Goal: Task Accomplishment & Management: Complete application form

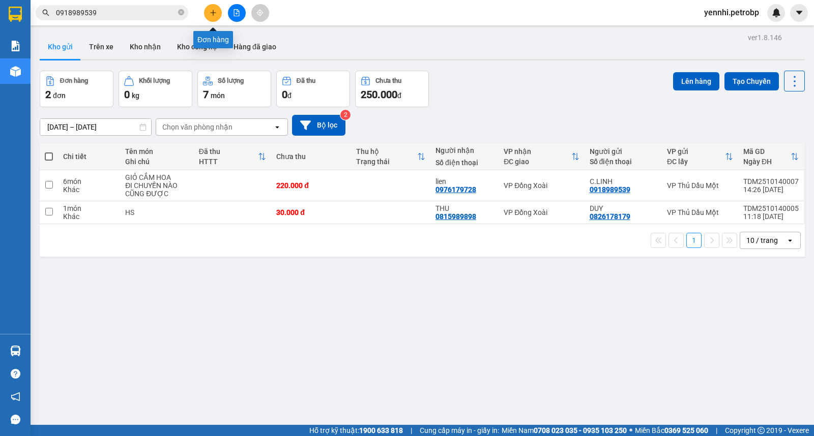
click at [209, 9] on button at bounding box center [213, 13] width 18 height 18
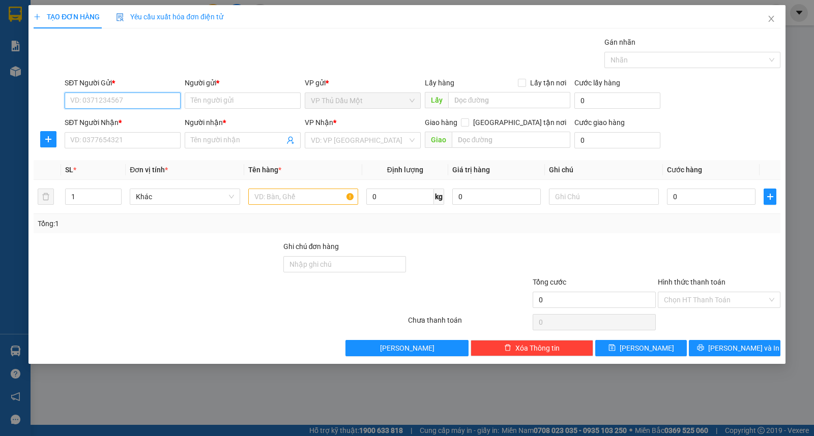
click at [117, 94] on input "SĐT Người Gửi *" at bounding box center [123, 101] width 116 height 16
click at [141, 117] on div "02743678681 - CTY THANH LỄ" at bounding box center [123, 120] width 104 height 11
type input "02743678681"
type input "CTY THANH LỄ"
type input "0973782773"
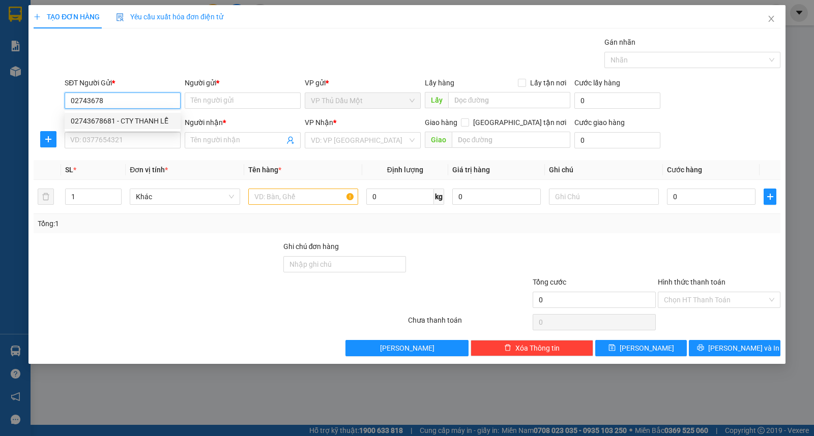
type input "THẾ GIỚI GẠCH MEN"
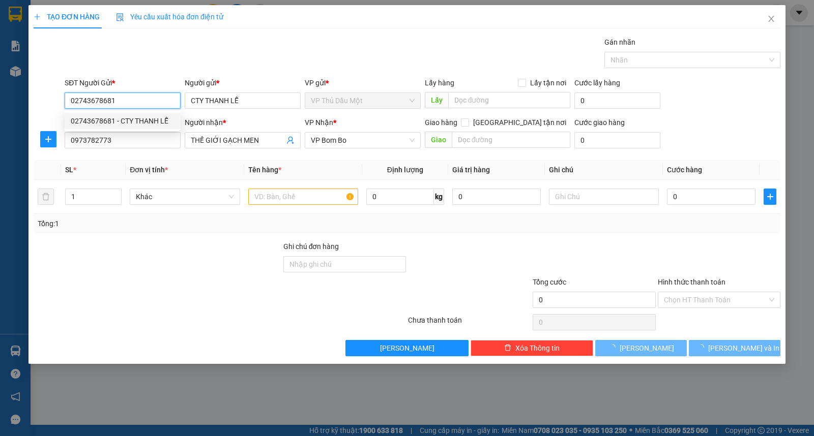
type input "100.000"
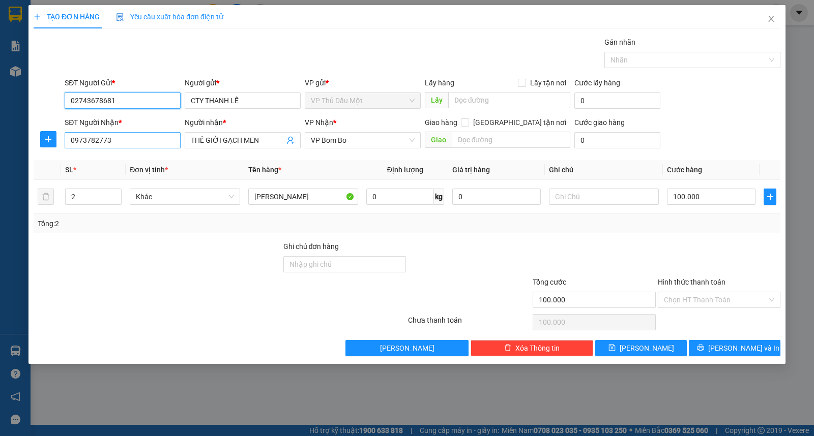
type input "02743678681"
click at [140, 141] on input "0973782773" at bounding box center [123, 140] width 116 height 16
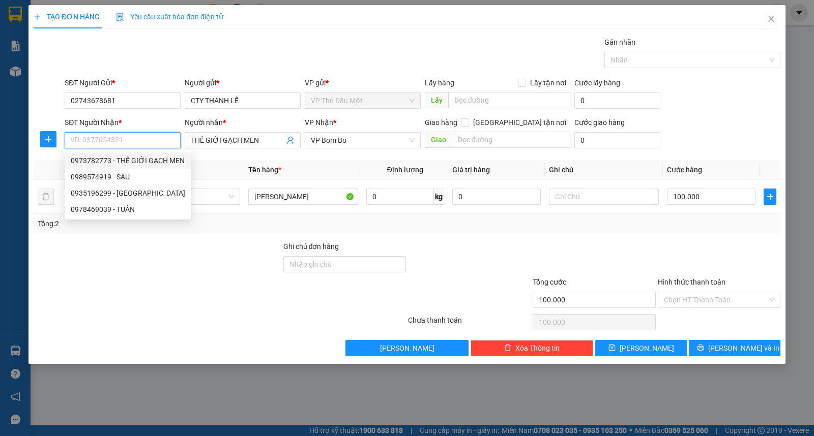
click at [140, 157] on div "0973782773 - THẾ GIỚI GẠCH MEN" at bounding box center [128, 160] width 114 height 11
type input "0973782773"
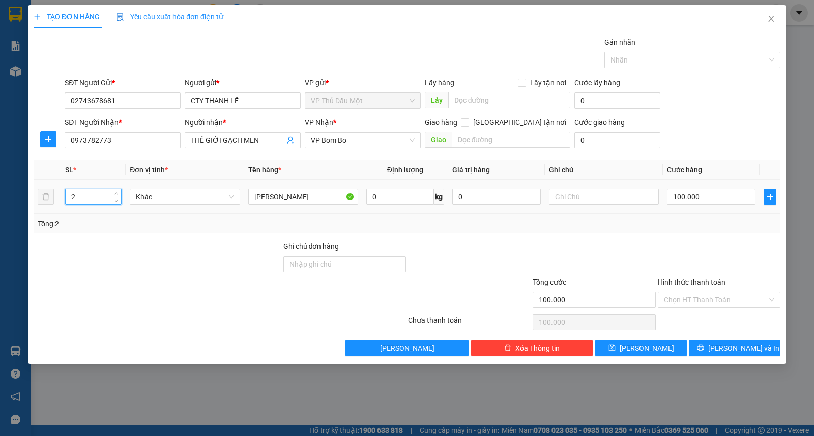
click at [91, 190] on input "2" at bounding box center [93, 196] width 55 height 15
type input "1"
click at [740, 108] on div "SĐT Người Gửi * 02743678681 Người gửi * CTY THANH LỄ VP gửi * VP Thủ Dầu Một Lấ…" at bounding box center [423, 95] width 720 height 36
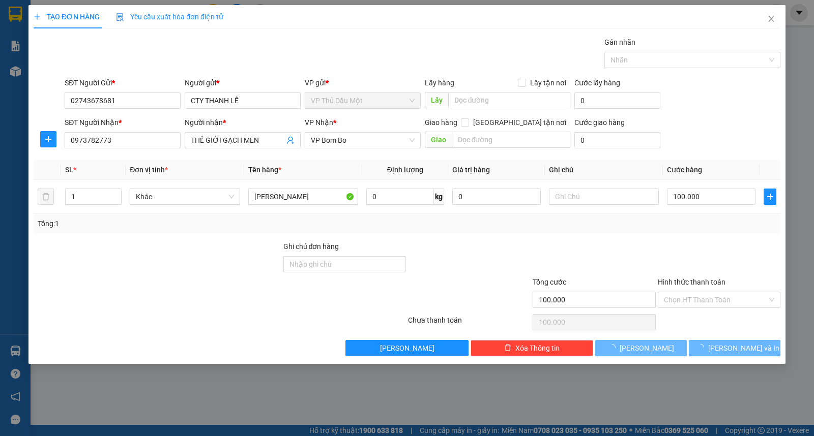
type input "0"
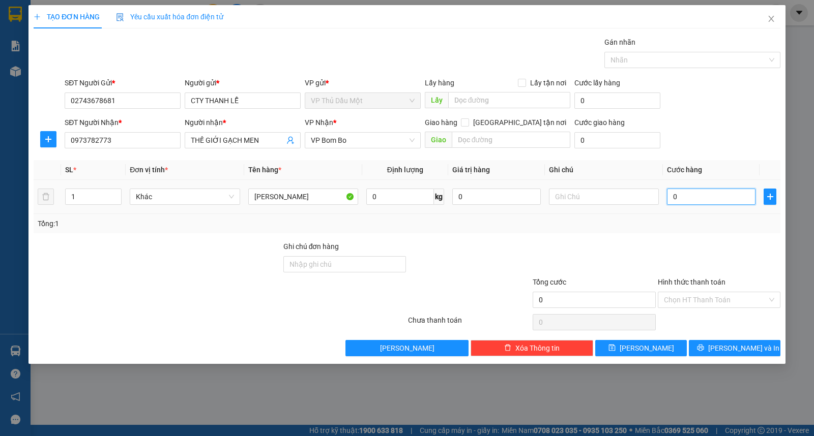
click at [709, 197] on input "0" at bounding box center [711, 197] width 88 height 16
type input "63"
type input "630"
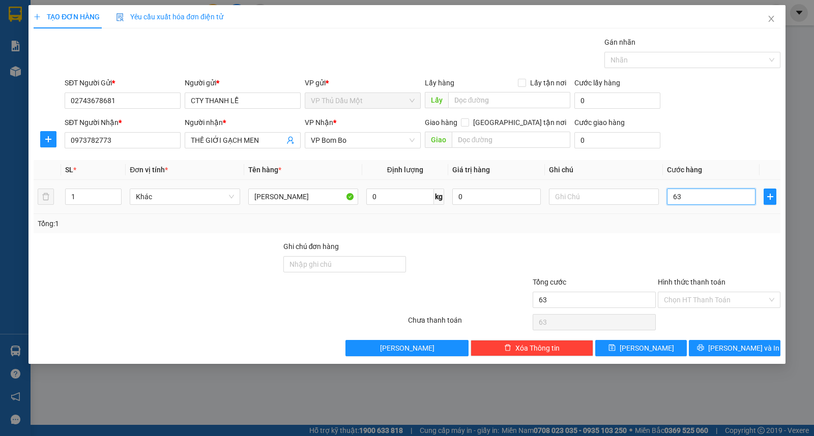
type input "630"
type input "630.000"
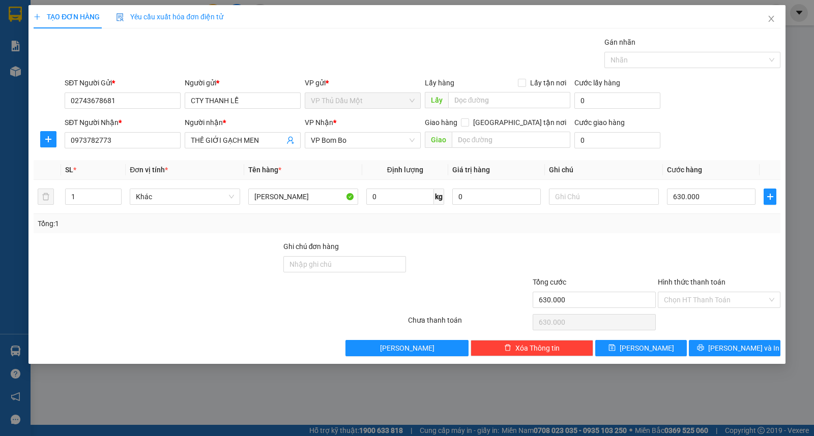
click at [714, 141] on div "SĐT Người Nhận * 0973782773 Người nhận * THẾ GIỚI GẠCH MEN VP Nhận * VP Bom Bo …" at bounding box center [423, 135] width 720 height 36
click at [716, 194] on input "630.000" at bounding box center [711, 197] width 88 height 16
type input "0"
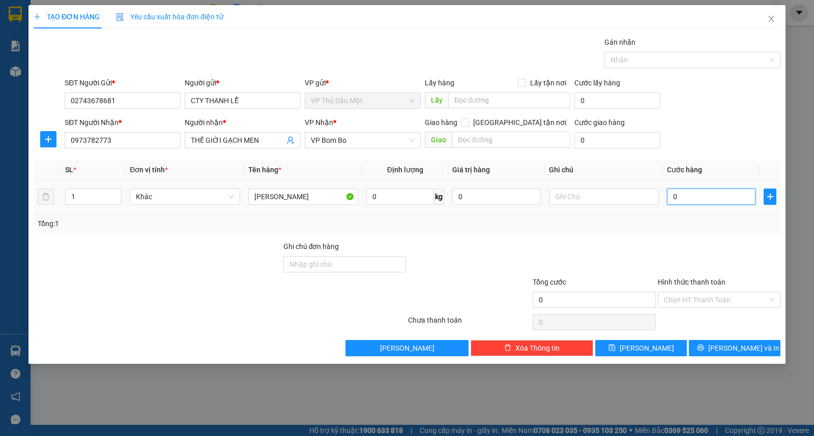
type input "3"
type input "03"
type input "30"
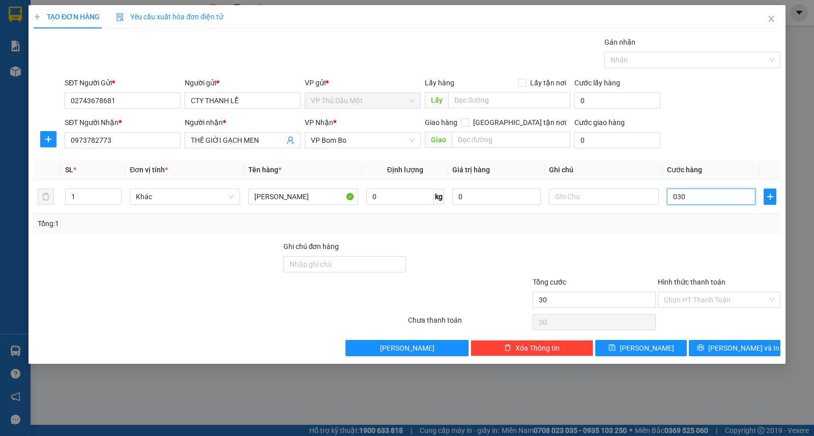
type input "030"
type input "30.000"
click at [731, 140] on div "SĐT Người Nhận * 0973782773 Người nhận * THẾ GIỚI GẠCH MEN VP Nhận * VP Bom Bo …" at bounding box center [423, 135] width 720 height 36
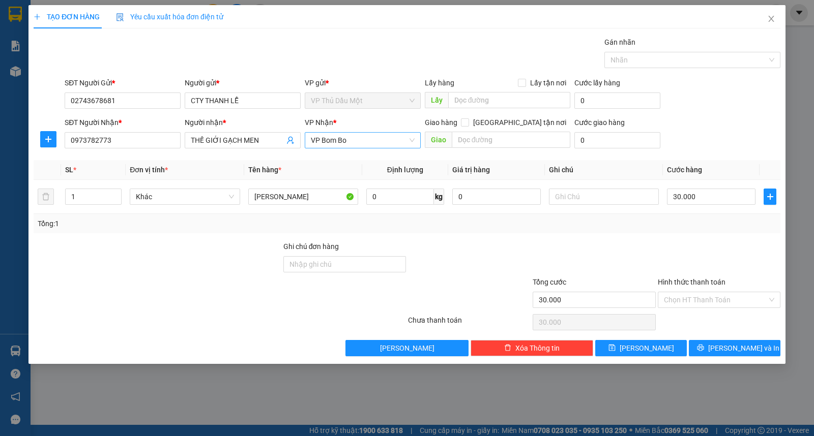
click at [359, 141] on span "VP Bom Bo" at bounding box center [363, 140] width 104 height 15
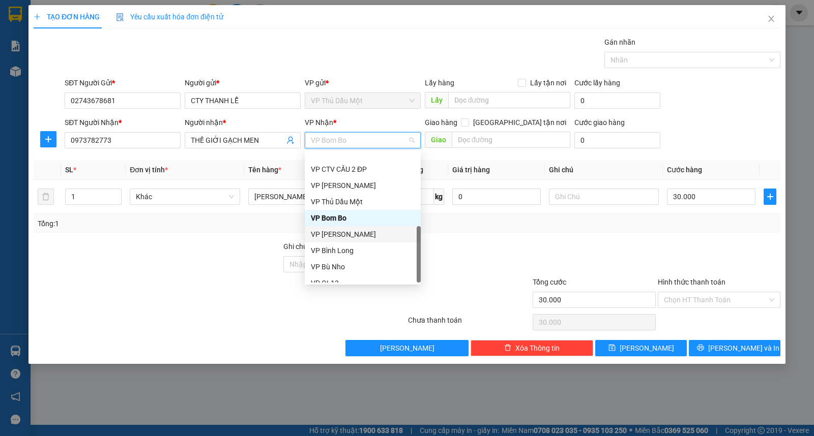
scroll to position [244, 0]
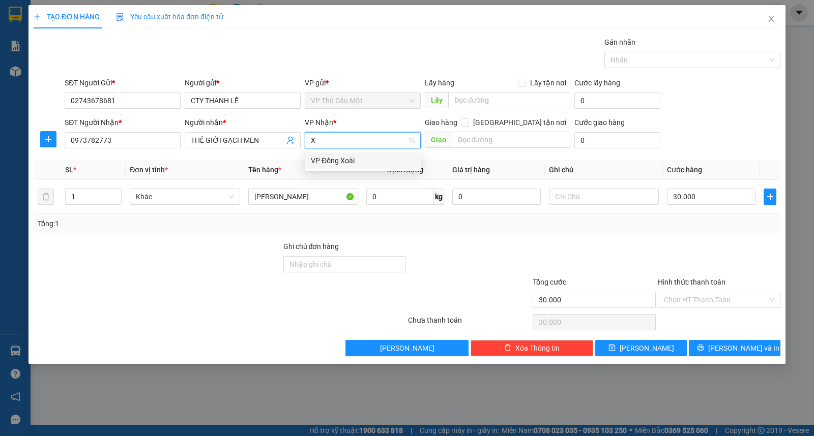
type input "X"
drag, startPoint x: 351, startPoint y: 157, endPoint x: 345, endPoint y: 157, distance: 6.6
click at [351, 157] on div "VP Đồng Xoài" at bounding box center [363, 160] width 104 height 11
click at [48, 135] on icon "plus" at bounding box center [48, 139] width 8 height 8
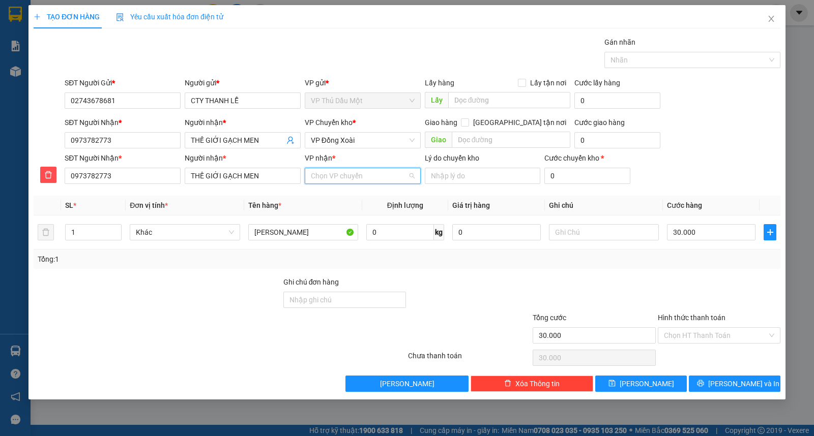
click at [342, 180] on input "VP nhận *" at bounding box center [359, 175] width 97 height 15
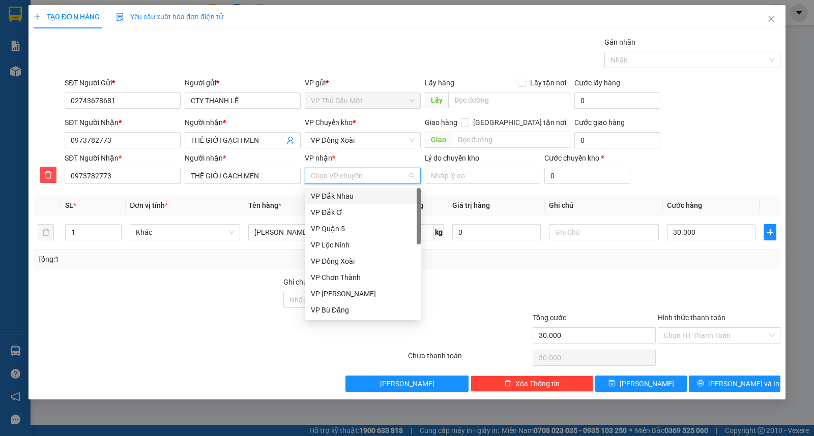
click at [342, 191] on div "VP Đắk Nhau" at bounding box center [363, 196] width 104 height 11
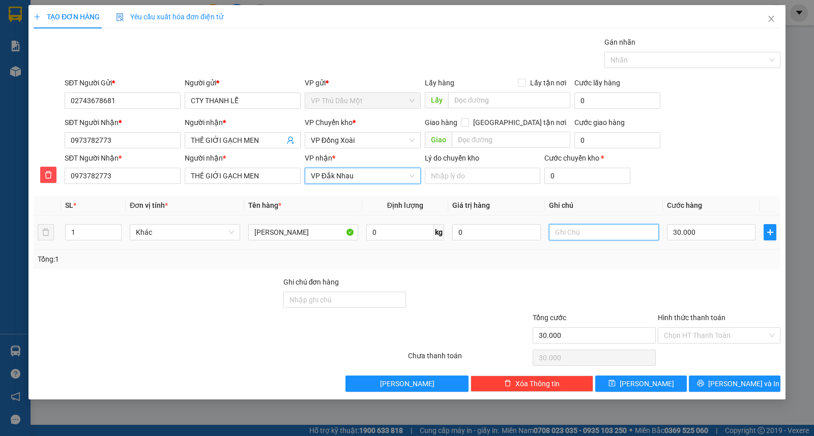
click at [557, 227] on input "text" at bounding box center [604, 232] width 110 height 16
type input "NGƯỜI NHẬN XÁC NHẬN GỬI VỀ TRẠM ĐAKNHAU"
click at [711, 165] on div "SĐT Người Nhận * 0973782773 Người nhận * THẾ GIỚI GẠCH MEN VP nhận * VP Đắk Nha…" at bounding box center [423, 171] width 720 height 36
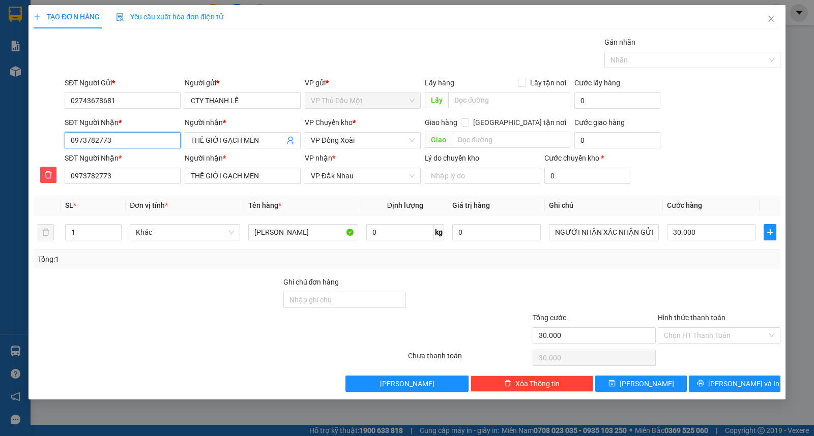
click at [119, 141] on input "0973782773" at bounding box center [123, 140] width 116 height 16
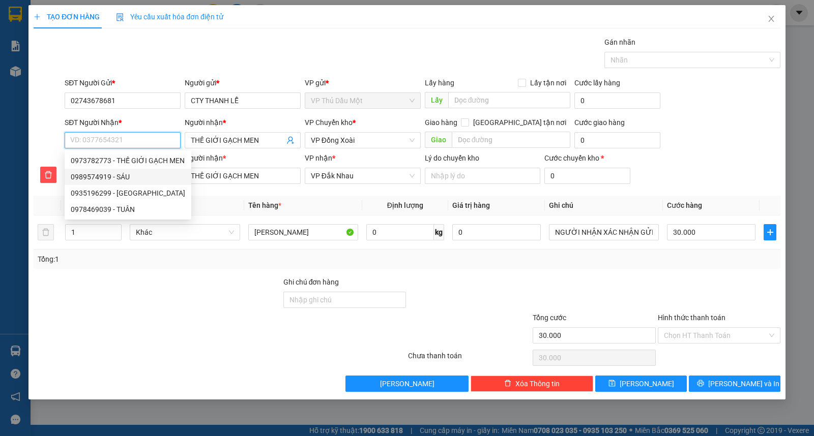
click at [120, 170] on div "0989574919 - SÁU" at bounding box center [128, 177] width 127 height 16
type input "0989574919"
type input "SÁU"
type input "0989574919"
type input "SÁU"
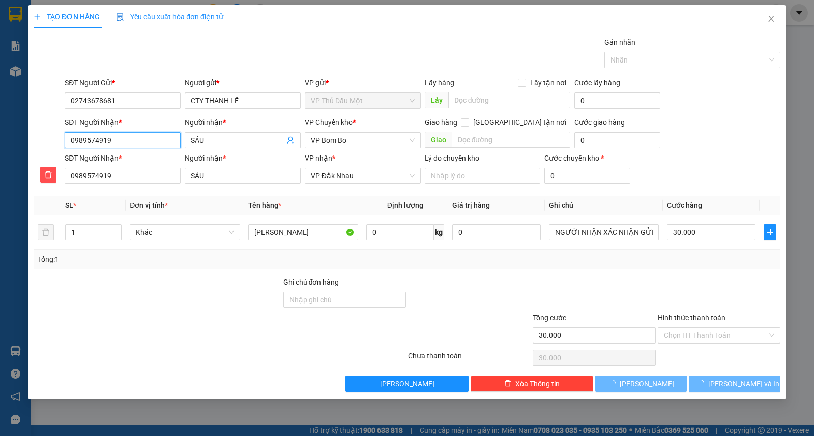
type input "50.000"
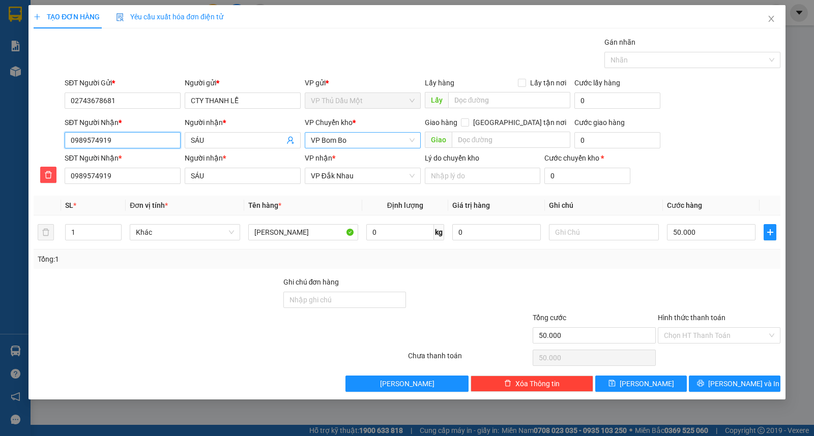
click at [360, 138] on span "VP Bom Bo" at bounding box center [363, 140] width 104 height 15
type input "0989574919"
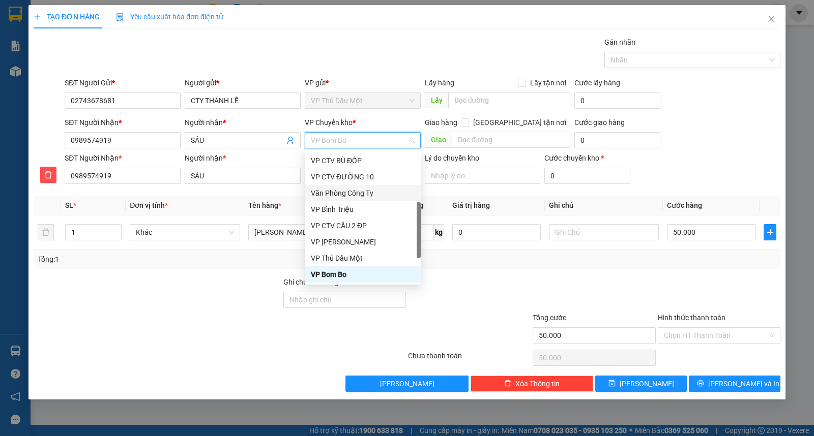
type input "X"
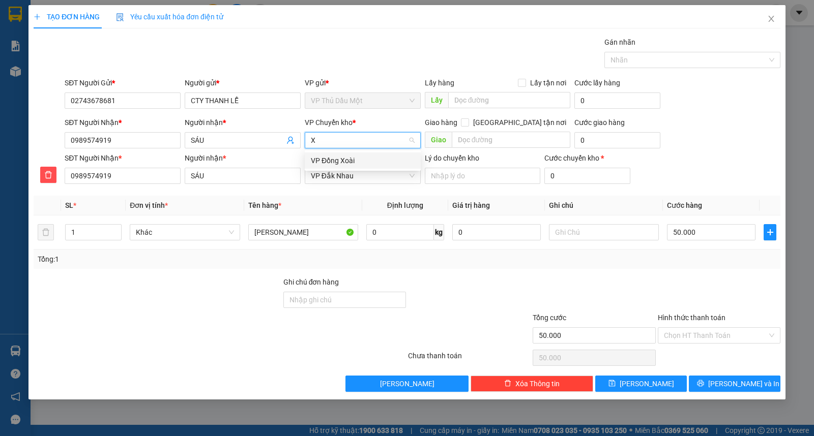
scroll to position [0, 0]
click at [361, 158] on div "VP Đồng Xoài" at bounding box center [363, 160] width 104 height 11
click at [707, 236] on input "50.000" at bounding box center [711, 232] width 88 height 16
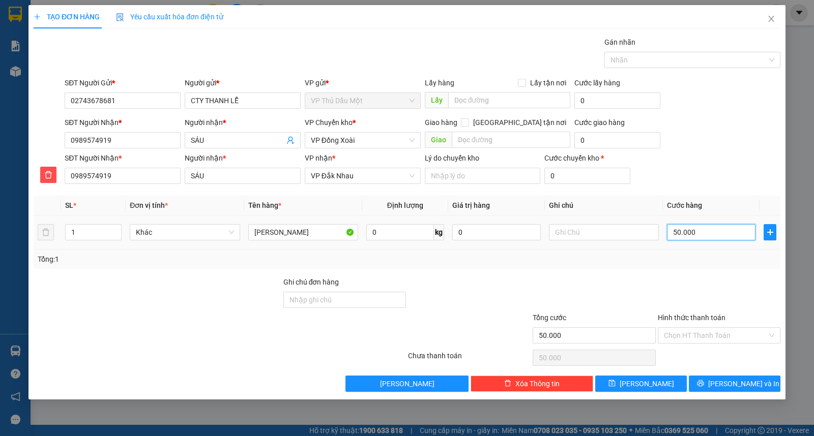
type input "0"
type input "3"
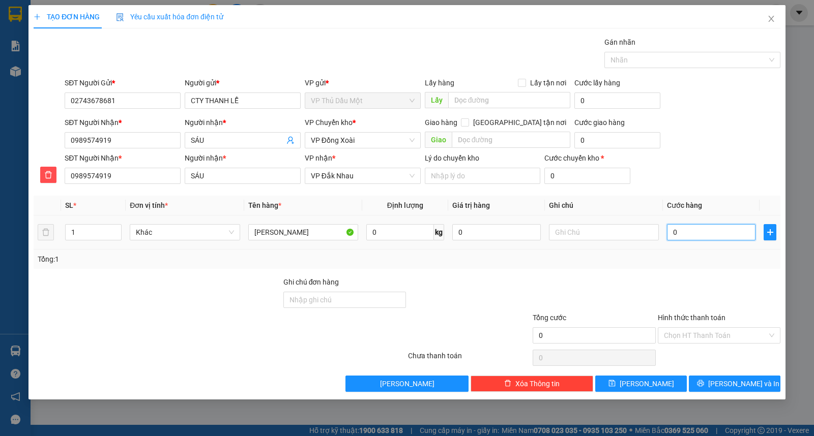
type input "03"
type input "30"
type input "030"
type input "30.000"
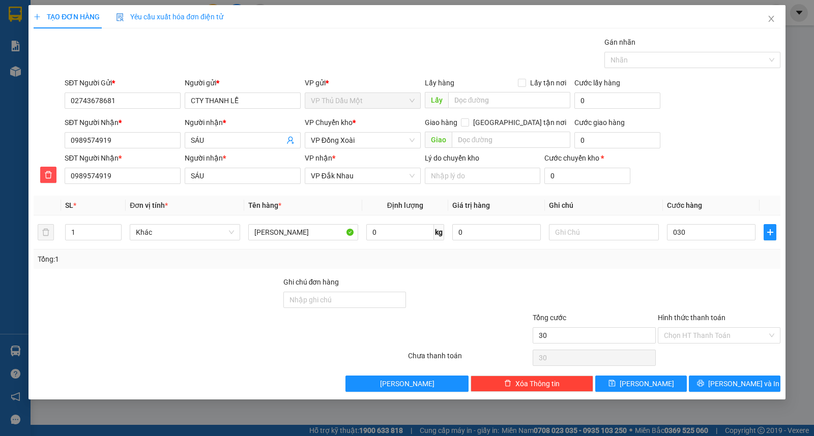
type input "30.000"
click at [724, 163] on div "SĐT Người Nhận * 0989574919 Người nhận * SÁU VP nhận * VP Đắk Nhau Lý do chuyển…" at bounding box center [423, 171] width 720 height 36
click at [763, 384] on button "[PERSON_NAME] và In" at bounding box center [735, 384] width 92 height 16
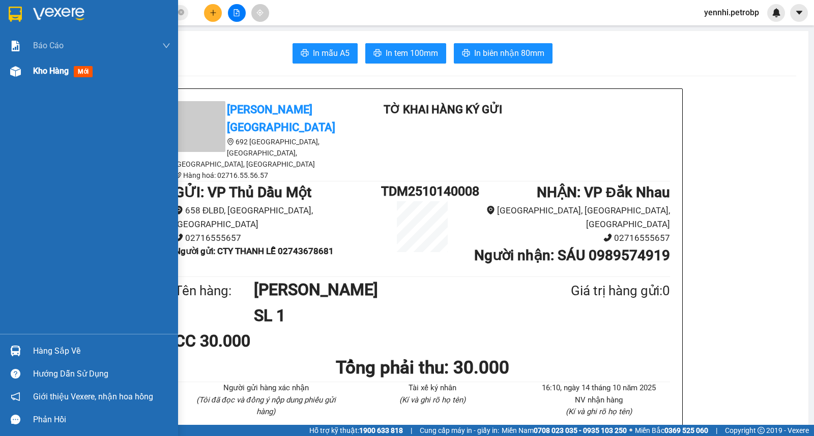
click at [19, 64] on div at bounding box center [16, 72] width 18 height 18
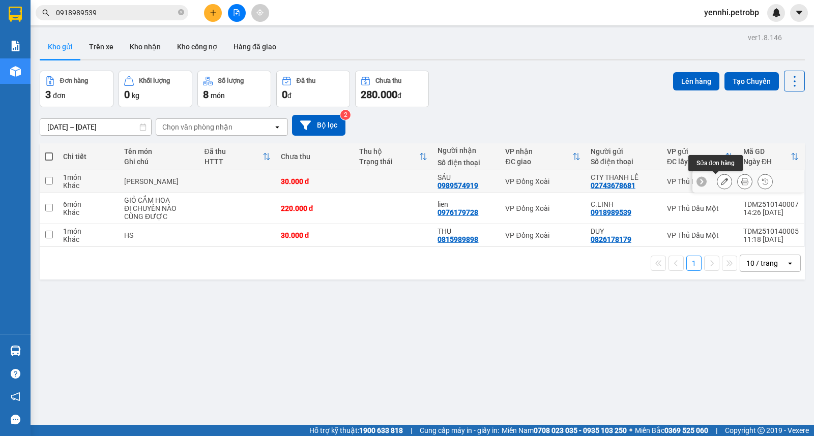
click at [721, 179] on icon at bounding box center [724, 181] width 7 height 7
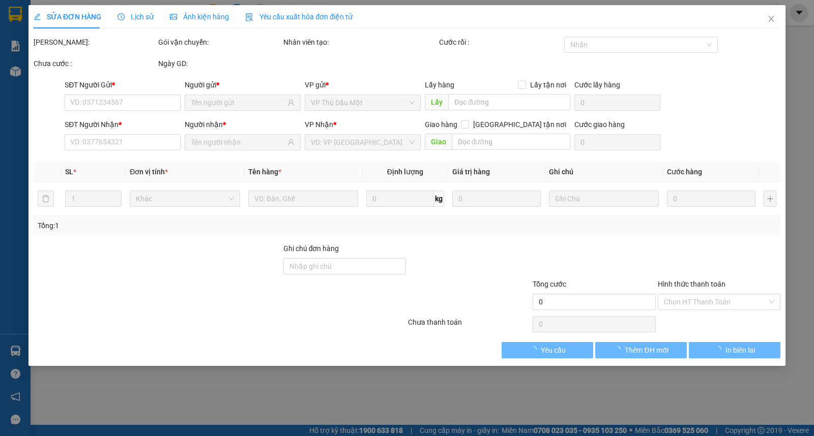
type input "02743678681"
type input "0989574919"
type input "30.000"
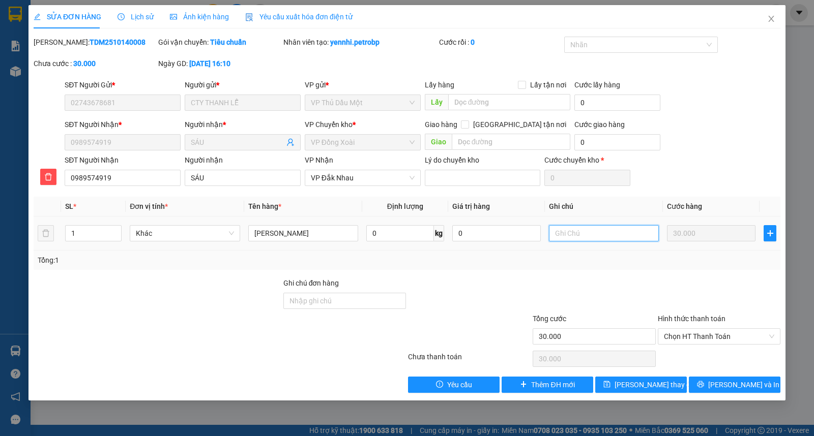
click at [594, 235] on input "text" at bounding box center [604, 233] width 110 height 16
type input "N"
type input "NGƯỜI GỬI XÁC NHẬN GỬI VỀ [GEOGRAPHIC_DATA]"
click at [671, 141] on div "SĐT Người Nhận * 0989574919 Người nhận * SÁU VP Chuyển kho * VP Đồng Xoài Giao …" at bounding box center [423, 137] width 720 height 36
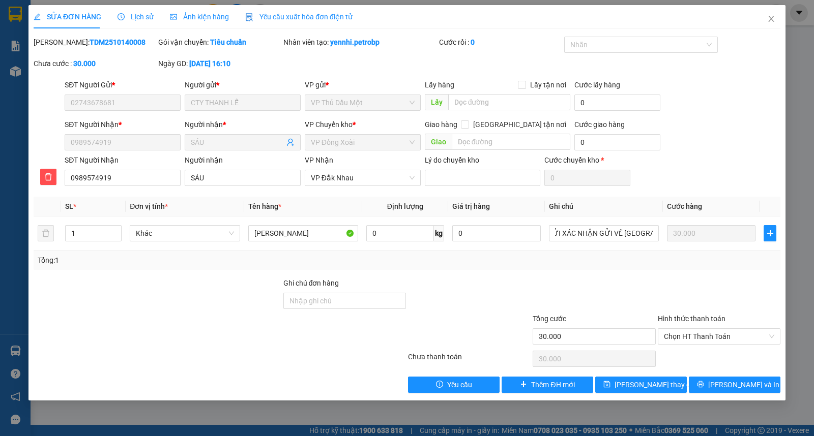
scroll to position [0, 0]
click at [728, 382] on span "[PERSON_NAME] và In" at bounding box center [743, 384] width 71 height 11
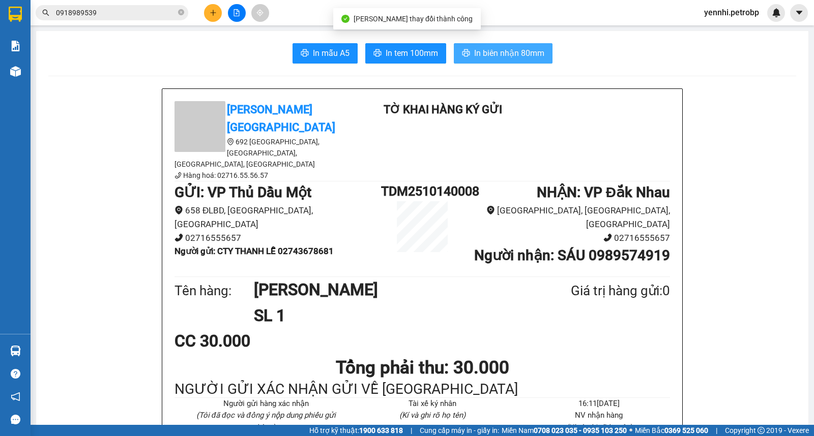
click at [467, 48] on button "In biên nhận 80mm" at bounding box center [503, 53] width 99 height 20
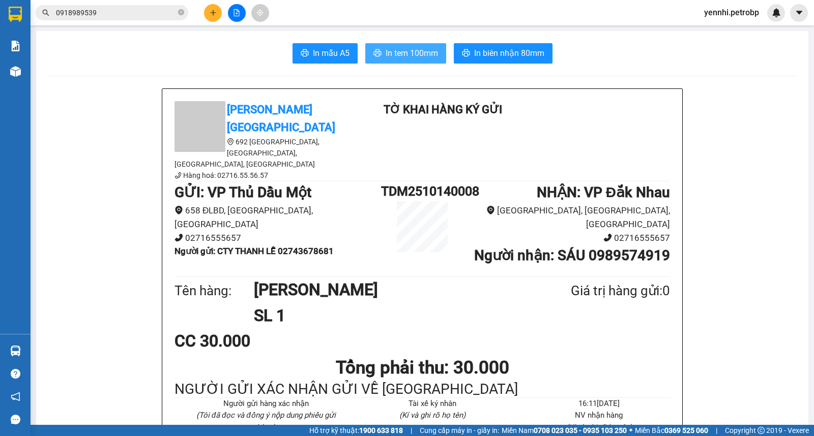
click at [409, 52] on span "In tem 100mm" at bounding box center [412, 53] width 52 height 13
click at [402, 51] on span "In tem 100mm" at bounding box center [412, 53] width 52 height 13
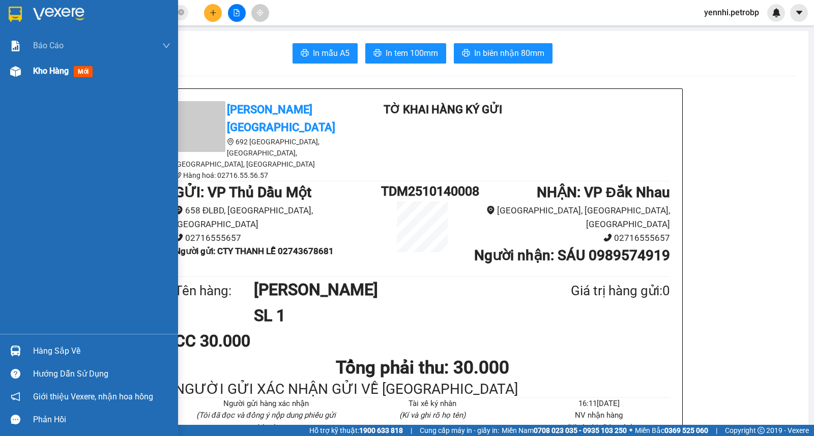
click at [14, 68] on img at bounding box center [15, 71] width 11 height 11
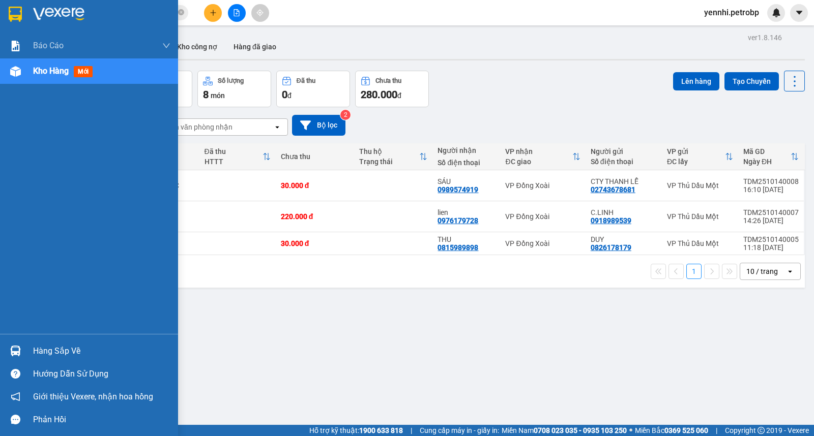
click at [15, 348] on img at bounding box center [15, 351] width 11 height 11
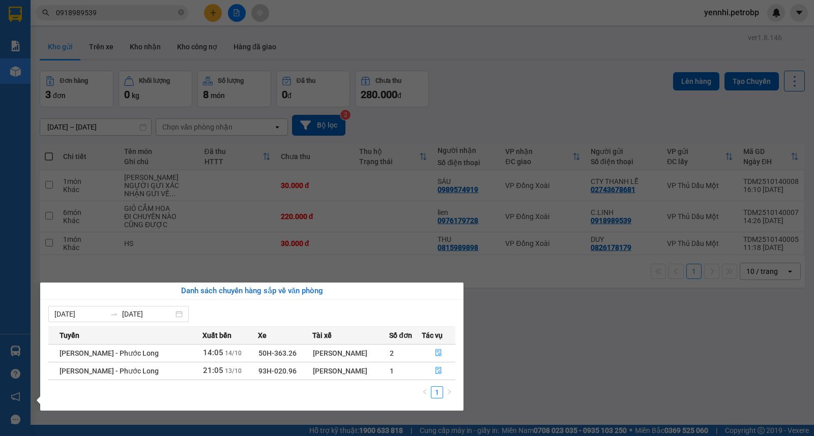
click at [558, 347] on section "Kết quả tìm kiếm ( 61 ) Bộ lọc Ngày lên hàng gần nhất Mã ĐH Trạng thái Món hàng…" at bounding box center [407, 218] width 814 height 436
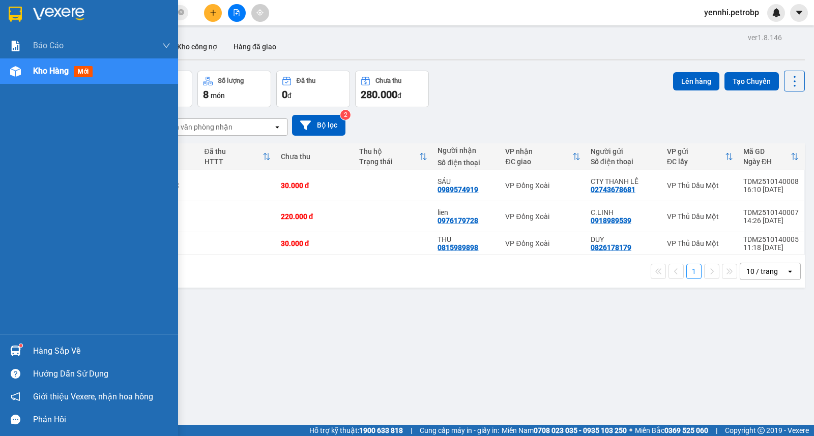
click at [41, 353] on div "Hàng sắp về" at bounding box center [101, 351] width 137 height 15
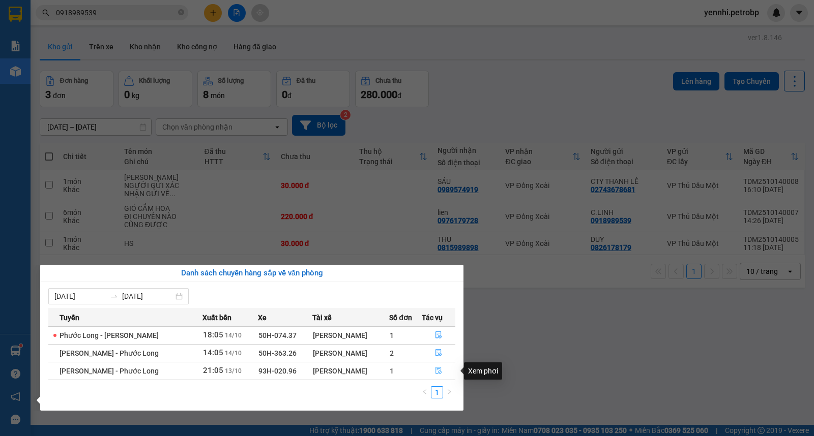
click at [435, 369] on button "button" at bounding box center [438, 371] width 33 height 16
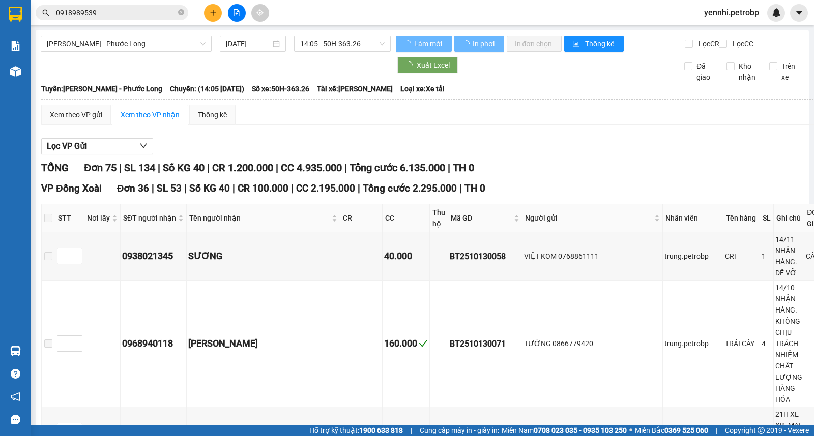
type input "[DATE]"
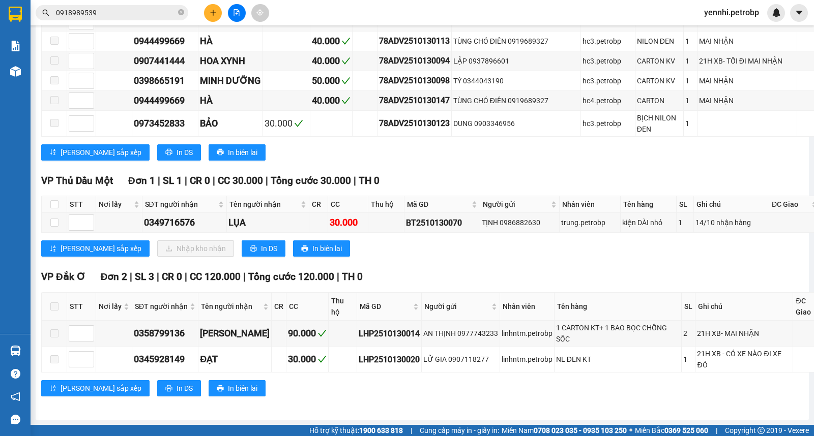
scroll to position [2825, 0]
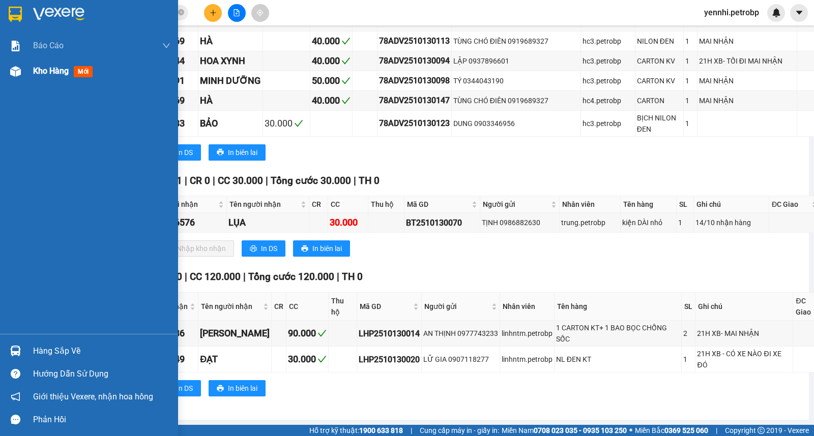
click at [22, 63] on div at bounding box center [16, 72] width 18 height 18
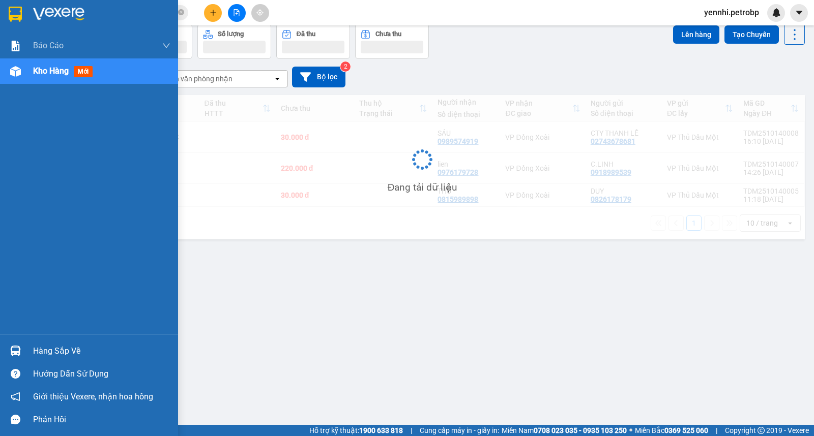
scroll to position [47, 0]
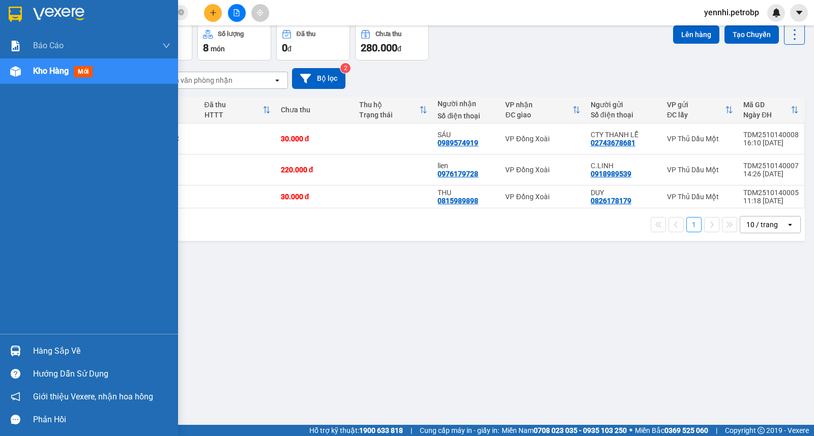
click at [92, 350] on div "Hàng sắp về" at bounding box center [101, 351] width 137 height 15
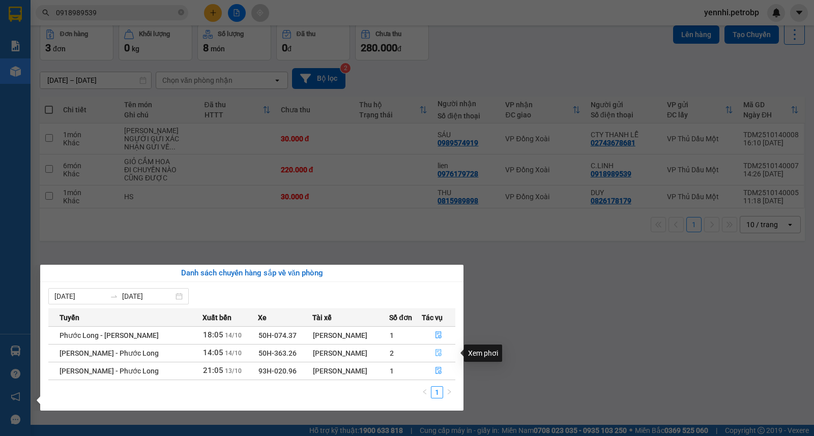
click at [440, 352] on icon "file-done" at bounding box center [438, 352] width 7 height 7
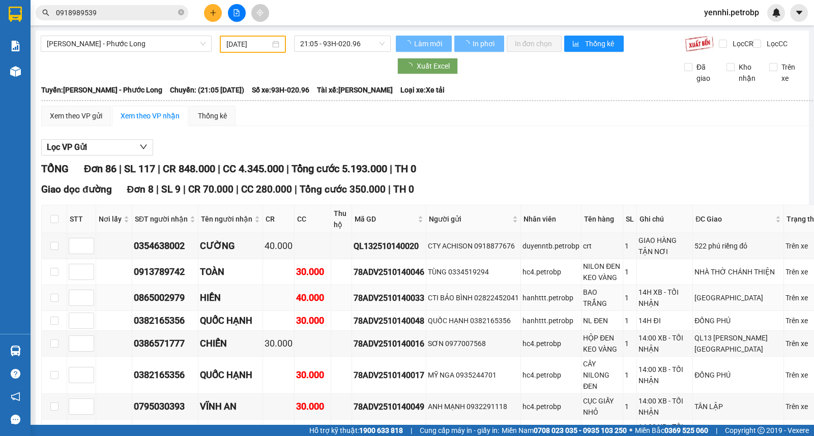
type input "[DATE]"
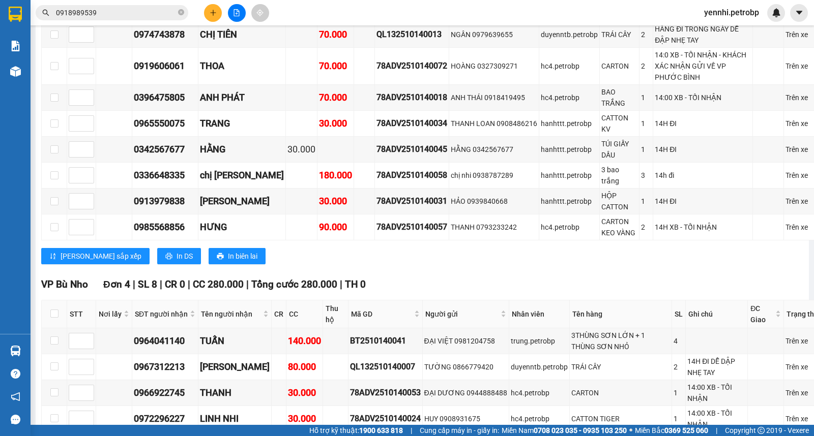
scroll to position [2769, 0]
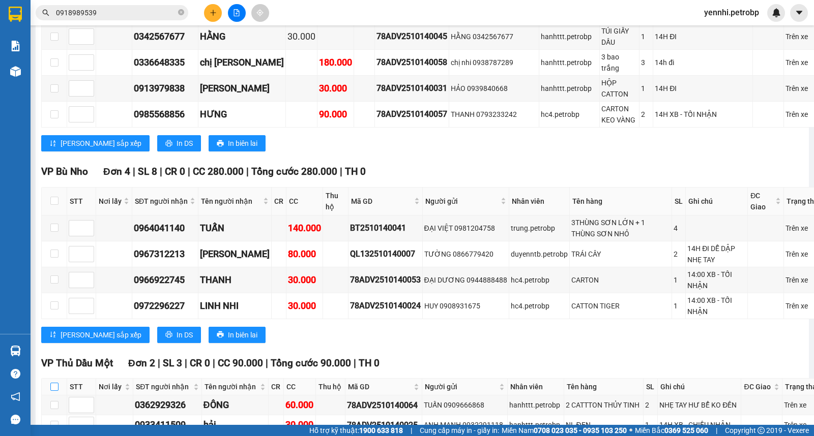
click at [55, 383] on input "checkbox" at bounding box center [54, 387] width 8 height 8
checkbox input "true"
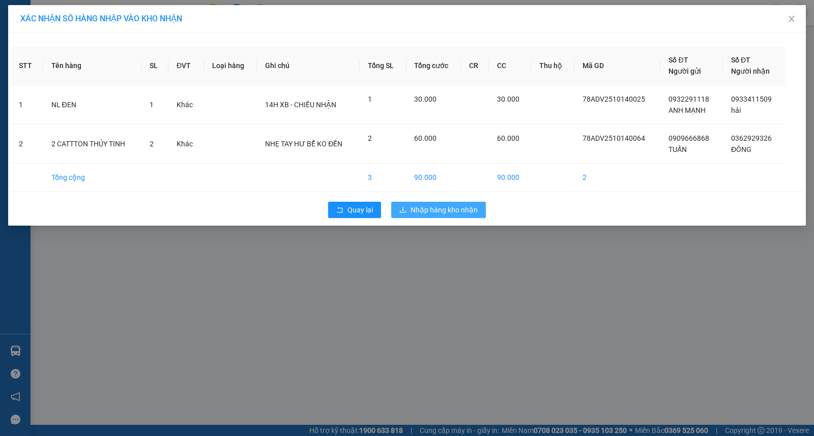
click at [417, 213] on span "Nhập hàng kho nhận" at bounding box center [443, 209] width 67 height 11
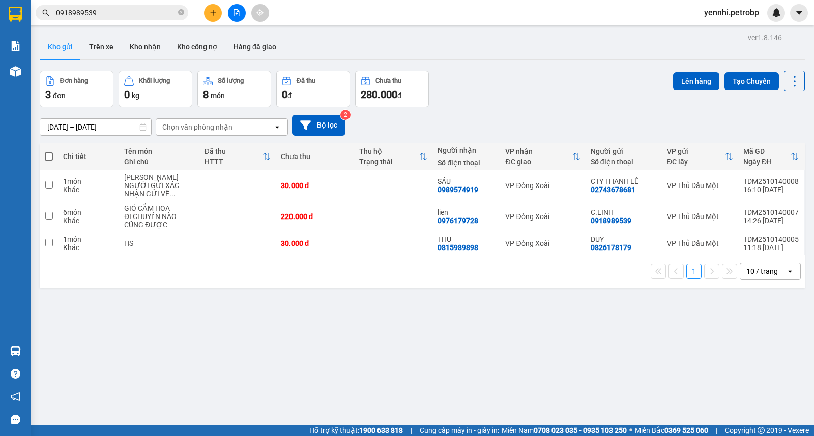
click at [50, 156] on span at bounding box center [49, 157] width 8 height 8
click at [49, 152] on input "checkbox" at bounding box center [49, 152] width 0 height 0
checkbox input "true"
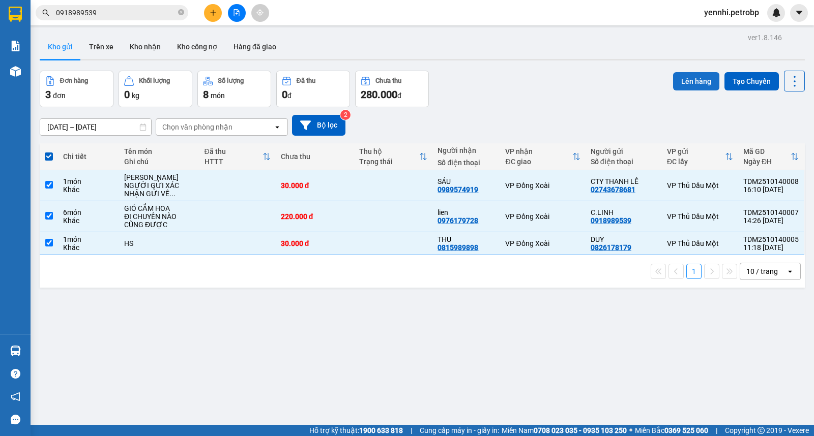
click at [683, 82] on button "Lên hàng" at bounding box center [696, 81] width 46 height 18
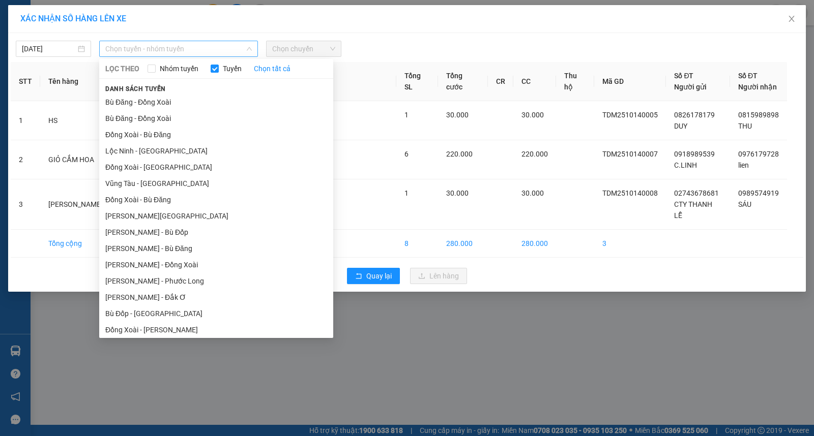
click at [149, 49] on span "Chọn tuyến - nhóm tuyến" at bounding box center [178, 48] width 146 height 15
click at [192, 286] on li "[PERSON_NAME] - Phước Long" at bounding box center [216, 281] width 234 height 16
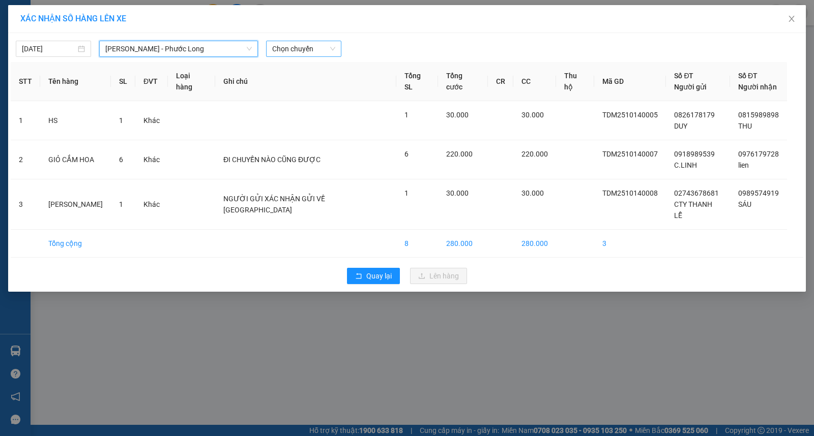
click at [297, 47] on span "Chọn chuyến" at bounding box center [303, 48] width 63 height 15
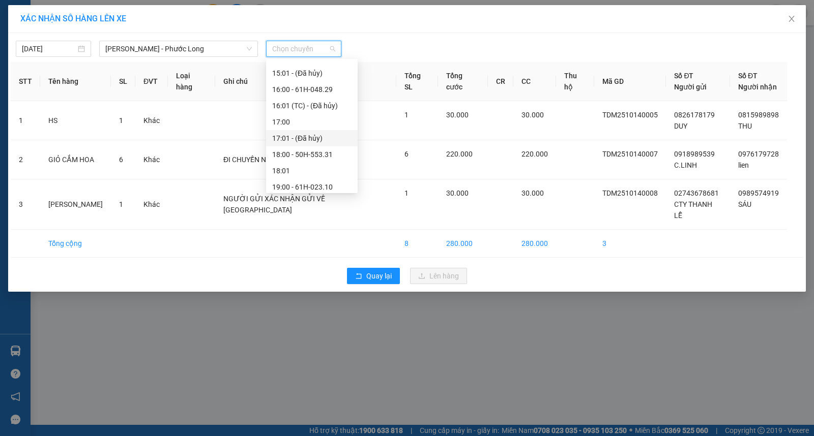
scroll to position [395, 0]
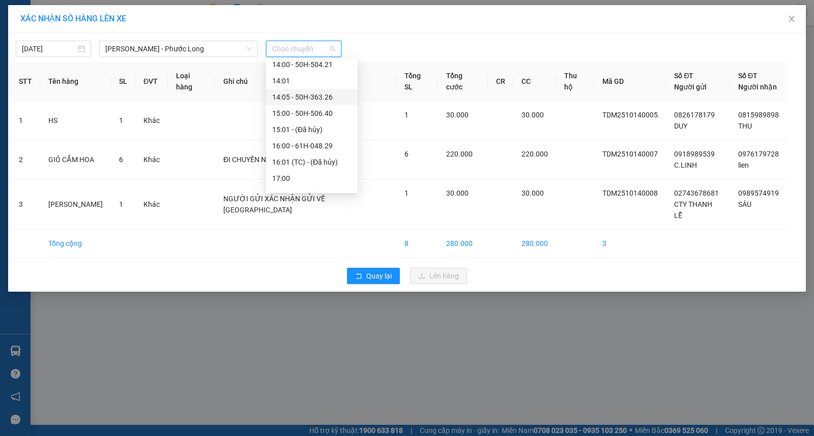
click at [308, 96] on div "14:05 - 50H-363.26" at bounding box center [311, 97] width 79 height 11
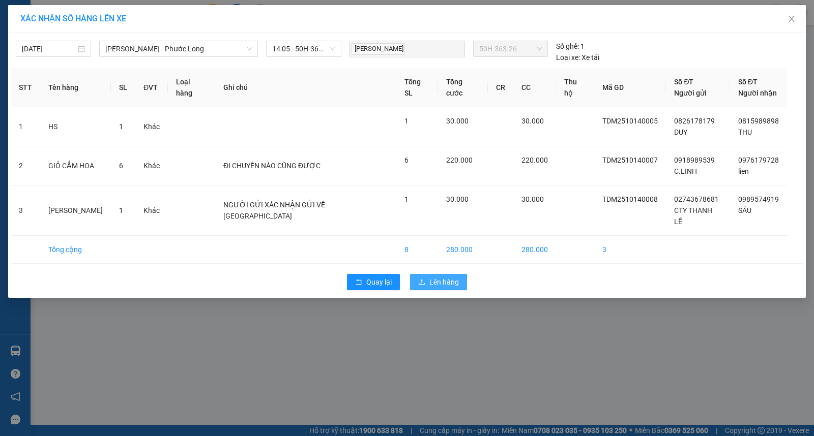
click at [436, 277] on span "Lên hàng" at bounding box center [443, 282] width 29 height 11
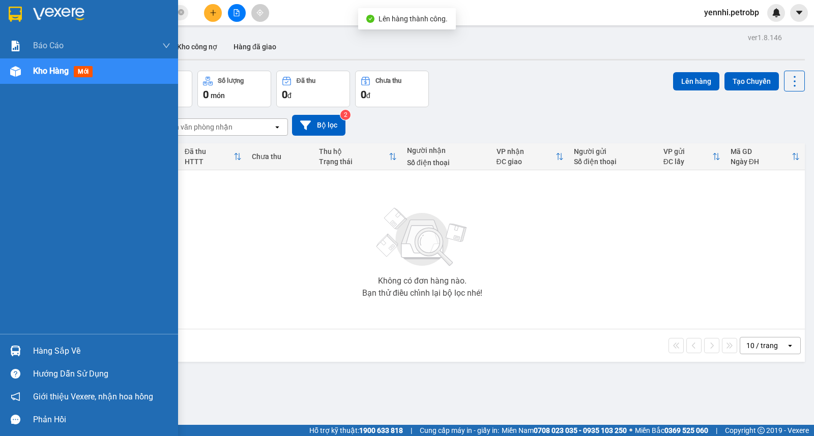
click at [34, 344] on div "Hàng sắp về" at bounding box center [101, 351] width 137 height 15
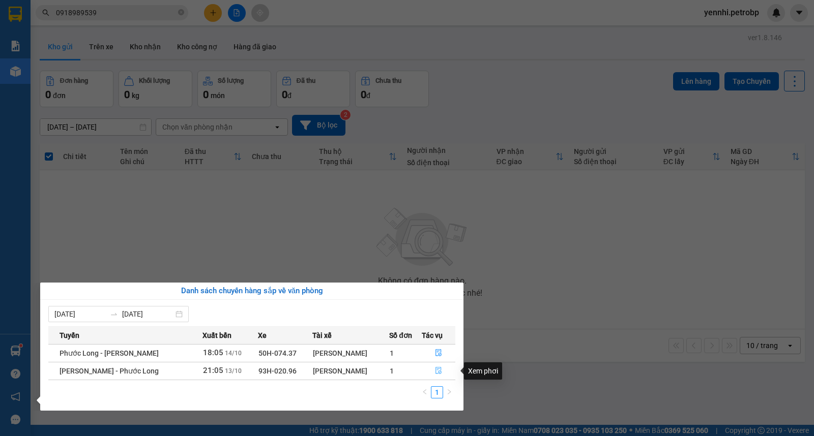
click at [439, 370] on icon "file-done" at bounding box center [438, 370] width 6 height 7
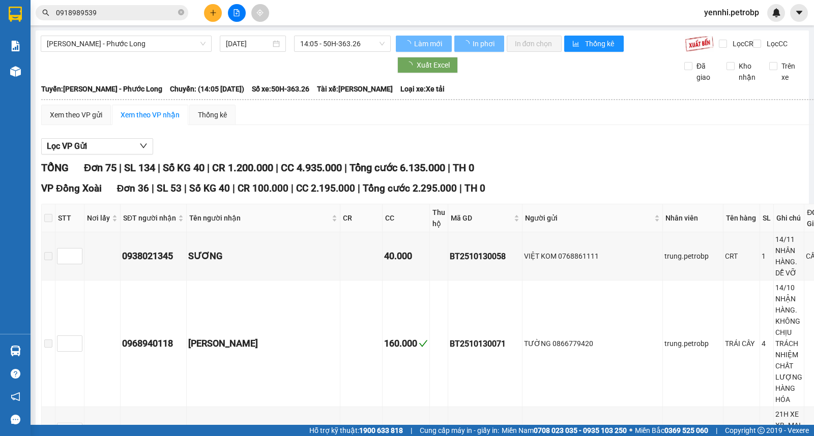
type input "[DATE]"
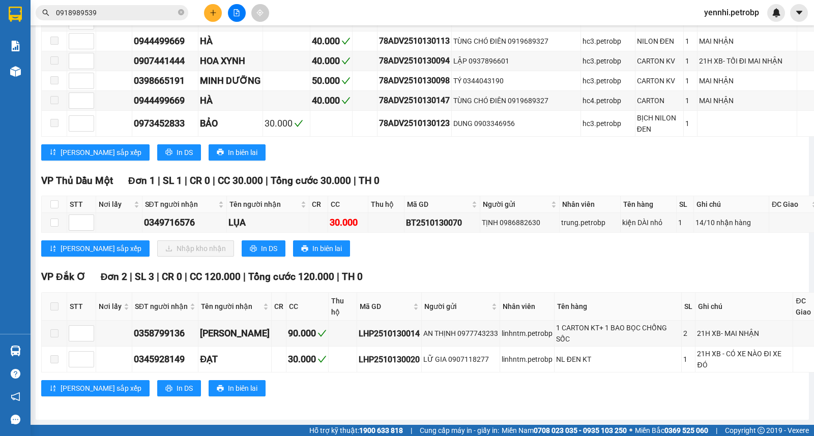
scroll to position [2825, 0]
click at [56, 209] on input "checkbox" at bounding box center [54, 204] width 8 height 8
checkbox input "true"
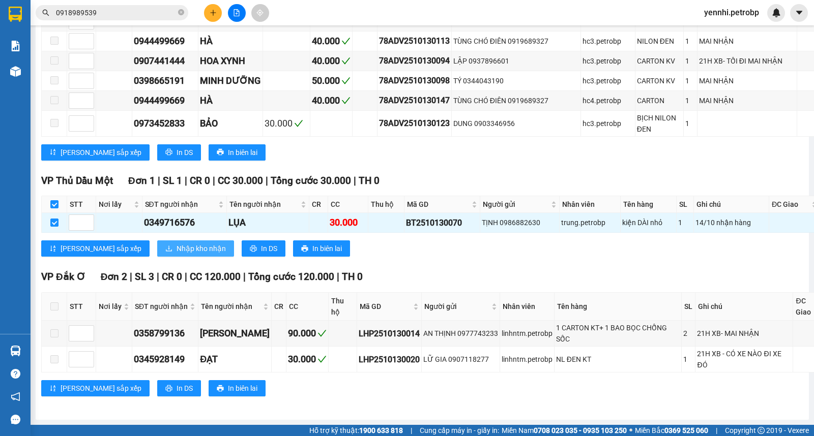
click at [176, 254] on span "Nhập kho nhận" at bounding box center [200, 248] width 49 height 11
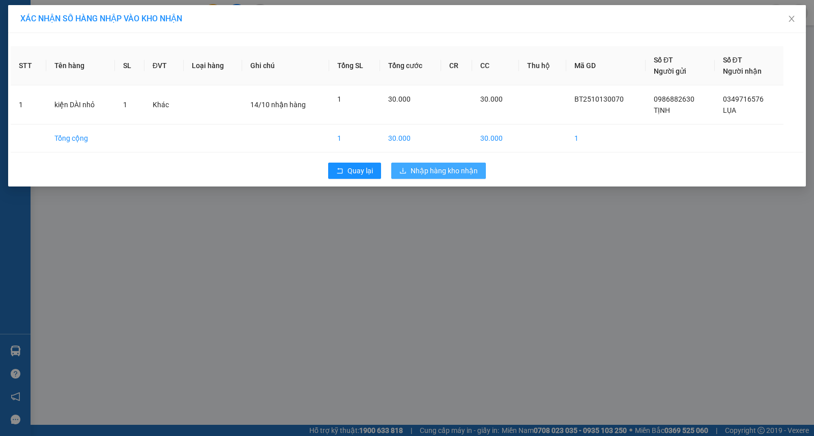
click at [421, 171] on span "Nhập hàng kho nhận" at bounding box center [443, 170] width 67 height 11
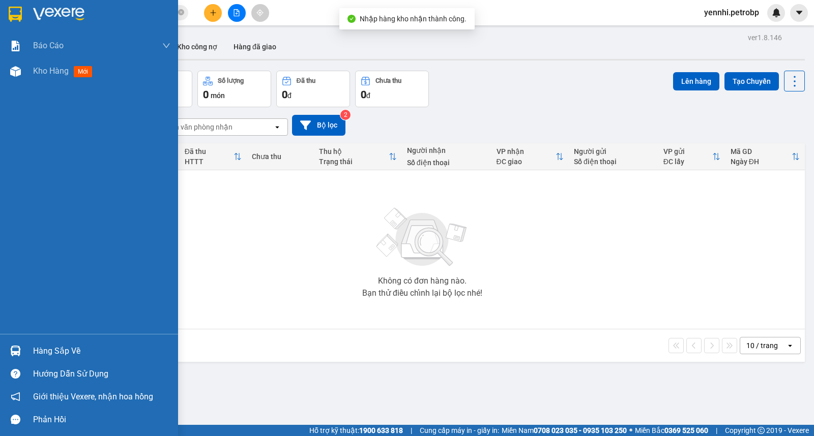
click at [14, 344] on div at bounding box center [16, 351] width 18 height 18
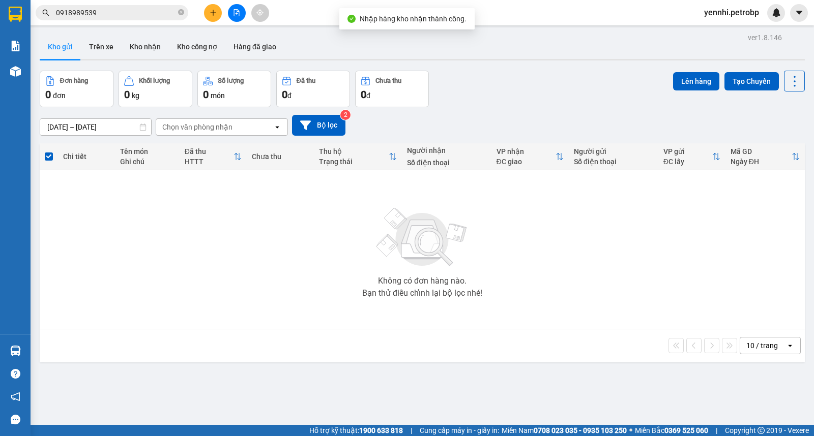
click at [529, 321] on section "Kết quả tìm kiếm ( 61 ) Bộ lọc Ngày lên hàng gần nhất Mã ĐH Trạng thái Món hàng…" at bounding box center [407, 218] width 814 height 436
click at [215, 8] on button at bounding box center [213, 13] width 18 height 18
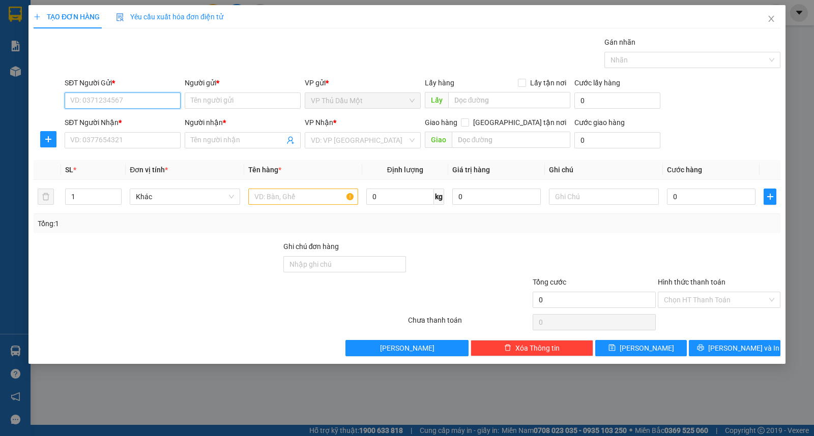
click at [150, 97] on input "SĐT Người Gửi *" at bounding box center [123, 101] width 116 height 16
type input "0913789742"
click at [130, 117] on div "0913789742 - TOÀN" at bounding box center [123, 120] width 104 height 11
type input "TOÀN"
type input "0931567668"
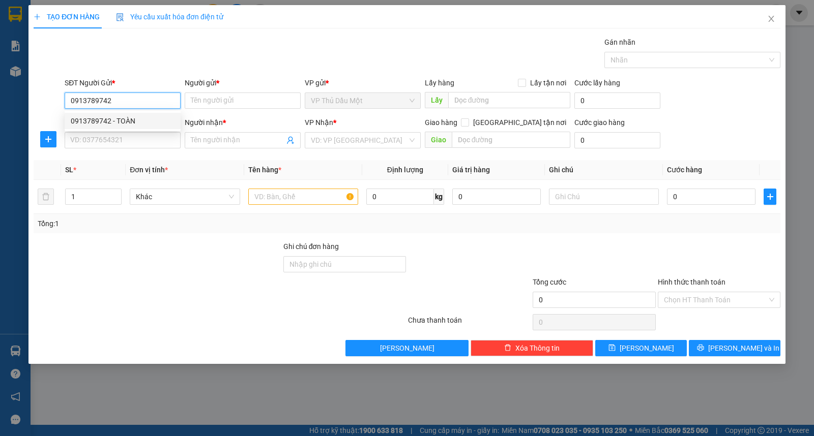
type input "NHUNG"
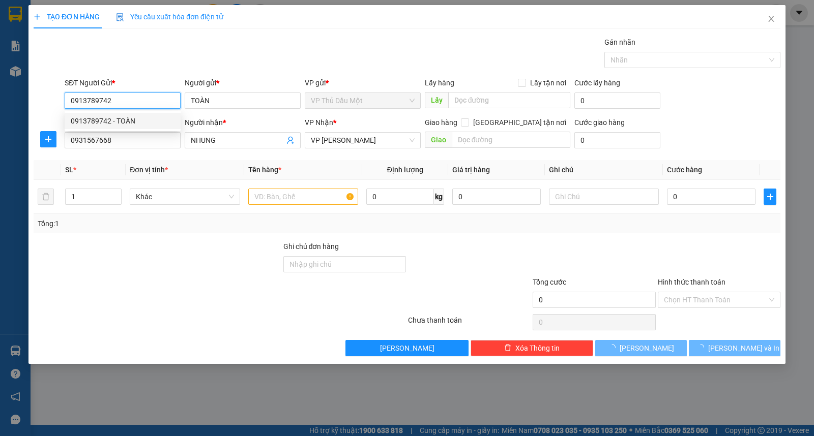
type input "40.000"
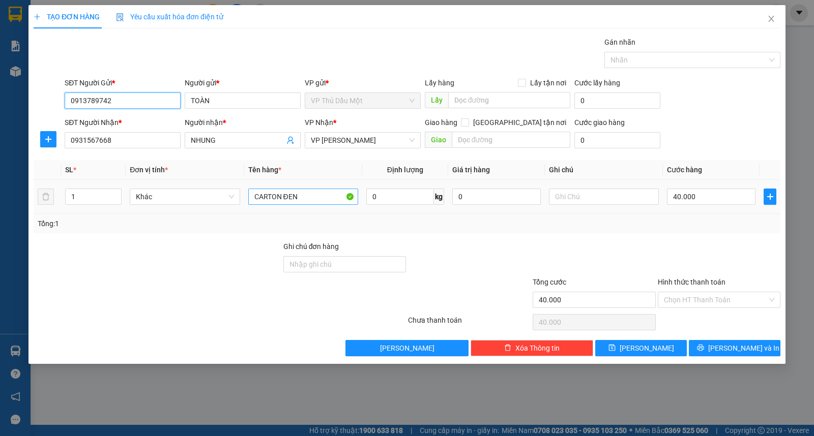
type input "0913789742"
click at [303, 195] on input "CARTON ĐEN" at bounding box center [303, 197] width 110 height 16
type input "CRT KEO VÀNG"
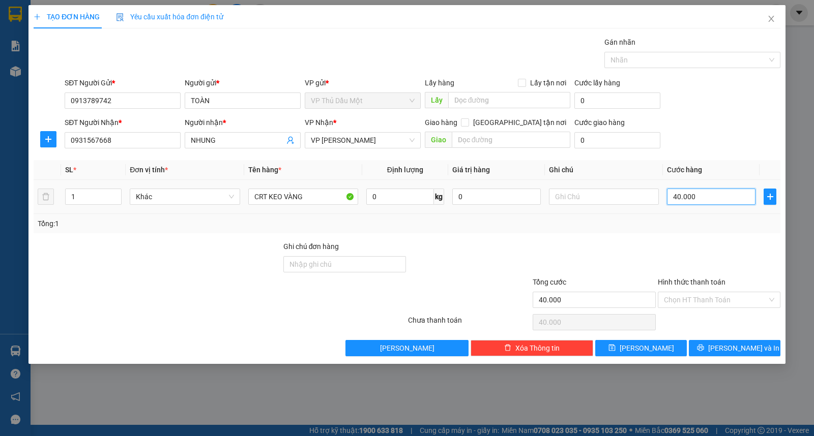
click at [700, 195] on input "40.000" at bounding box center [711, 197] width 88 height 16
type input "0"
type input "3"
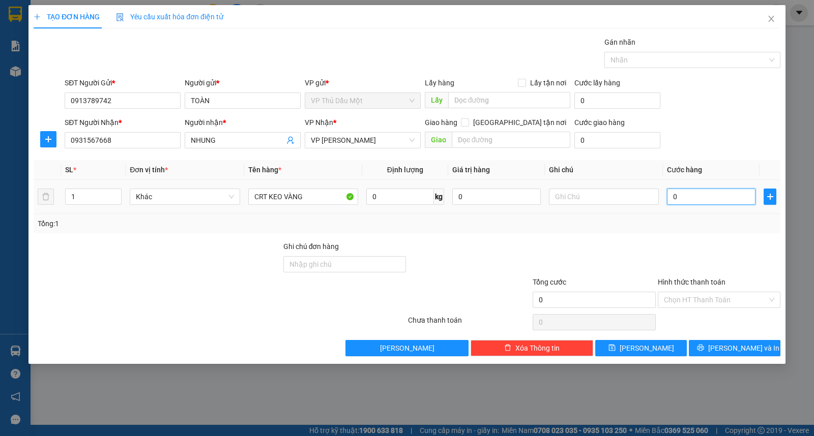
type input "3"
type input "03"
type input "30"
type input "030"
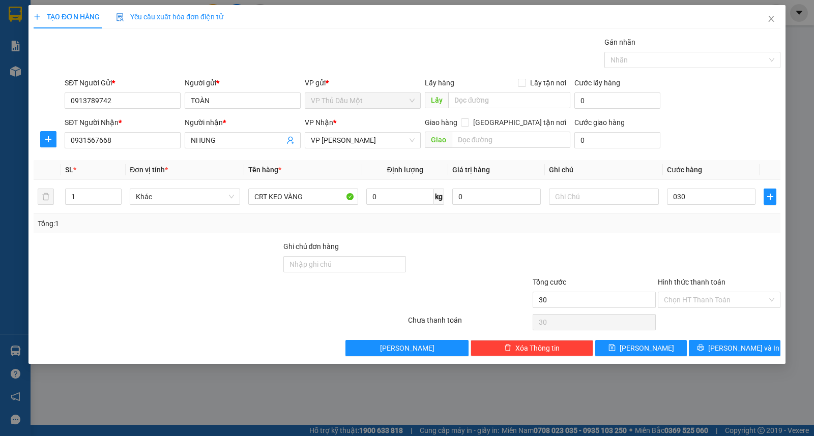
type input "30.000"
click at [712, 134] on div "SĐT Người Nhận * 0931567668 Người nhận * NHUNG VP Nhận * VP [PERSON_NAME] hàng …" at bounding box center [423, 135] width 720 height 36
click at [738, 344] on span "[PERSON_NAME] và In" at bounding box center [743, 348] width 71 height 11
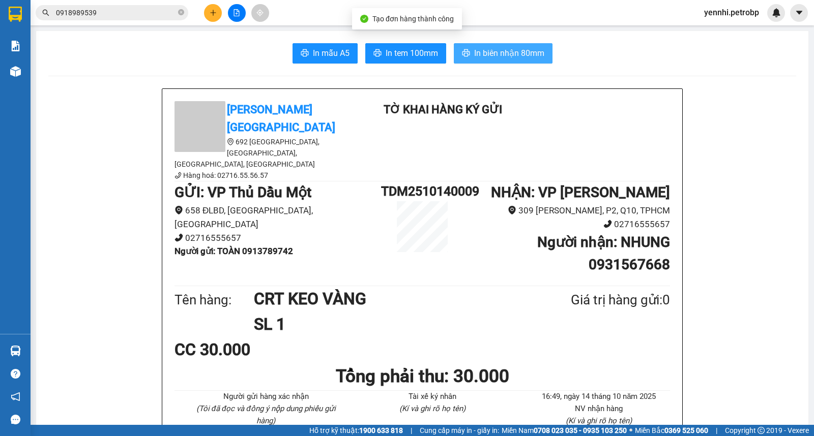
click at [480, 49] on span "In biên nhận 80mm" at bounding box center [509, 53] width 70 height 13
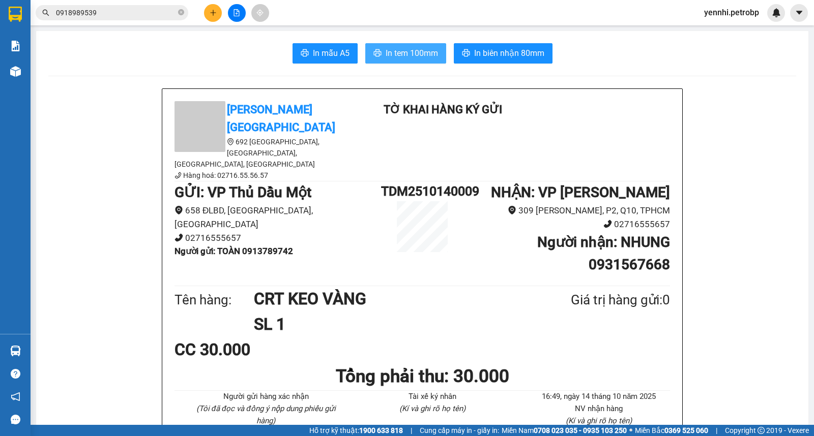
click at [386, 56] on span "In tem 100mm" at bounding box center [412, 53] width 52 height 13
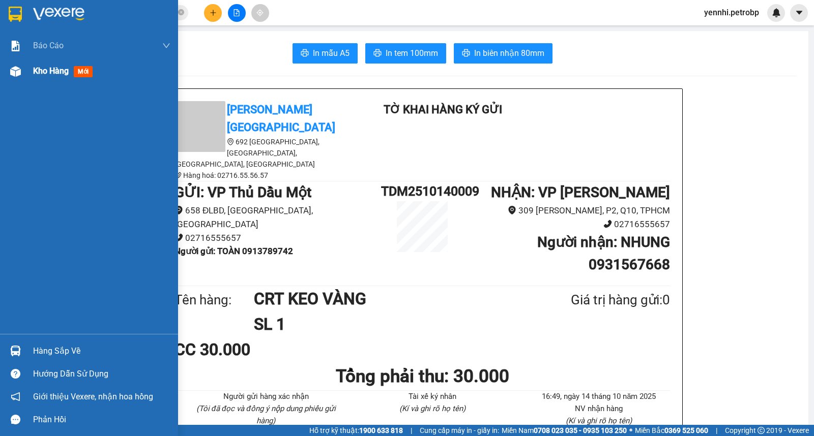
click at [26, 74] on div "Kho hàng mới" at bounding box center [89, 70] width 178 height 25
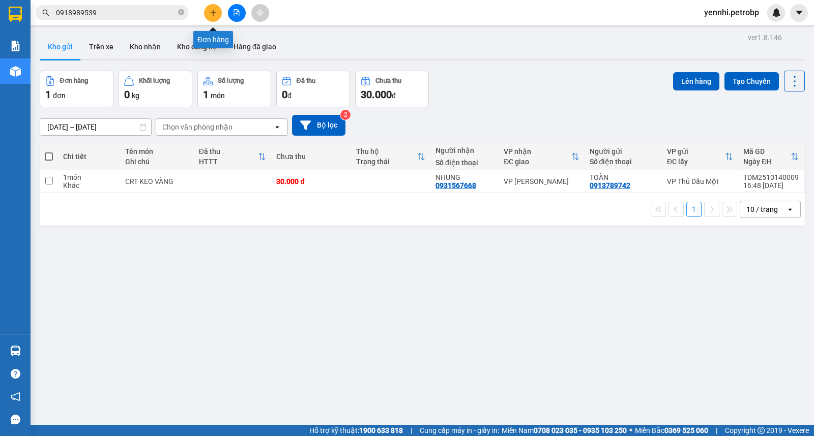
click at [211, 15] on icon "plus" at bounding box center [213, 12] width 7 height 7
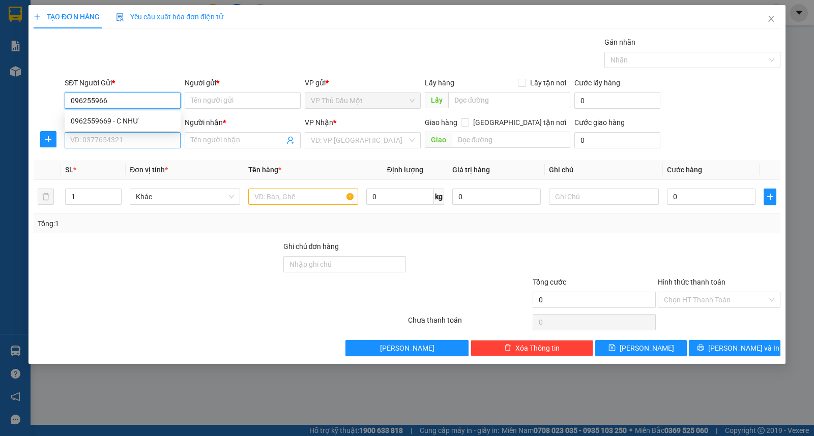
type input "0962559669"
click at [143, 114] on div "0962559669 - C NHƯ" at bounding box center [123, 121] width 116 height 16
type input "C NHƯ"
type input "0962559669"
type input "C NHƯ"
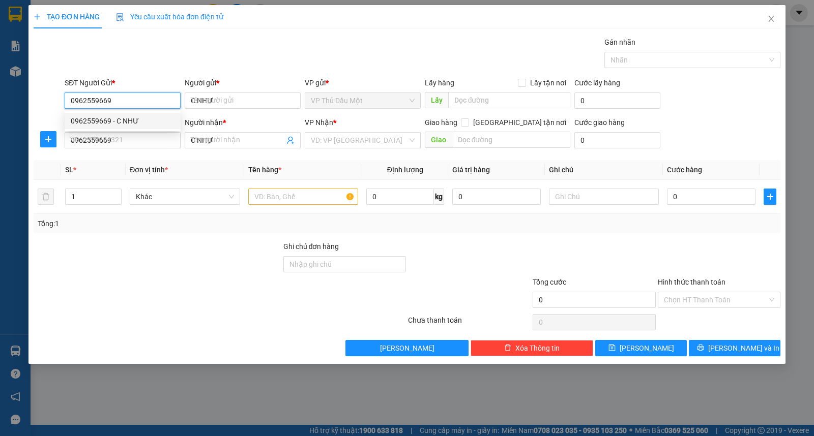
type input "40.000"
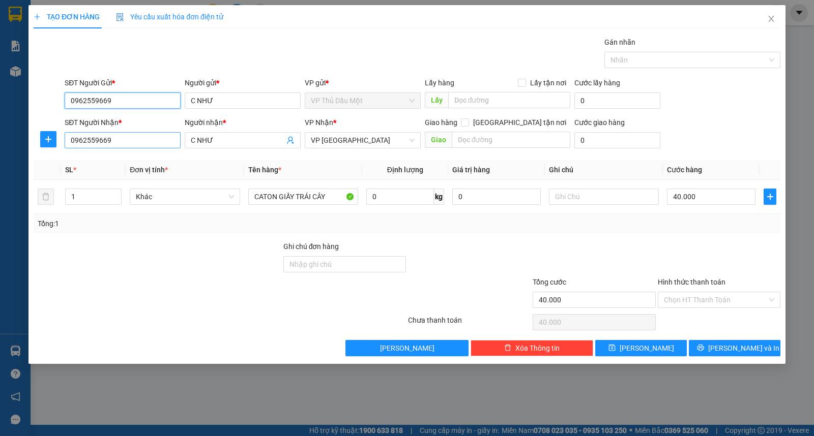
type input "0962559669"
click at [125, 141] on input "0962559669" at bounding box center [123, 140] width 116 height 16
type input "0902930499"
click at [138, 154] on div "0902930499 - UYÊN THY" at bounding box center [123, 161] width 116 height 16
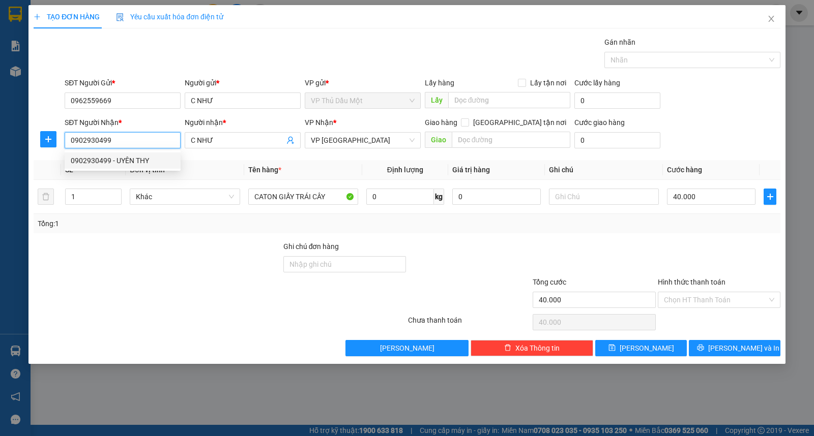
type input "UYÊN THY"
type input "0902930499"
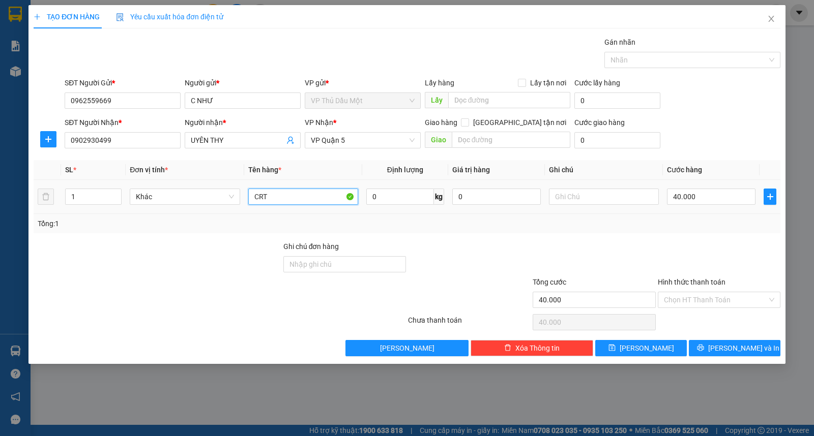
click at [291, 196] on input "CRT" at bounding box center [303, 197] width 110 height 16
type input "CRT TRÁI CÂY"
click at [605, 201] on input "text" at bounding box center [604, 197] width 110 height 16
type input "NHÀ XE CHỈ VẬN CHUYỂN HƯ HỎNG KHÔNG CHỊU TRÁCH NHIỆM"
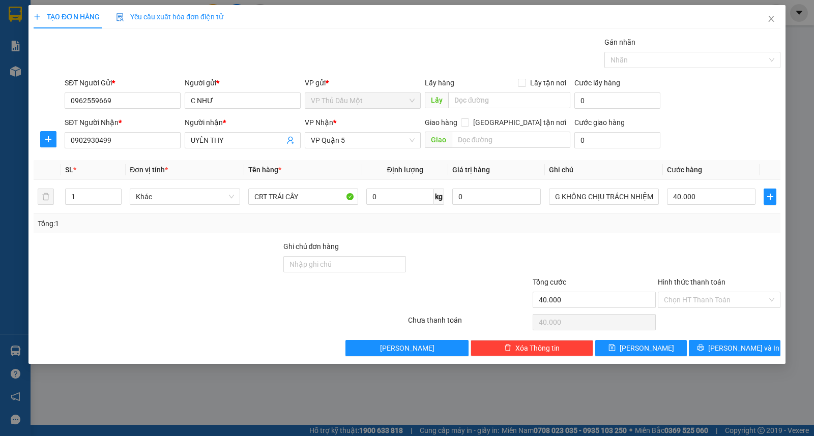
click at [689, 129] on div "SĐT Người Nhận * 0902930499 Người nhận * UYÊN THY VP Nhận * VP Quận 5 Giao hàng…" at bounding box center [423, 135] width 720 height 36
click at [738, 348] on span "[PERSON_NAME] và In" at bounding box center [743, 348] width 71 height 11
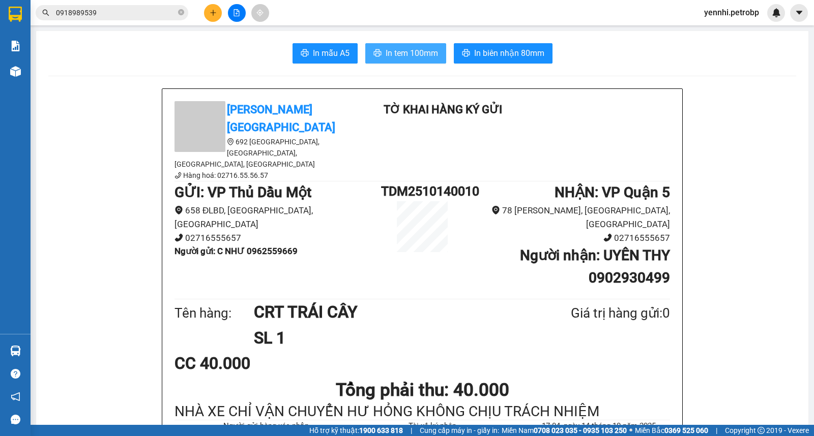
click at [389, 56] on span "In tem 100mm" at bounding box center [412, 53] width 52 height 13
click at [529, 49] on span "In biên nhận 80mm" at bounding box center [509, 53] width 70 height 13
click at [211, 13] on icon "plus" at bounding box center [213, 12] width 6 height 1
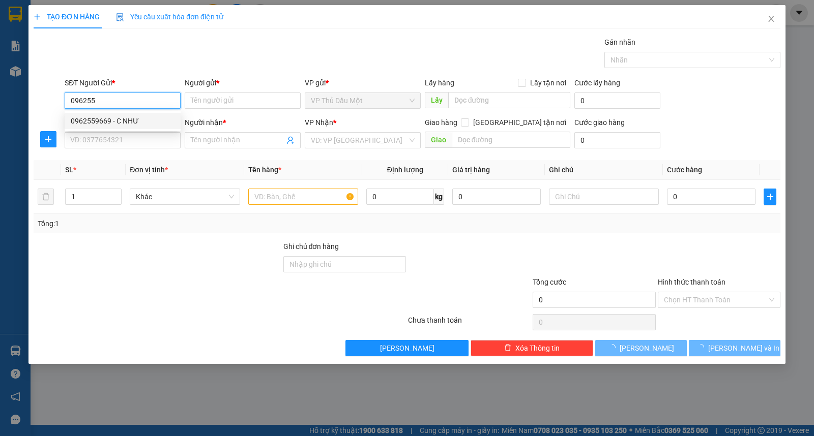
click at [141, 121] on div "0962559669 - C NHƯ" at bounding box center [123, 120] width 104 height 11
type input "0962559669"
type input "C NHƯ"
type input "0902930499"
type input "UYÊN THY"
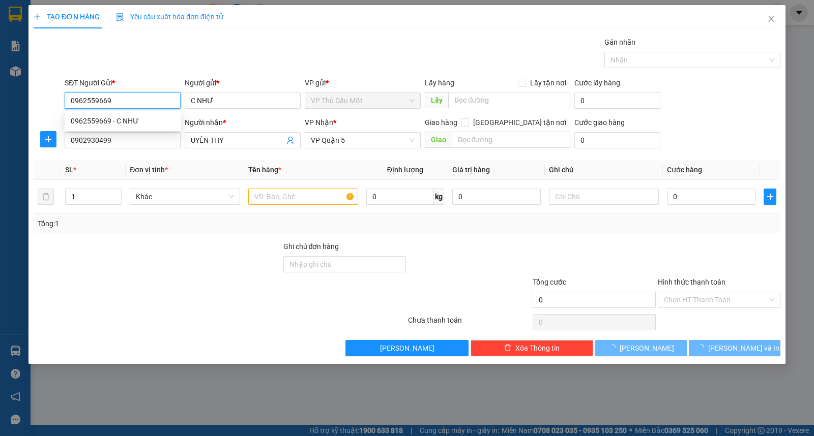
type input "40.000"
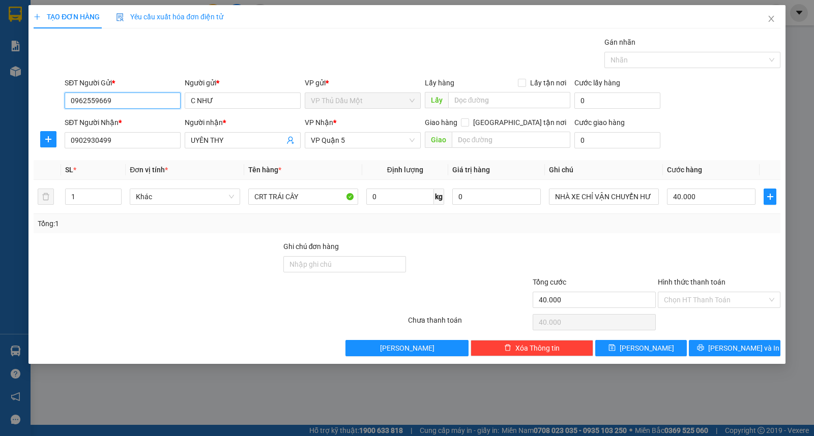
type input "0962559669"
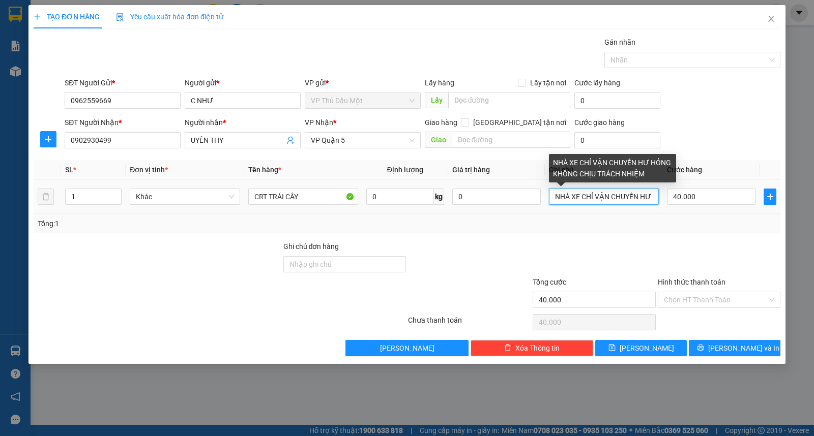
click at [551, 192] on input "NHÀ XE CHỈ VẬN CHUYỂN HƯ HỎNG KHÔNG CHỊU TRÁCH NHIỆM" at bounding box center [604, 197] width 110 height 16
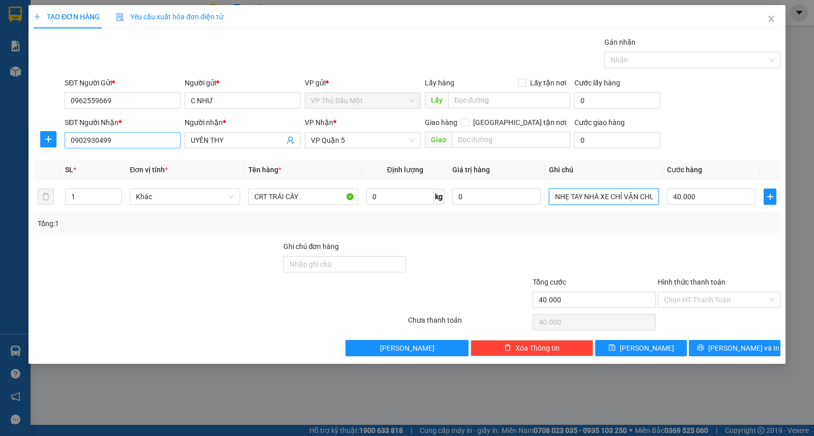
type input "NHẸ TAY NHÀ XE CHỈ VẬN CHUYỂN HƯ HỎNG KHÔNG CHỊU TRÁCH NHIỆM"
click at [154, 145] on input "0902930499" at bounding box center [123, 140] width 116 height 16
type input "0901353638"
click at [238, 141] on input "UYÊN THY" at bounding box center [238, 140] width 94 height 11
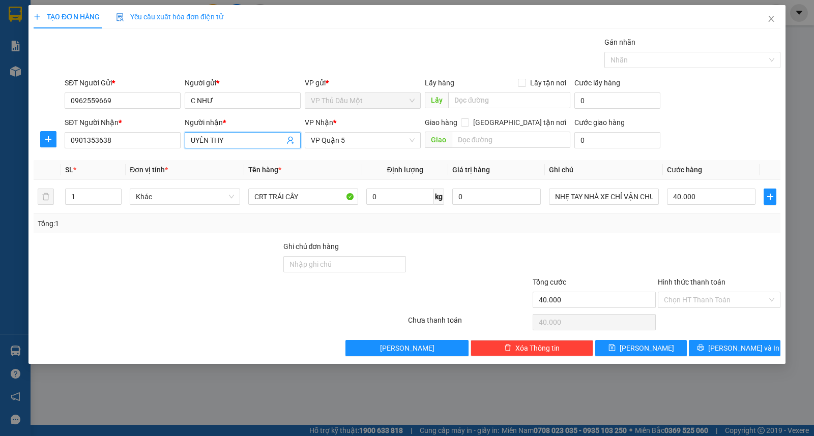
click at [238, 141] on input "UYÊN THY" at bounding box center [238, 140] width 94 height 11
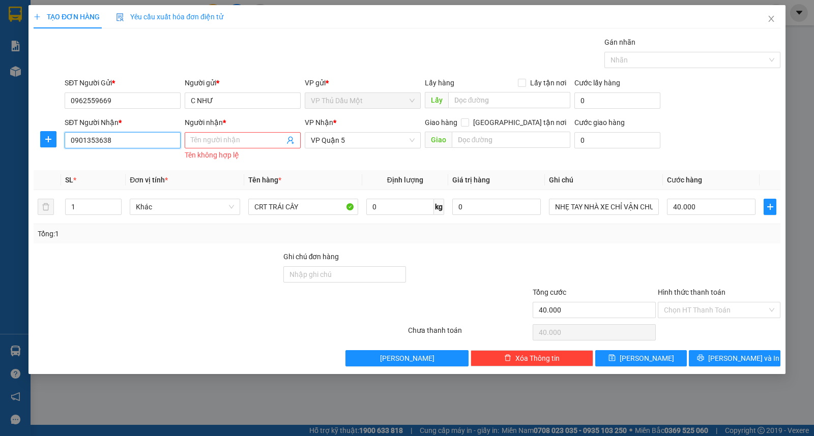
click at [147, 140] on input "0901353638" at bounding box center [123, 140] width 116 height 16
click at [215, 144] on input "Người nhận *" at bounding box center [238, 140] width 94 height 11
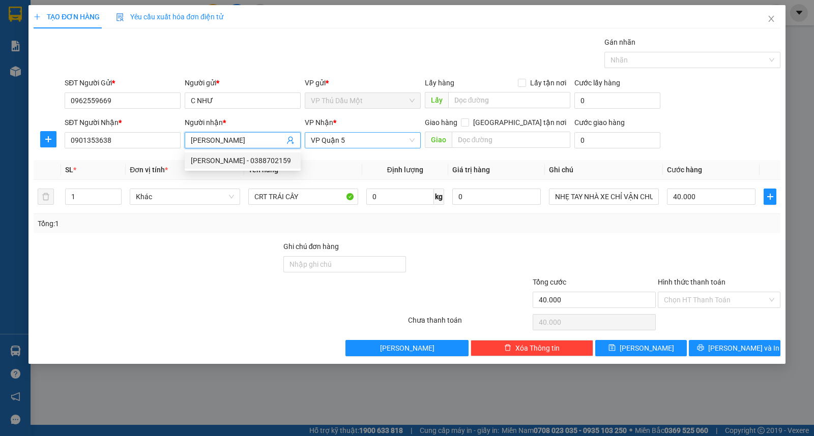
click at [364, 136] on span "VP Quận 5" at bounding box center [363, 140] width 104 height 15
type input "[PERSON_NAME]"
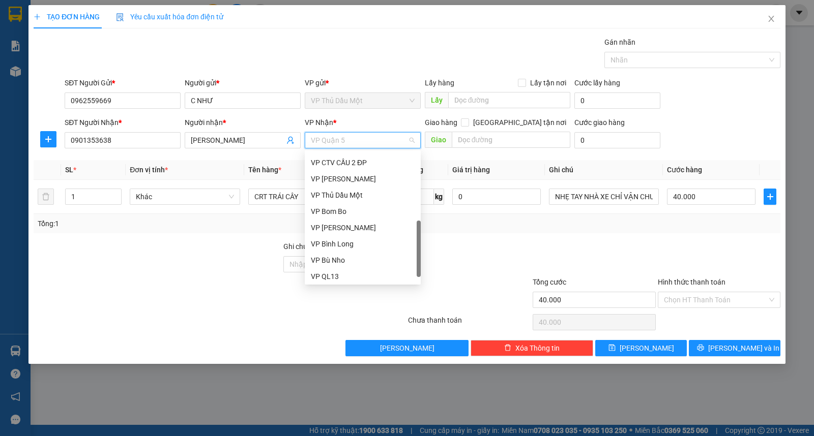
scroll to position [244, 0]
click at [363, 256] on div "VP QL13" at bounding box center [363, 258] width 104 height 11
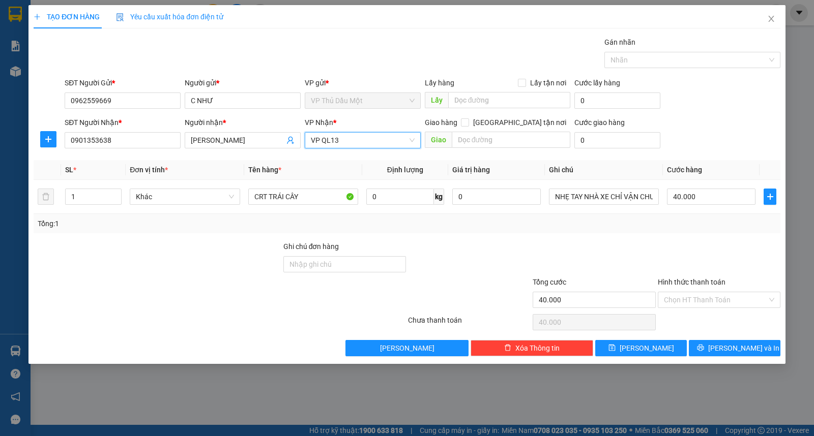
click at [690, 109] on div "SĐT Người Gửi * 0962559669 Người gửi * C NHƯ VP gửi * VP Thủ Dầu Một Lấy hàng L…" at bounding box center [423, 95] width 720 height 36
click at [732, 348] on span "[PERSON_NAME] và In" at bounding box center [743, 348] width 71 height 11
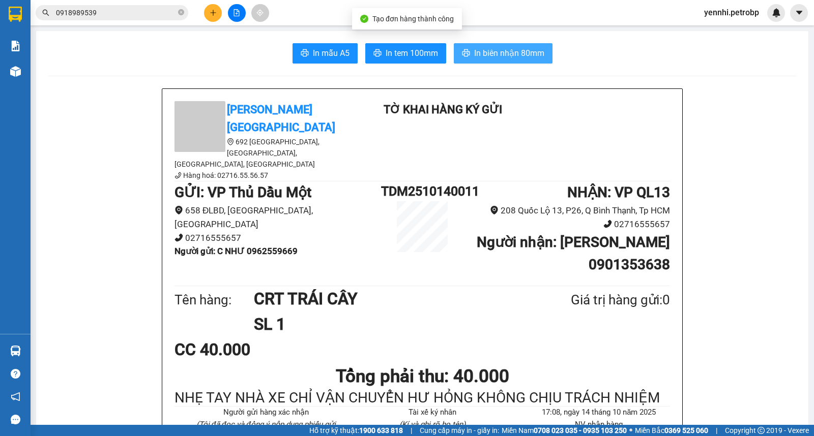
click at [465, 51] on icon "printer" at bounding box center [466, 53] width 8 height 8
click at [408, 51] on span "In tem 100mm" at bounding box center [412, 53] width 52 height 13
drag, startPoint x: 249, startPoint y: 210, endPoint x: 291, endPoint y: 211, distance: 41.7
click at [295, 246] on b "Người gửi : C NHƯ 0962559669" at bounding box center [235, 251] width 123 height 10
copy b "0962559669"
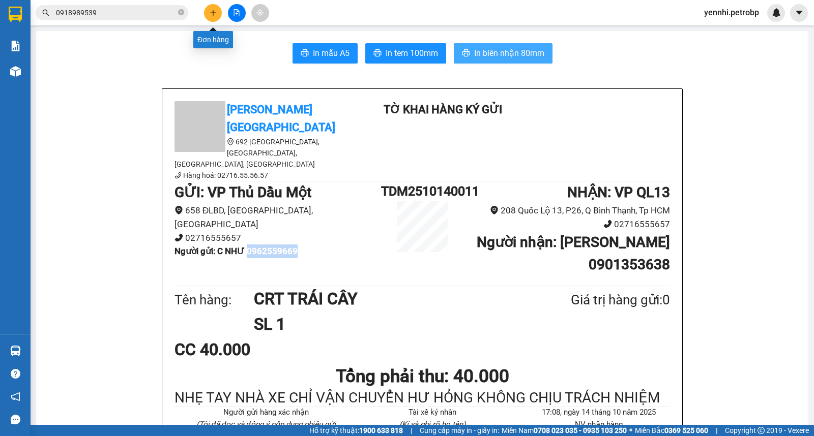
click at [210, 12] on icon "plus" at bounding box center [213, 12] width 7 height 7
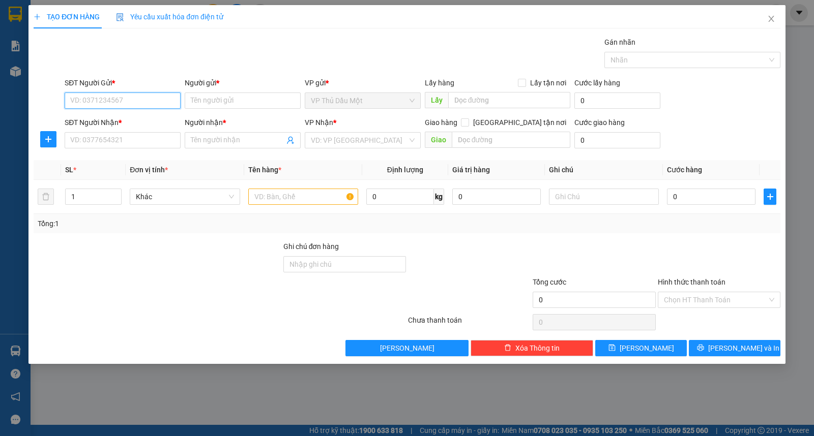
paste input "0962559669"
type input "0962559669"
click at [125, 117] on div "0962559669 - C NHƯ" at bounding box center [123, 120] width 104 height 11
type input "C NHƯ"
type input "0901353638"
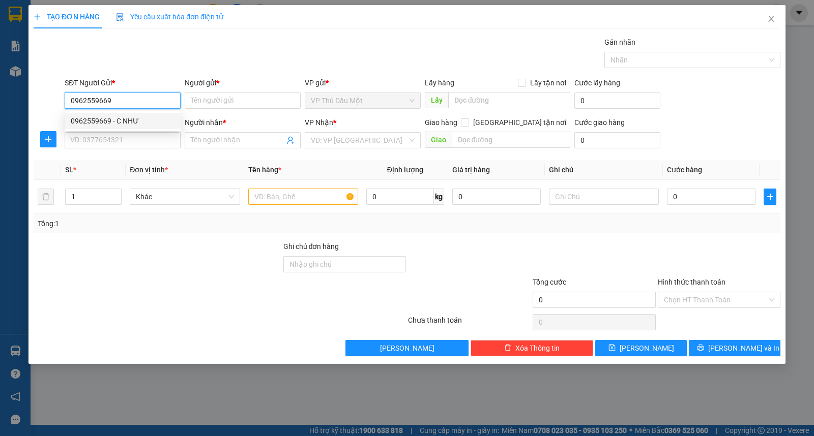
type input "[PERSON_NAME]"
type input "40.000"
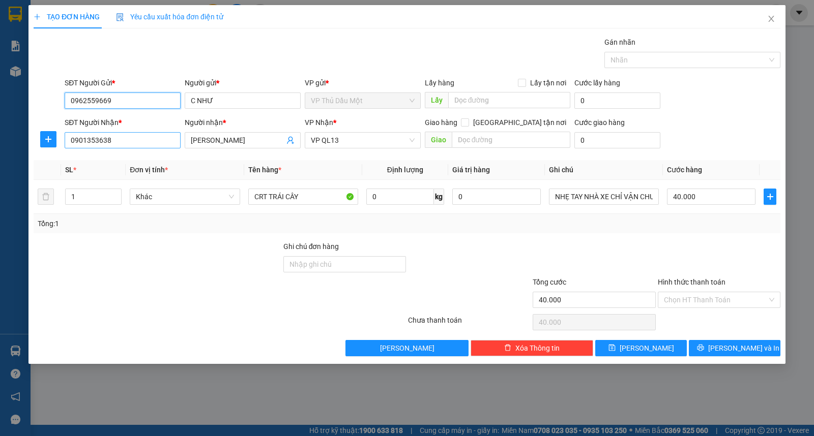
type input "0962559669"
click at [135, 140] on input "0901353638" at bounding box center [123, 140] width 116 height 16
type input "0903425887"
click at [255, 137] on input "[PERSON_NAME]" at bounding box center [238, 140] width 94 height 11
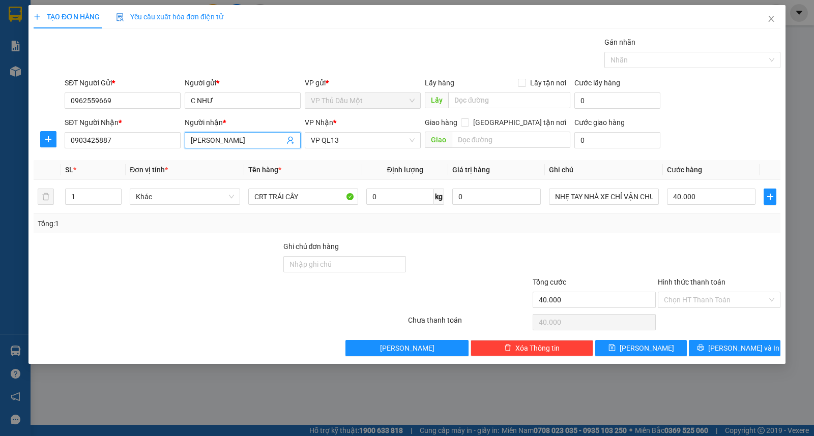
click at [255, 137] on input "[PERSON_NAME]" at bounding box center [238, 140] width 94 height 11
type input "M"
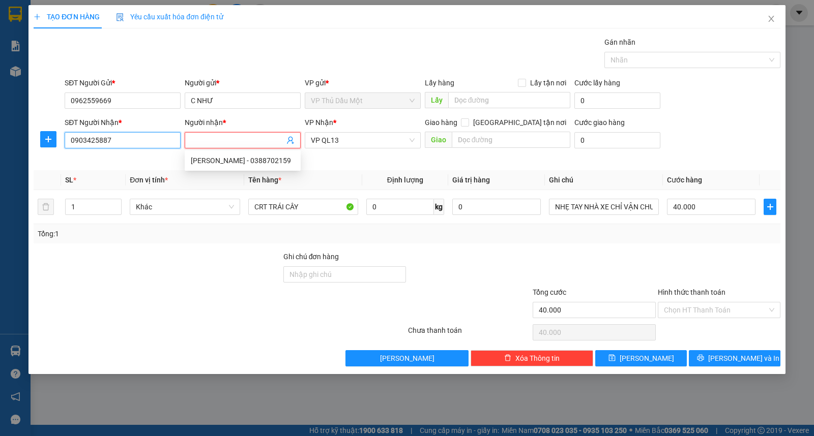
click at [146, 142] on input "0903425887" at bounding box center [123, 140] width 116 height 16
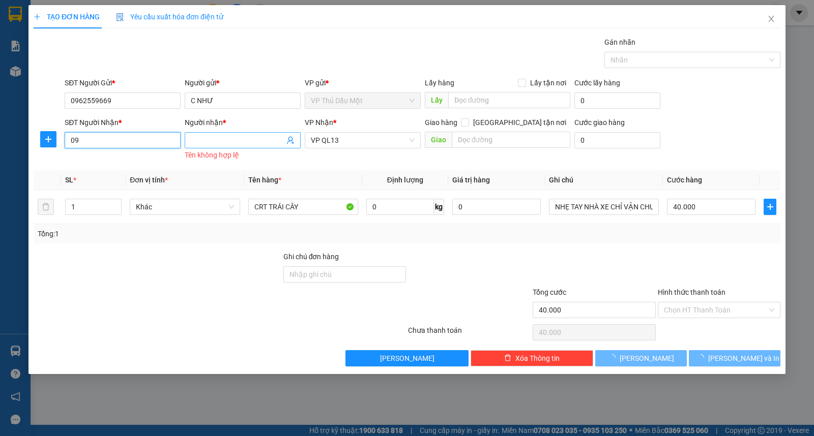
type input "0"
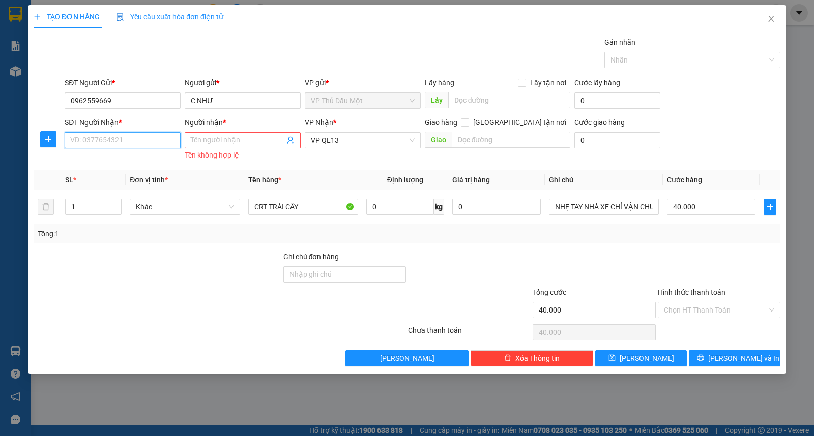
click at [126, 143] on input "SĐT Người Nhận *" at bounding box center [123, 140] width 116 height 16
type input "0903425887"
drag, startPoint x: 202, startPoint y: 142, endPoint x: 196, endPoint y: 143, distance: 6.1
click at [202, 143] on input "Người nhận *" at bounding box center [238, 140] width 94 height 11
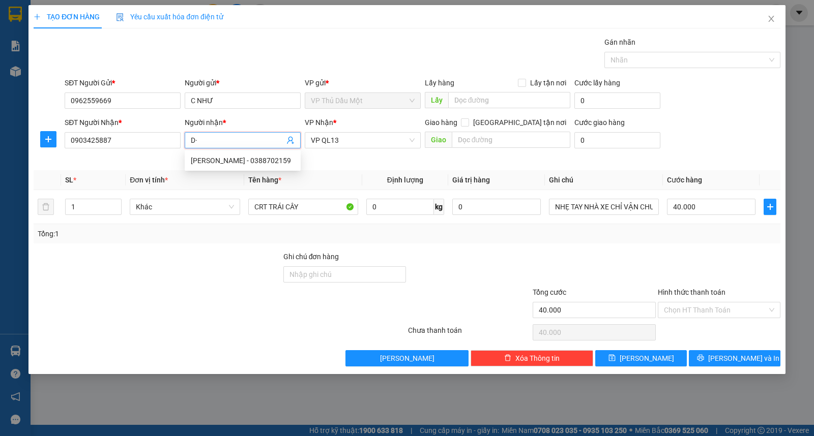
type input "D"
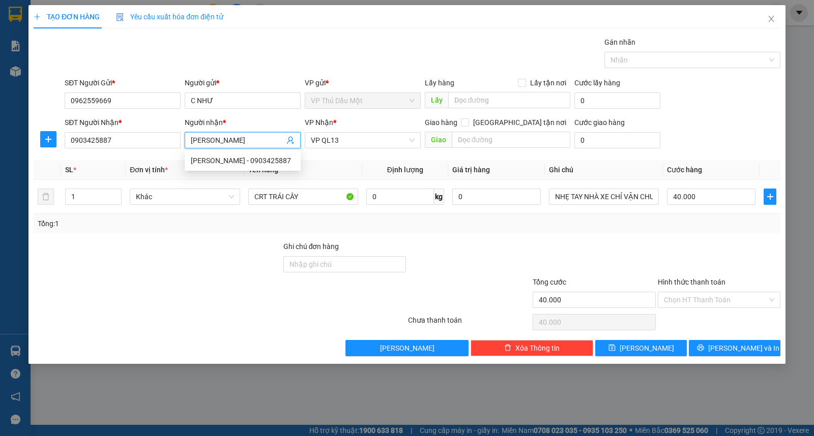
type input "[PERSON_NAME]"
click at [700, 99] on div "SĐT Người Gửi * 0962559669 Người gửi * C NHƯ VP gửi * VP Thủ Dầu Một Lấy hàng L…" at bounding box center [423, 95] width 720 height 36
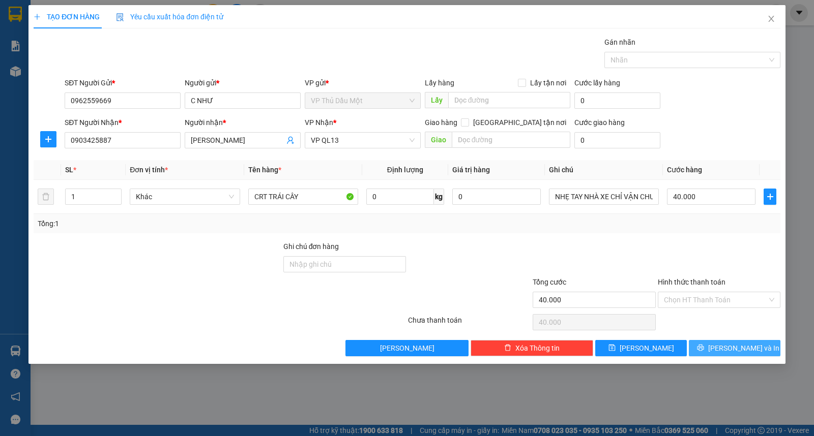
click at [733, 352] on span "[PERSON_NAME] và In" at bounding box center [743, 348] width 71 height 11
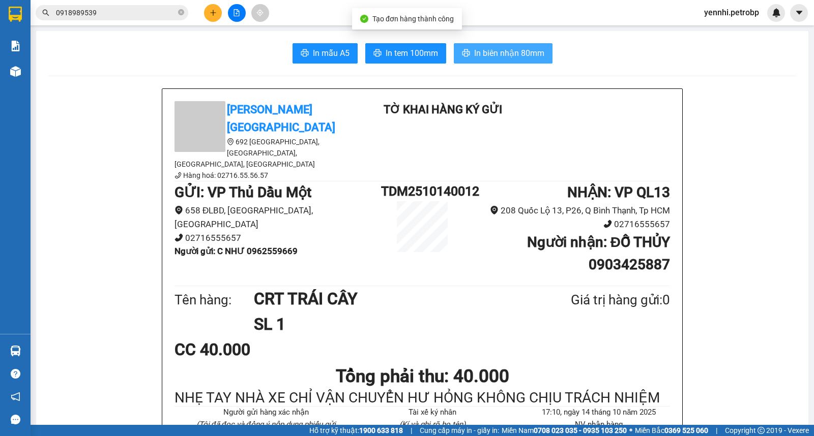
click at [485, 47] on span "In biên nhận 80mm" at bounding box center [509, 53] width 70 height 13
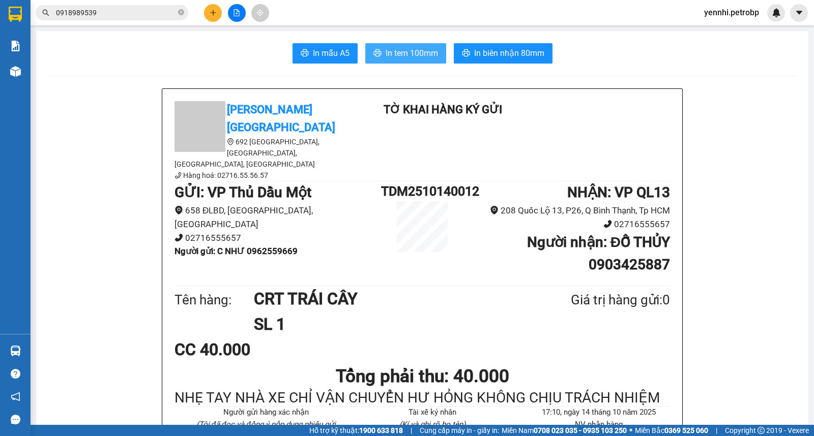
click at [419, 53] on span "In tem 100mm" at bounding box center [412, 53] width 52 height 13
click at [215, 11] on icon "plus" at bounding box center [213, 12] width 7 height 7
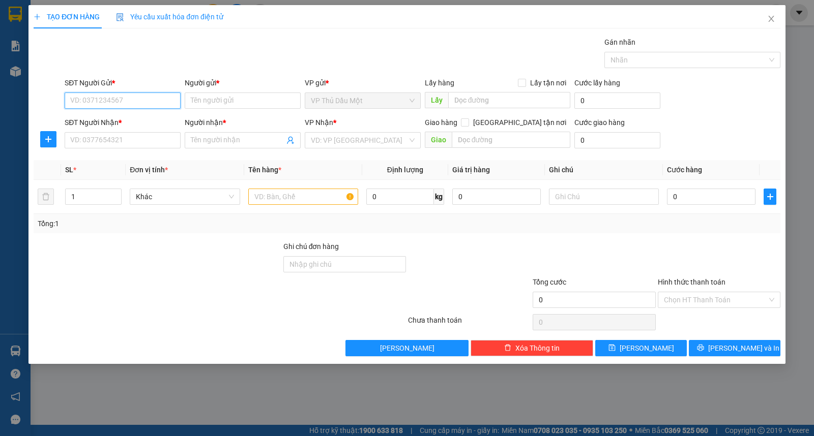
click at [129, 97] on input "SĐT Người Gửi *" at bounding box center [123, 101] width 116 height 16
click at [777, 20] on span "Close" at bounding box center [771, 19] width 28 height 28
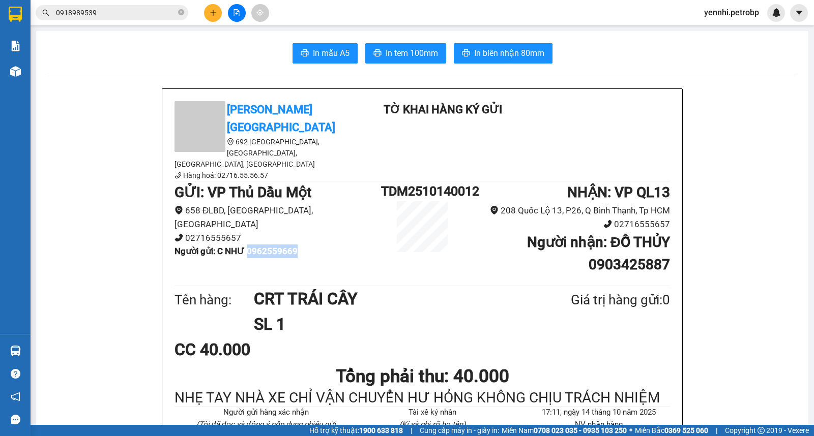
drag, startPoint x: 248, startPoint y: 209, endPoint x: 298, endPoint y: 217, distance: 50.1
click at [298, 217] on div "GỬI : VP Thủ Dầu Một 658 ĐLBD, [GEOGRAPHIC_DATA], [GEOGRAPHIC_DATA] Một 0271655…" at bounding box center [277, 224] width 206 height 84
copy b "0962559669"
click at [214, 10] on icon "plus" at bounding box center [213, 12] width 7 height 7
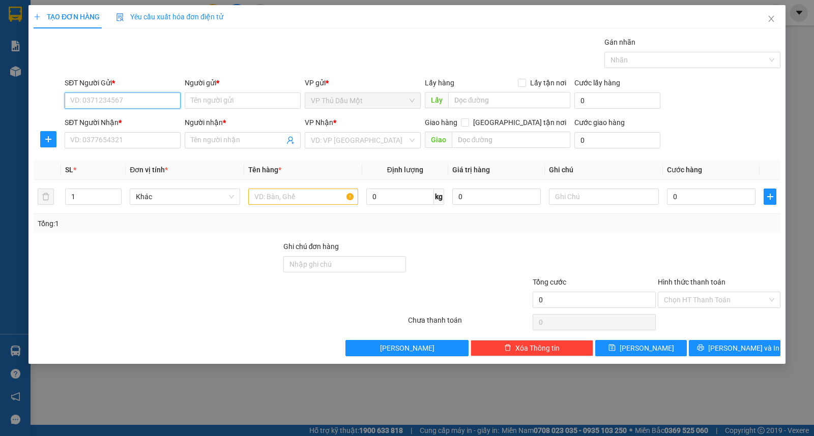
paste input "0962559669"
type input "0962559669"
click at [134, 121] on div "0962559669 - C NHƯ" at bounding box center [123, 120] width 104 height 11
type input "C NHƯ"
type input "0903425887"
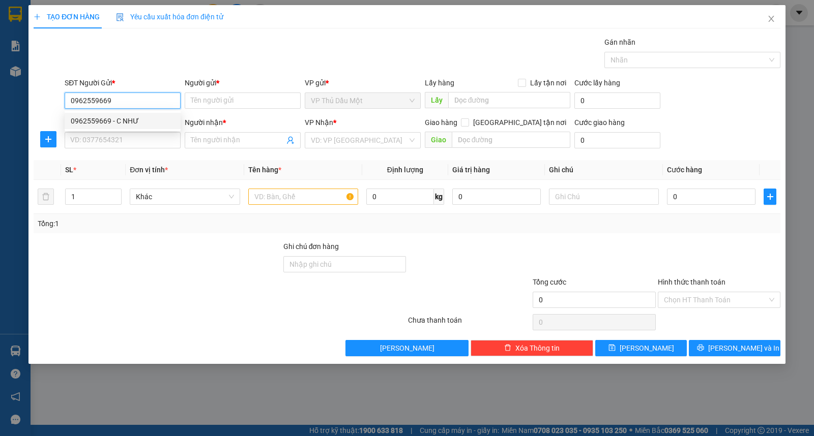
type input "[PERSON_NAME]"
type input "40.000"
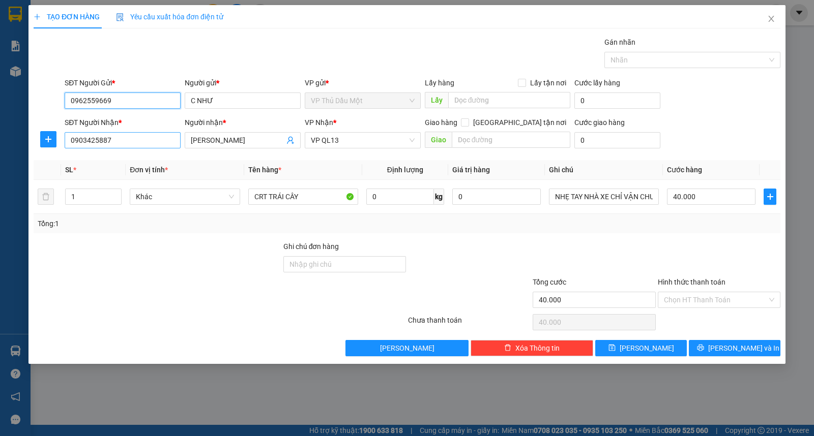
type input "0962559669"
click at [134, 138] on input "0903425887" at bounding box center [123, 140] width 116 height 16
type input "0909868849"
click at [252, 135] on input "[PERSON_NAME]" at bounding box center [238, 140] width 94 height 11
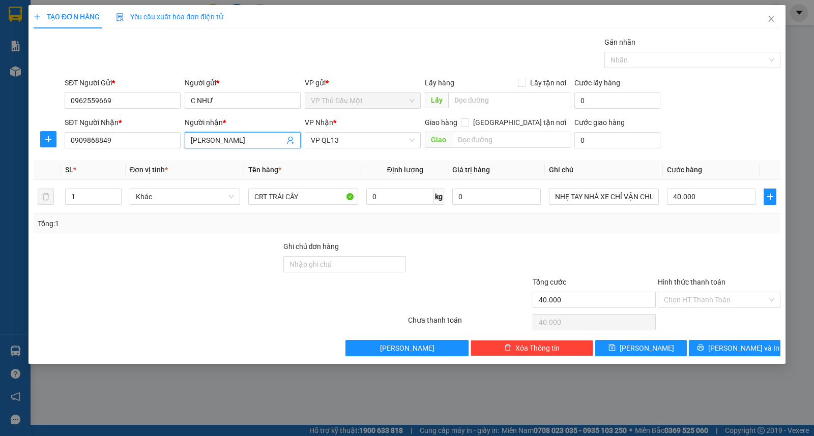
click at [252, 135] on input "[PERSON_NAME]" at bounding box center [238, 140] width 94 height 11
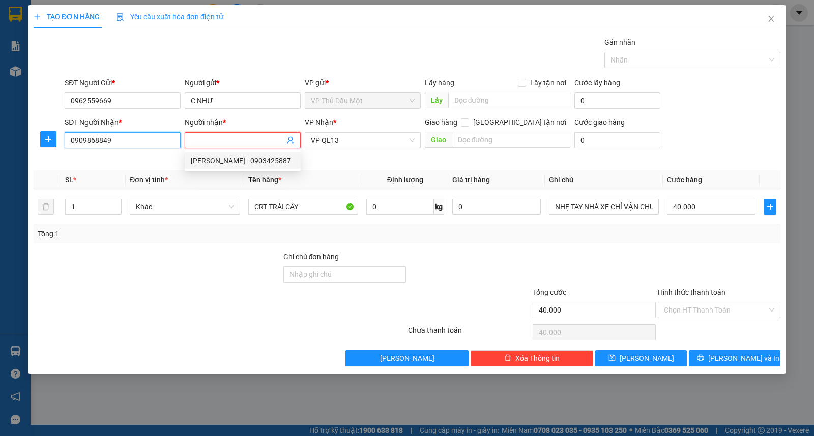
click at [138, 143] on input "0909868849" at bounding box center [123, 140] width 116 height 16
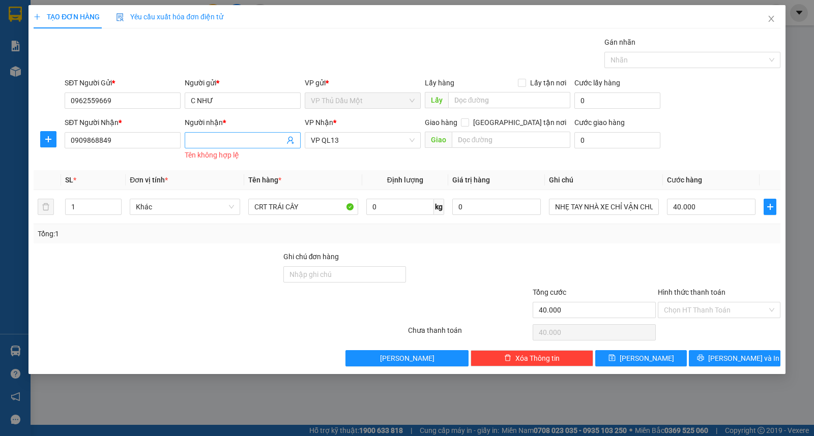
click at [209, 145] on input "Người nhận *" at bounding box center [238, 140] width 94 height 11
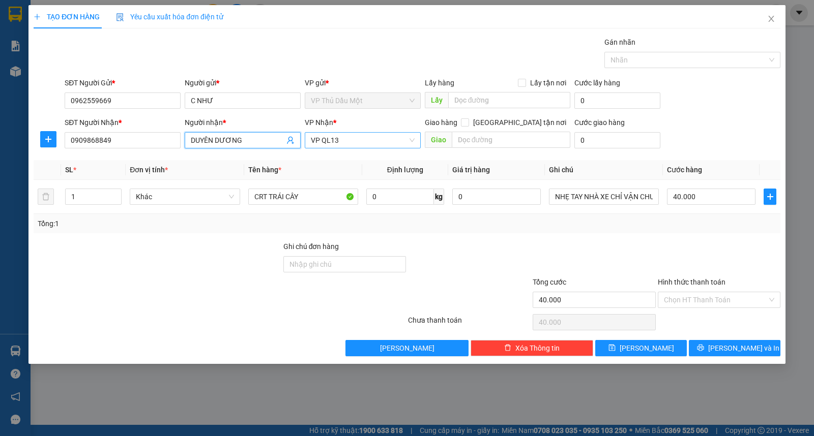
click at [342, 137] on span "VP QL13" at bounding box center [363, 140] width 104 height 15
type input "DUYÊN DƯƠNG"
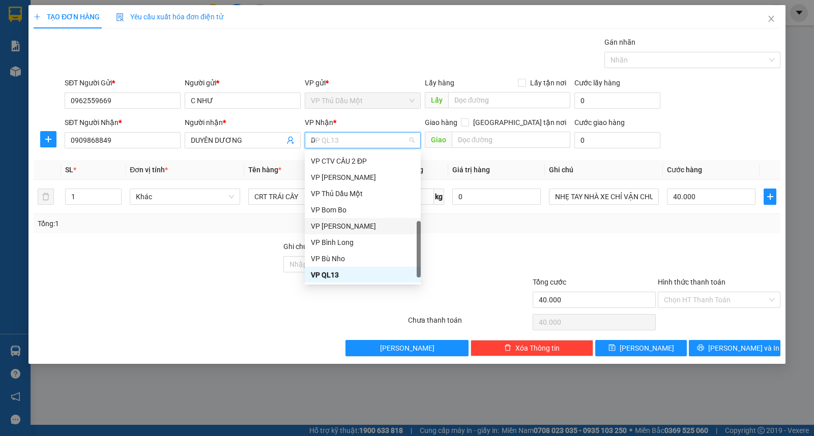
scroll to position [16, 0]
type input "D"
type input "Đ"
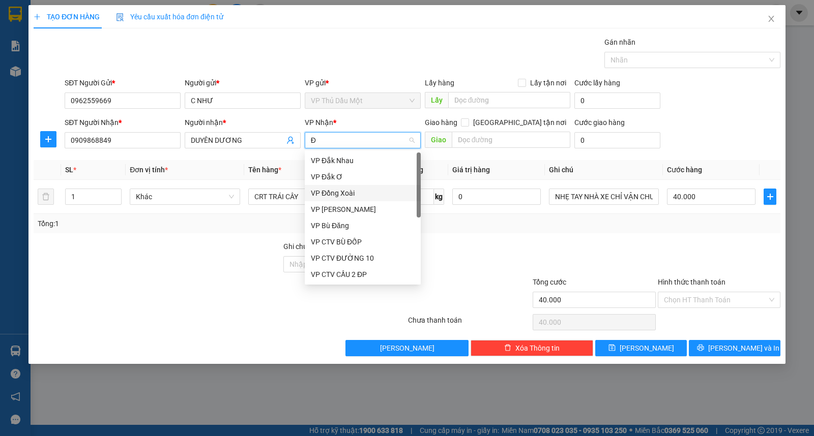
click at [353, 195] on div "VP Đồng Xoài" at bounding box center [363, 193] width 104 height 11
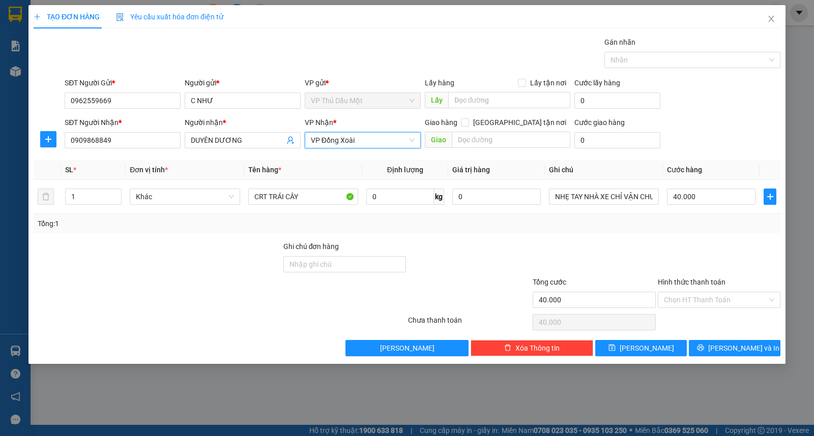
click at [713, 117] on div "SĐT Người Nhận * 0909868849 Người nhận * DUYÊN DƯƠNG VP Nhận * VP Đồng Xoài VP …" at bounding box center [423, 135] width 720 height 36
click at [723, 200] on input "40.000" at bounding box center [711, 197] width 88 height 16
type input "0"
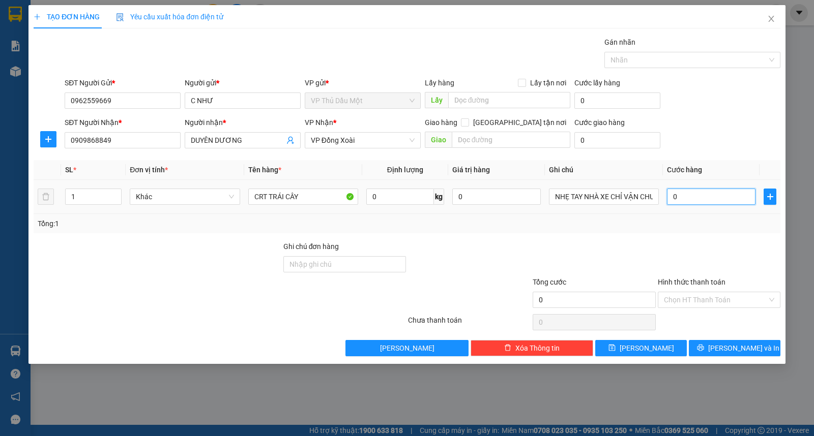
type input "3"
type input "03"
type input "30"
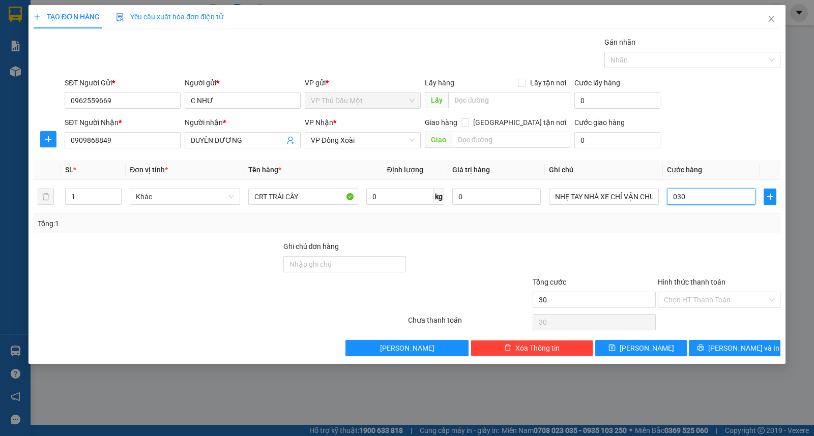
type input "030"
type input "30.000"
click at [723, 151] on div "SĐT Người Nhận * 0909868849 Người nhận * DUYÊN DƯƠNG VP Nhận * VP Đồng Xoài Gia…" at bounding box center [423, 135] width 720 height 36
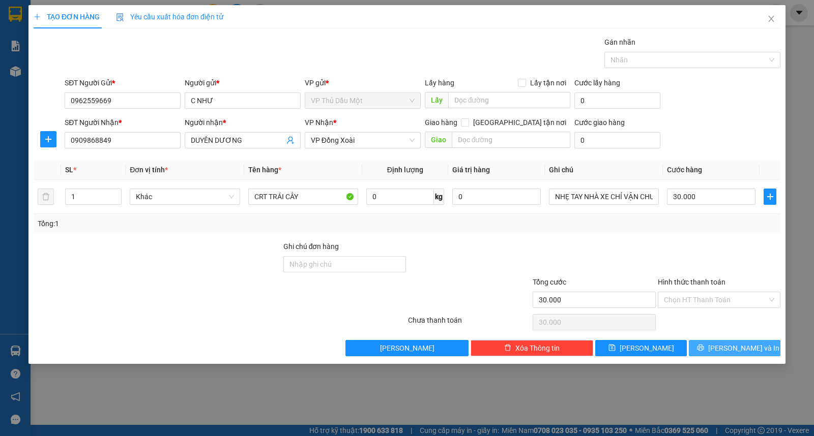
click at [704, 348] on icon "printer" at bounding box center [700, 347] width 7 height 7
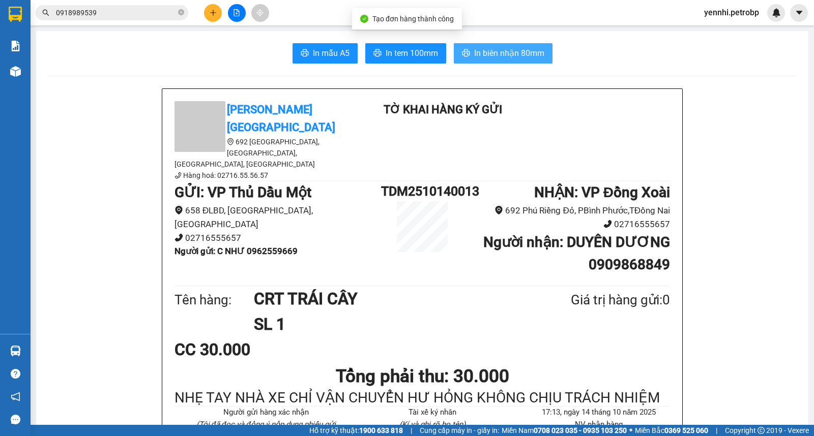
click at [497, 51] on span "In biên nhận 80mm" at bounding box center [509, 53] width 70 height 13
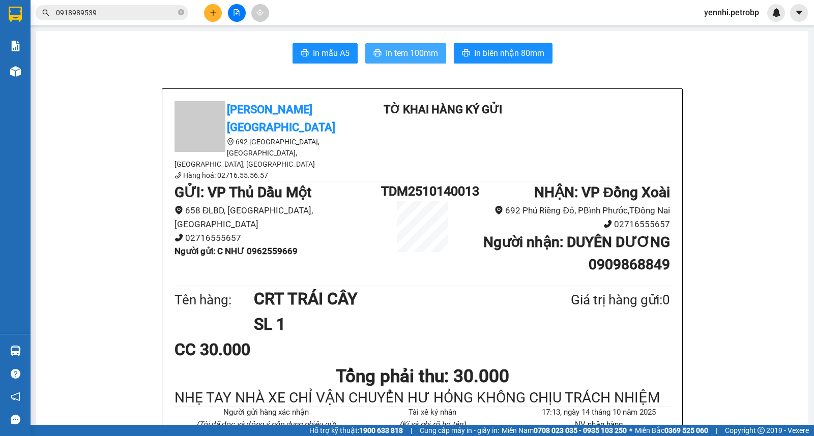
click at [414, 49] on span "In tem 100mm" at bounding box center [412, 53] width 52 height 13
drag, startPoint x: 247, startPoint y: 208, endPoint x: 297, endPoint y: 211, distance: 50.0
click at [297, 246] on b "Người gửi : C NHƯ 0962559669" at bounding box center [235, 251] width 123 height 10
copy b "0962559669"
click at [211, 13] on icon "plus" at bounding box center [213, 12] width 6 height 1
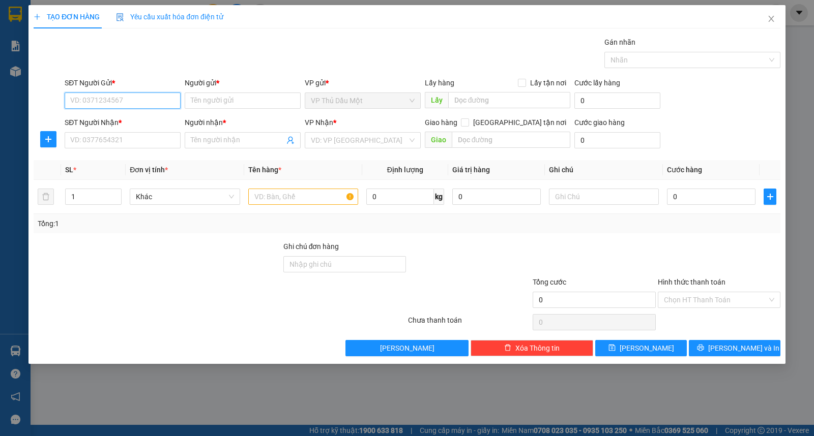
paste input "0962559669"
type input "0962559669"
click at [141, 114] on div "0962559669 - C NHƯ" at bounding box center [123, 121] width 116 height 16
type input "C NHƯ"
type input "0909868849"
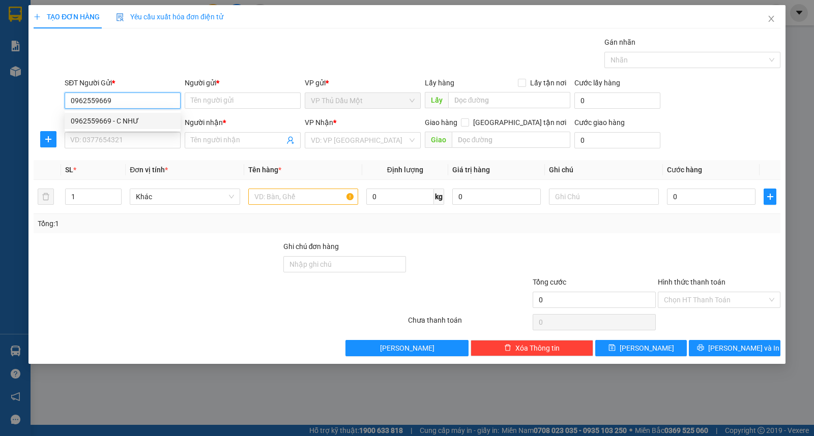
type input "DUYÊN DƯƠNG"
type input "30.000"
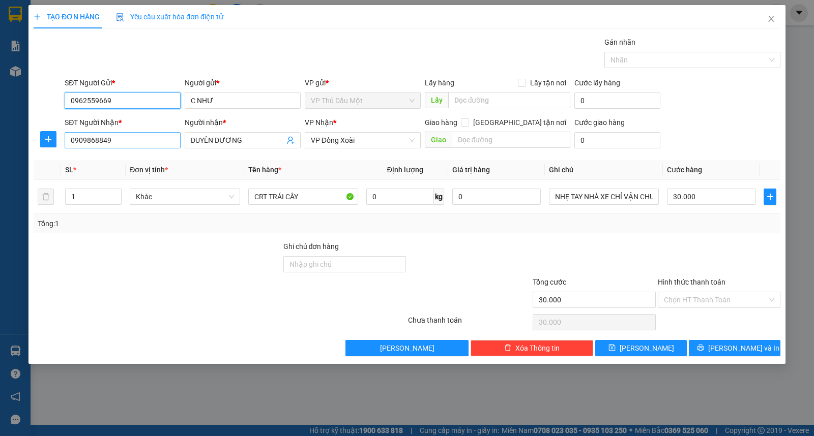
type input "0962559669"
click at [139, 134] on input "0909868849" at bounding box center [123, 140] width 116 height 16
type input "0908665696"
click at [137, 155] on div "0908665696 - THẢO" at bounding box center [123, 160] width 104 height 11
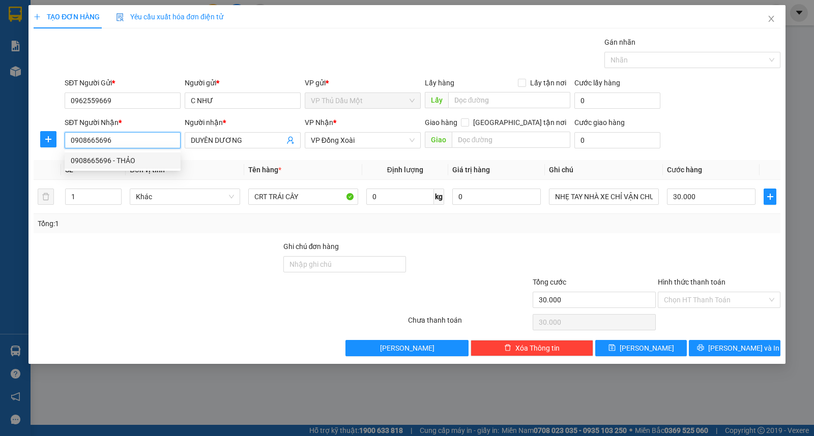
type input "THẢO"
type input "40.000"
type input "0908665696"
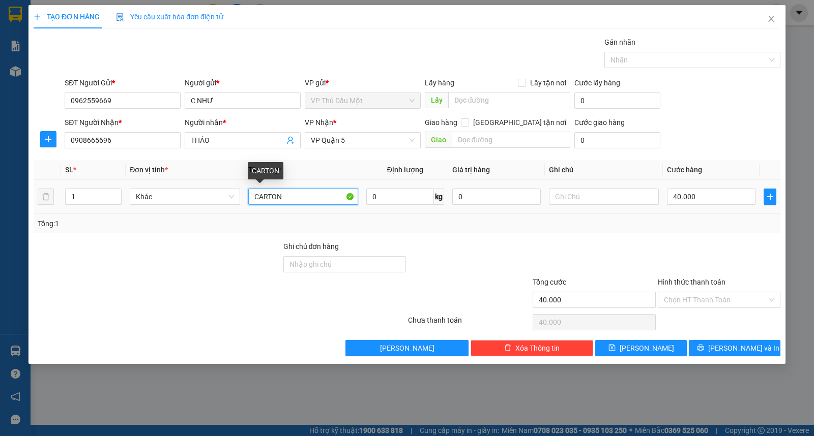
click at [290, 199] on input "CARTON" at bounding box center [303, 197] width 110 height 16
type input "CARTON TRÁI CÂY"
click at [566, 200] on input "text" at bounding box center [604, 197] width 110 height 16
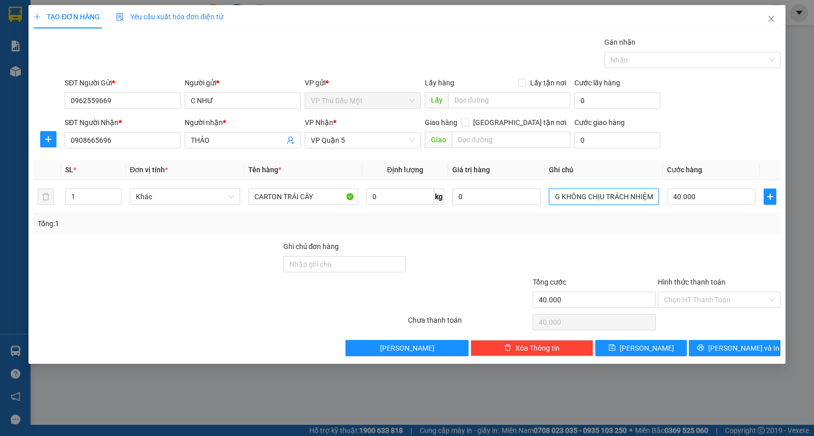
type input "NHÀ XE CHỈ VẬN CHUYỂN HƯ HỎNG KHÔNG CHỊU TRÁCH NHIỆM"
click at [745, 78] on div "SĐT Người Gửi * 0962559669 Người gửi * C NHƯ VP gửi * VP Thủ Dầu Một Lấy hàng L…" at bounding box center [423, 95] width 720 height 36
click at [720, 194] on input "40.000" at bounding box center [711, 197] width 88 height 16
type input "0"
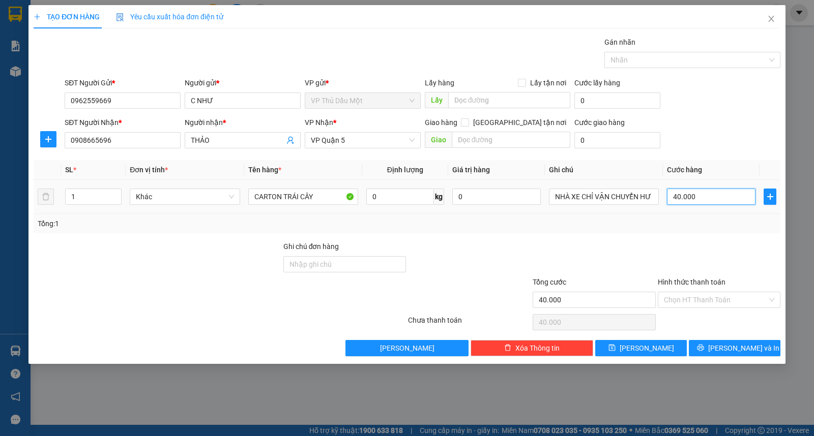
type input "0"
type input "3"
type input "03"
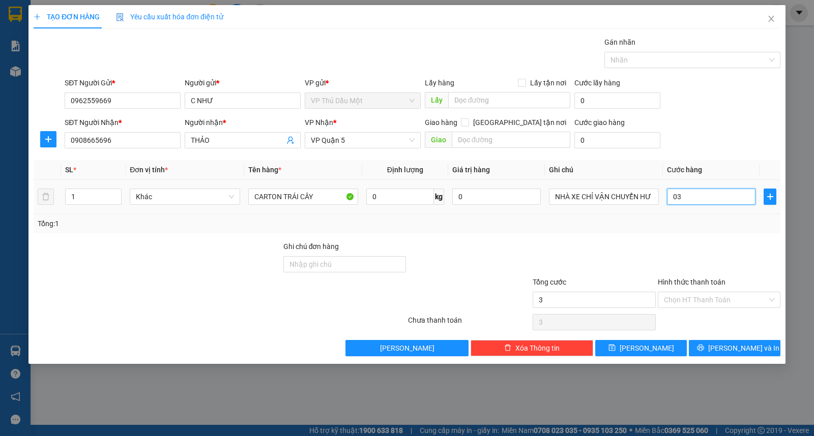
type input "30"
type input "030"
type input "30.000"
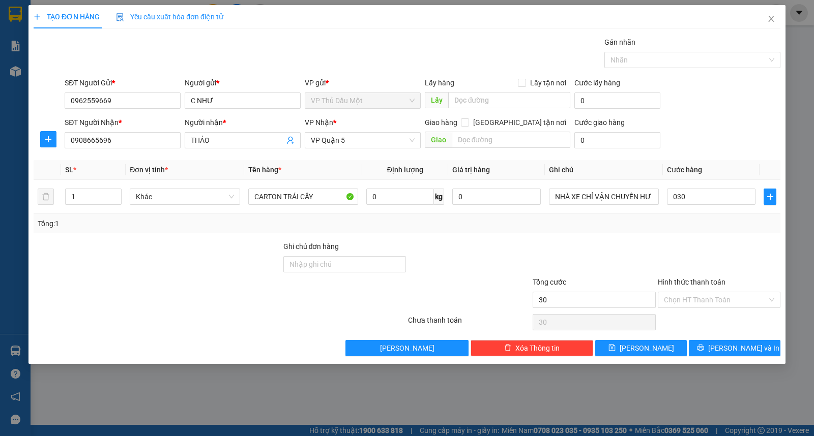
type input "30.000"
click at [708, 136] on div "SĐT Người Nhận * 0908665696 Người nhận * THẢO VP Nhận * VP Quận 5 Giao hàng [GE…" at bounding box center [423, 135] width 720 height 36
click at [737, 348] on span "[PERSON_NAME] và In" at bounding box center [743, 348] width 71 height 11
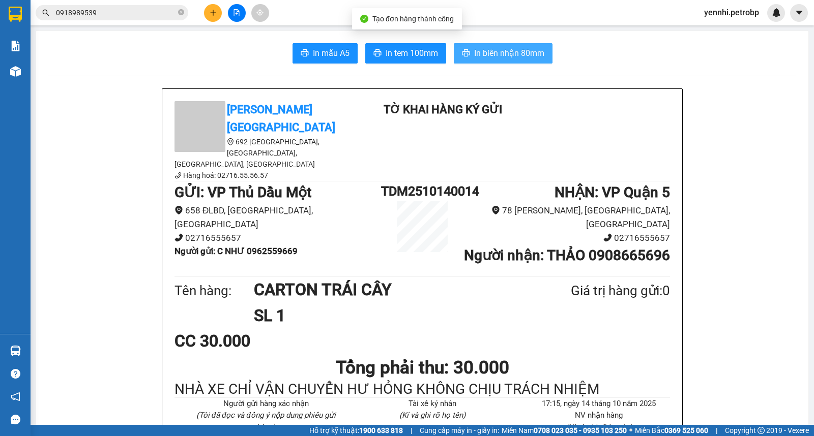
click at [491, 51] on span "In biên nhận 80mm" at bounding box center [509, 53] width 70 height 13
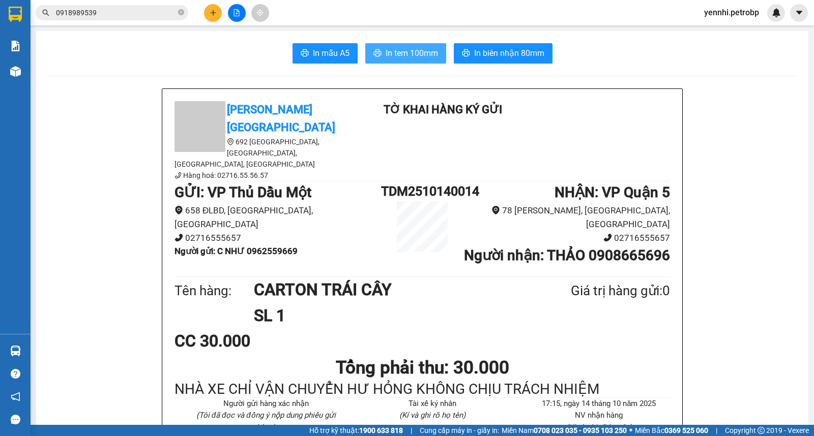
click at [390, 54] on span "In tem 100mm" at bounding box center [412, 53] width 52 height 13
drag, startPoint x: 250, startPoint y: 206, endPoint x: 258, endPoint y: 209, distance: 8.4
click at [258, 246] on b "Người gửi : C NHƯ 0962559669" at bounding box center [235, 251] width 123 height 10
click at [258, 237] on div "GỬI : VP Thủ Dầu Một 658 ĐLBD, [GEOGRAPHIC_DATA], [GEOGRAPHIC_DATA] Một 0271655…" at bounding box center [421, 228] width 495 height 93
drag, startPoint x: 245, startPoint y: 209, endPoint x: 297, endPoint y: 216, distance: 52.3
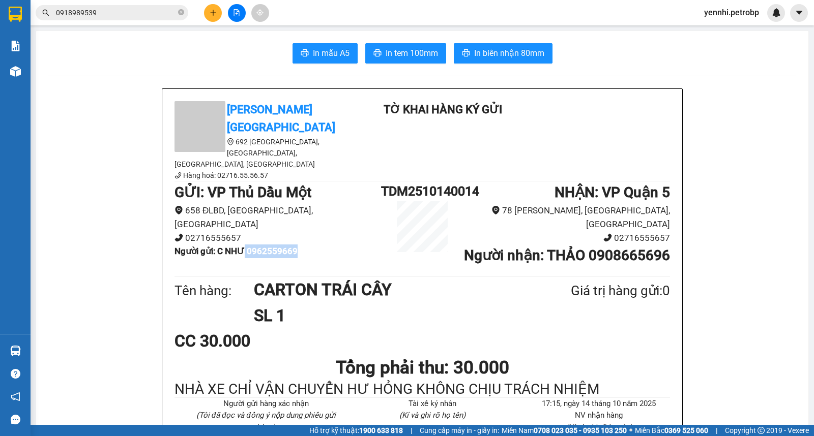
click at [297, 245] on li "Người gửi : C NHƯ 0962559669" at bounding box center [277, 252] width 206 height 14
copy b "0962559669"
click at [210, 13] on icon "plus" at bounding box center [213, 12] width 7 height 7
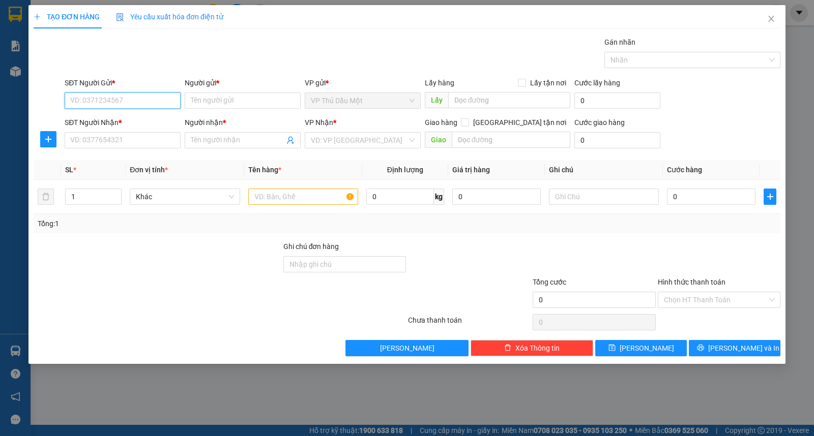
click at [152, 103] on input "SĐT Người Gửi *" at bounding box center [123, 101] width 116 height 16
paste input "0962559669"
click at [128, 98] on input "0962559669" at bounding box center [123, 101] width 116 height 16
click at [123, 99] on input "0962559669" at bounding box center [123, 101] width 116 height 16
click at [113, 99] on input "0962559669" at bounding box center [123, 101] width 116 height 16
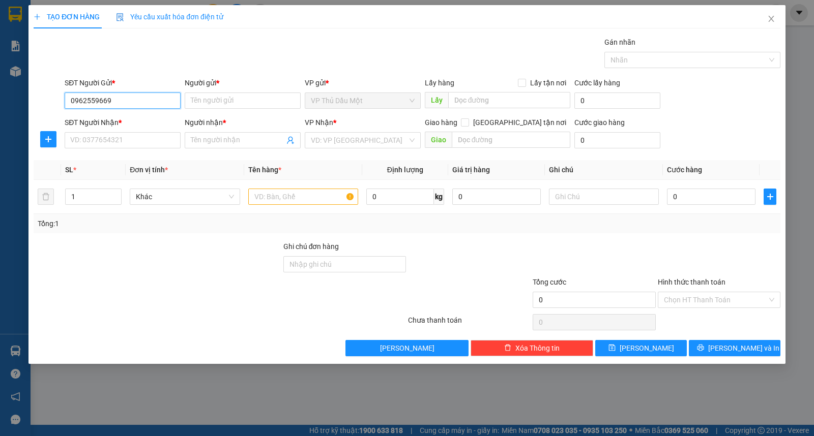
click at [113, 99] on input "0962559669" at bounding box center [123, 101] width 116 height 16
type input "0962559669"
click at [770, 18] on icon "close" at bounding box center [771, 19] width 6 height 6
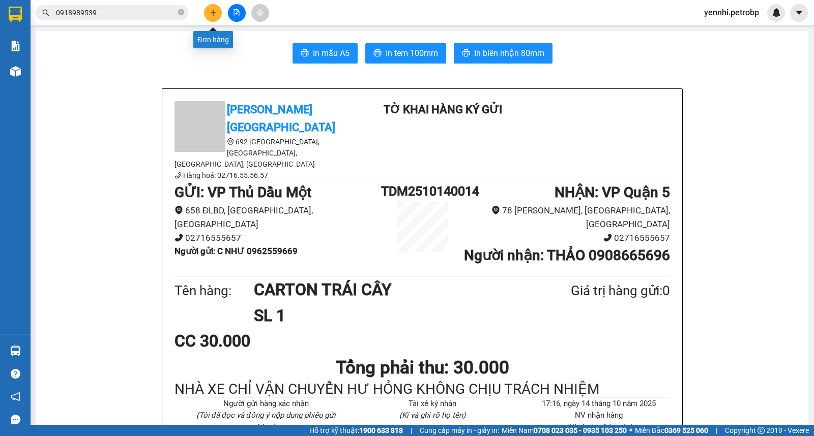
click at [214, 11] on icon "plus" at bounding box center [213, 12] width 7 height 7
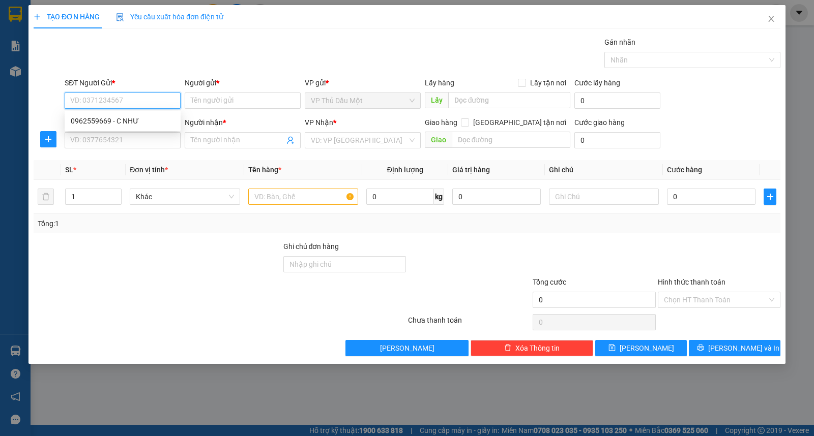
paste input "0962559669"
click at [129, 101] on input "0962559669" at bounding box center [123, 101] width 116 height 16
click at [129, 95] on input "0962559669" at bounding box center [123, 101] width 116 height 16
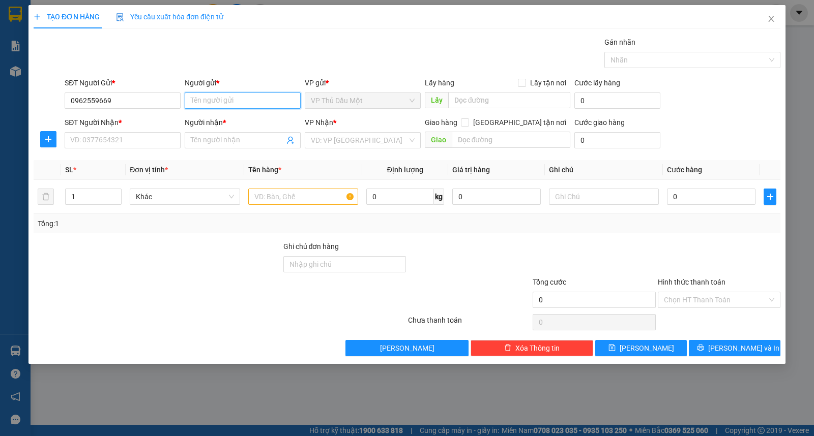
click at [204, 99] on input "Người gửi *" at bounding box center [243, 101] width 116 height 16
click at [148, 100] on input "0962559669" at bounding box center [123, 101] width 116 height 16
type input "0962559669"
click at [197, 98] on input "Người gửi *" at bounding box center [243, 101] width 116 height 16
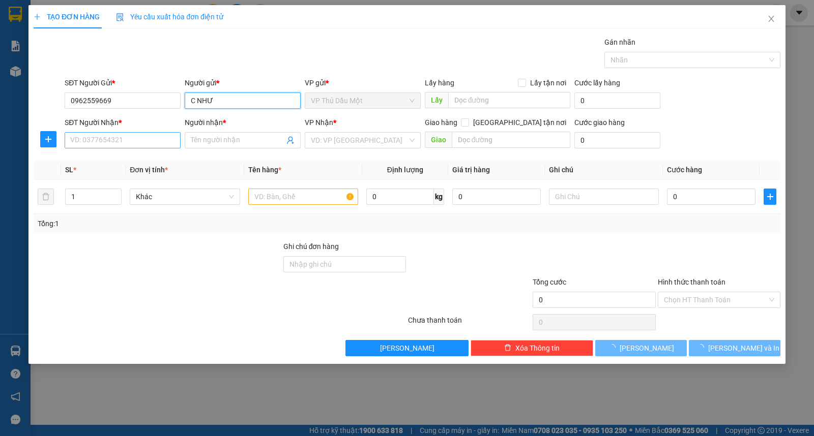
type input "C NHƯ"
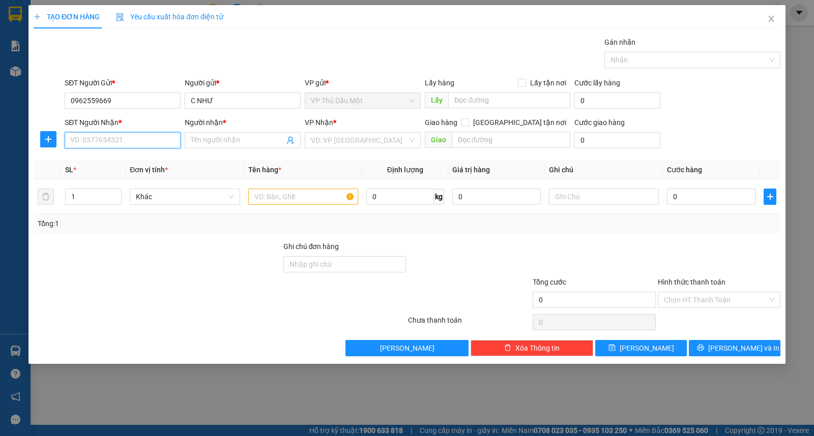
click at [115, 136] on input "SĐT Người Nhận *" at bounding box center [123, 140] width 116 height 16
type input "0903137828"
click at [193, 139] on input "Người nhận *" at bounding box center [238, 140] width 94 height 11
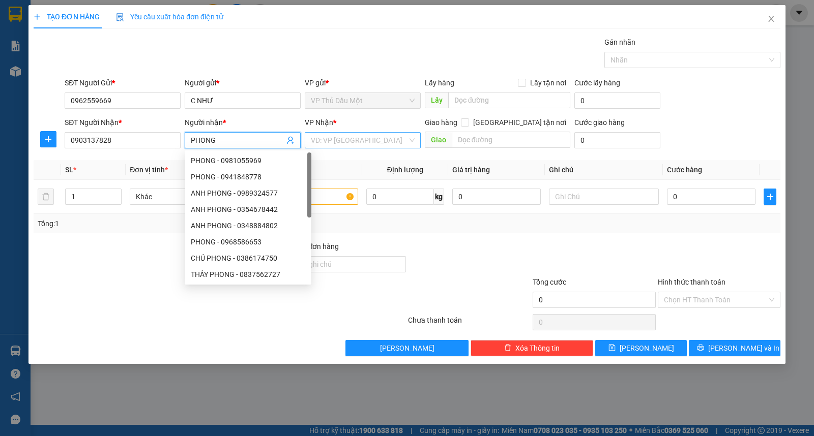
type input "PHONG"
click at [336, 141] on input "search" at bounding box center [359, 140] width 97 height 15
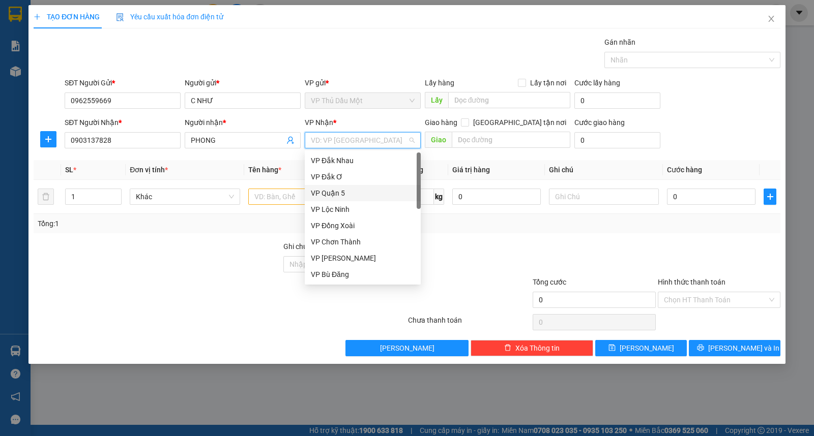
click at [342, 194] on div "VP Quận 5" at bounding box center [363, 193] width 104 height 11
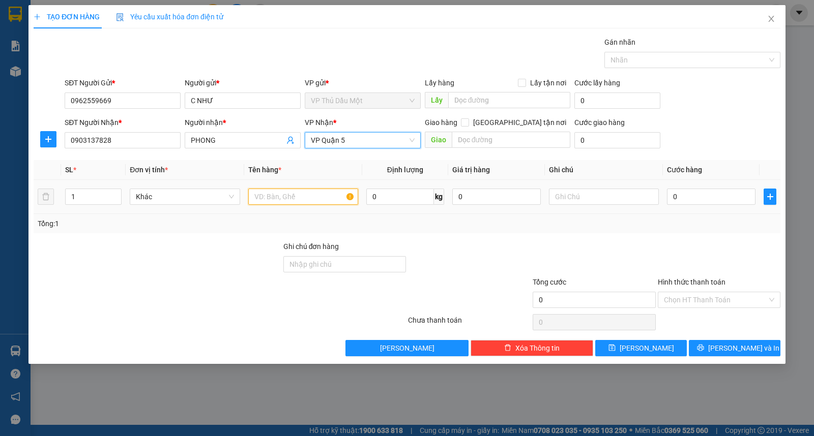
click at [317, 201] on input "text" at bounding box center [303, 197] width 110 height 16
type input "CRT TRÁI CÂY"
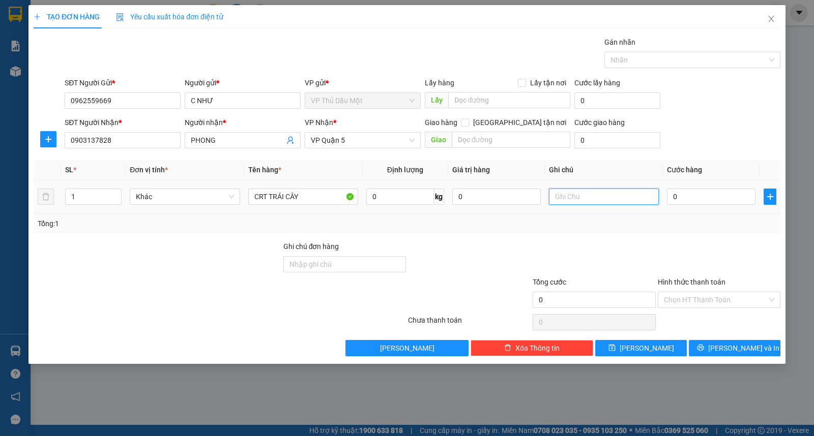
click at [556, 200] on input "text" at bounding box center [604, 197] width 110 height 16
type input "NHẸ TAY NHÀ XE CHỈ VẬN CHUYỂN KHÔNG CHỊU TRÁCH NHIỆM HƯ HỎNG"
click at [683, 191] on input "0" at bounding box center [711, 197] width 88 height 16
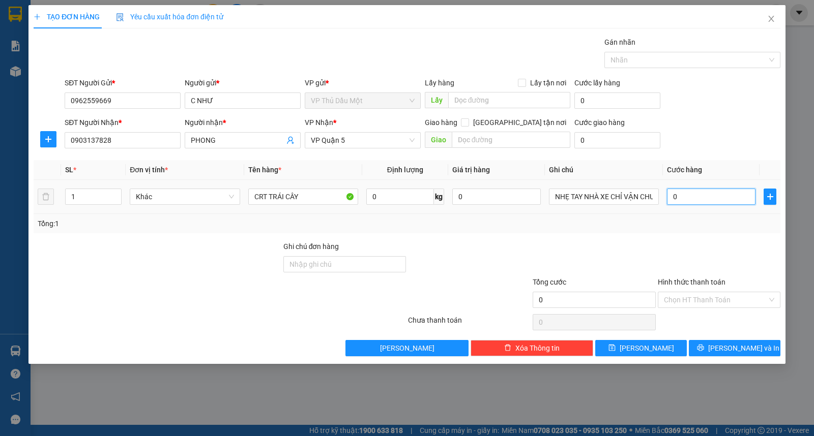
type input "03"
type input "3"
type input "030"
type input "30"
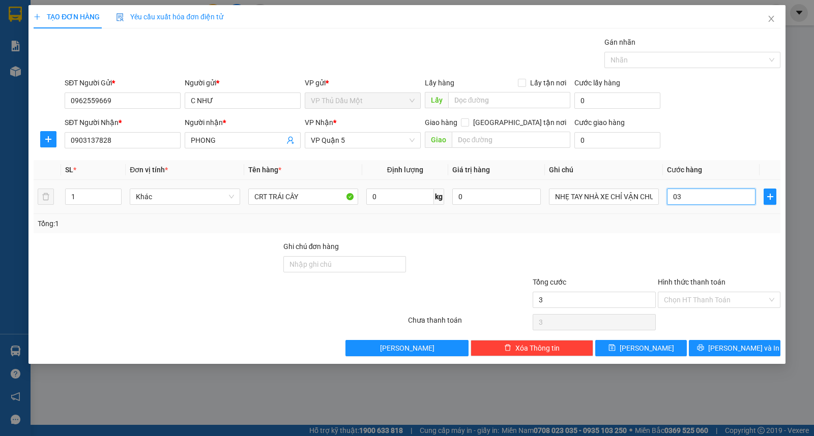
type input "30"
type input "30.000"
click at [730, 124] on div "SĐT Người Nhận * 0903137828 Người nhận * PHONG VP Nhận * VP Quận 5 Giao hàng [G…" at bounding box center [423, 135] width 720 height 36
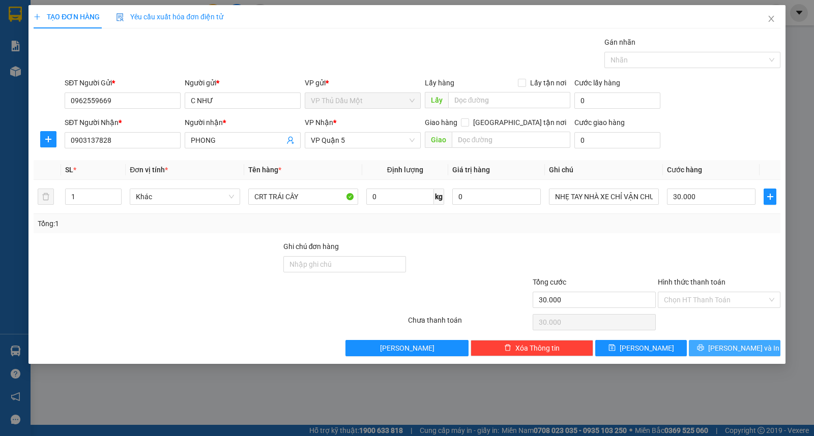
click at [734, 346] on span "[PERSON_NAME] và In" at bounding box center [743, 348] width 71 height 11
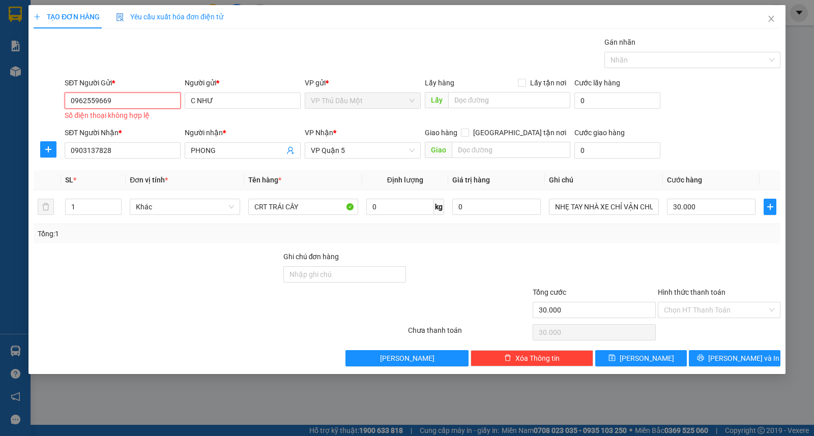
click at [159, 101] on input "0962559669" at bounding box center [123, 101] width 116 height 16
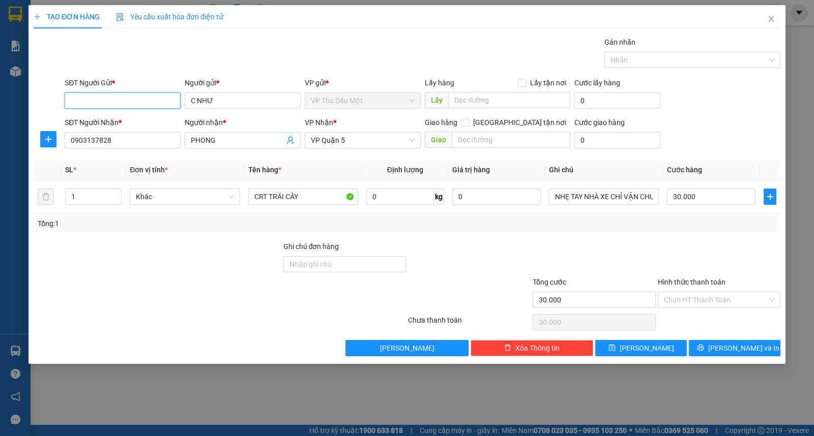
paste input "0962559669"
click at [704, 344] on icon "printer" at bounding box center [700, 347] width 7 height 7
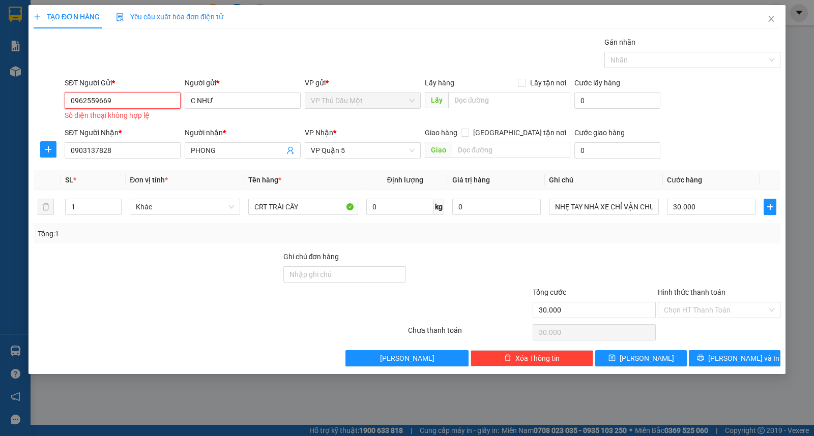
click at [72, 100] on input "0962559669" at bounding box center [123, 101] width 116 height 16
click at [74, 100] on input "0962559669" at bounding box center [123, 101] width 116 height 16
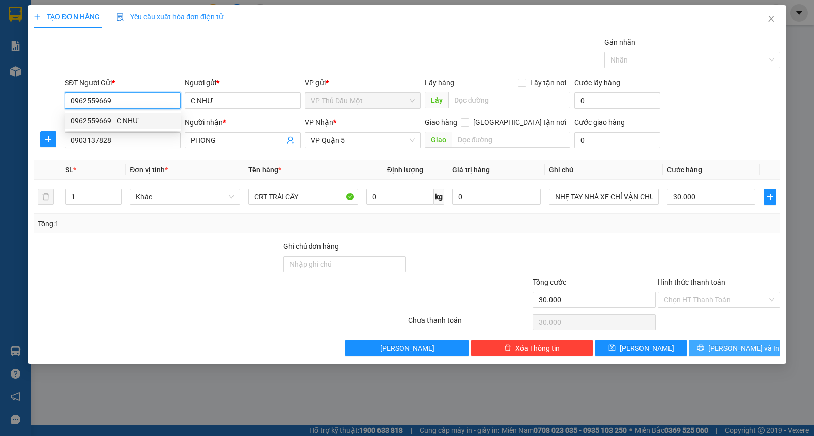
type input "0962559669"
click at [735, 346] on span "[PERSON_NAME] và In" at bounding box center [743, 348] width 71 height 11
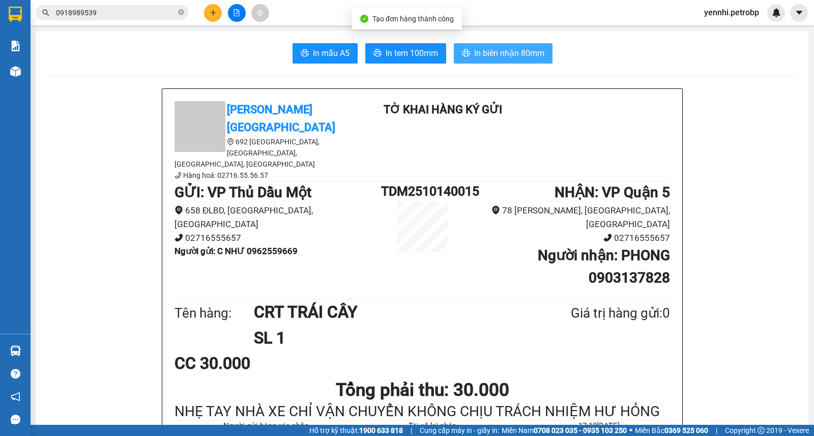
click at [504, 47] on span "In biên nhận 80mm" at bounding box center [509, 53] width 70 height 13
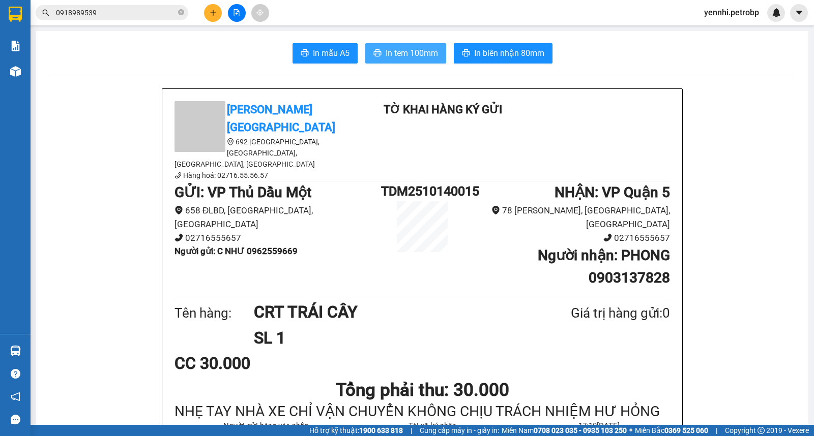
click at [408, 51] on span "In tem 100mm" at bounding box center [412, 53] width 52 height 13
drag, startPoint x: 247, startPoint y: 205, endPoint x: 300, endPoint y: 215, distance: 54.3
click at [300, 245] on li "Người gửi : C NHƯ 0962559669" at bounding box center [277, 252] width 206 height 14
copy b "0962559669"
click at [210, 16] on button at bounding box center [213, 13] width 18 height 18
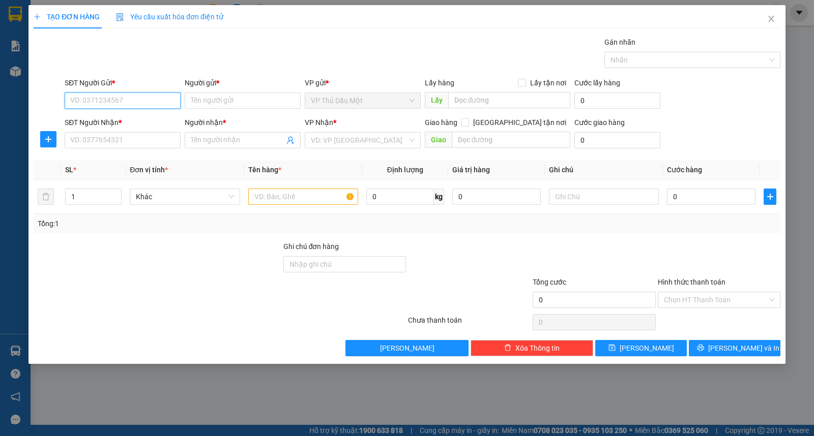
paste input "0962559669"
type input "0962559669"
click at [117, 115] on div "0962559669 - C NHƯ" at bounding box center [123, 120] width 104 height 11
type input "C NHƯ"
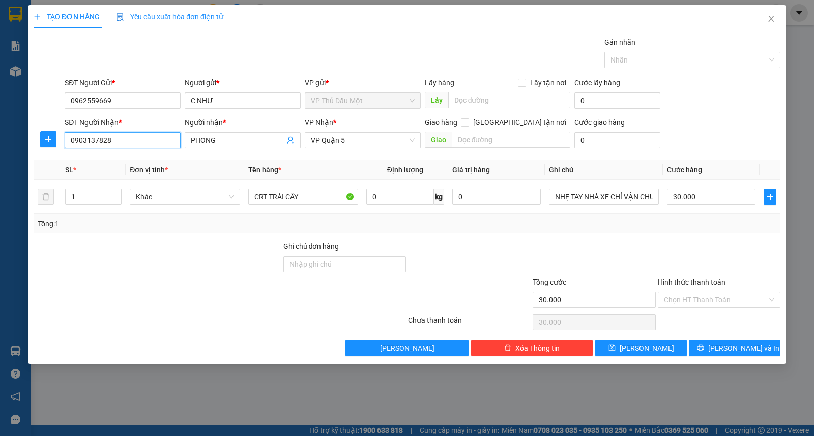
click at [123, 141] on input "0903137828" at bounding box center [123, 140] width 116 height 16
click at [268, 141] on input "PHONG" at bounding box center [238, 140] width 94 height 11
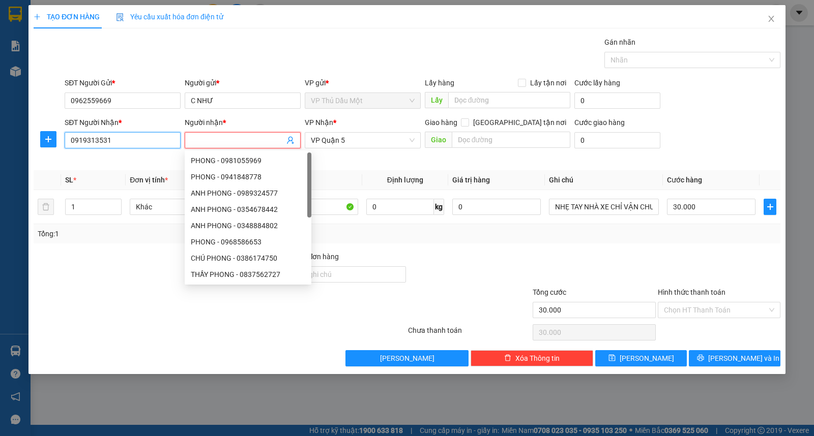
click at [120, 140] on input "0919313531" at bounding box center [123, 140] width 116 height 16
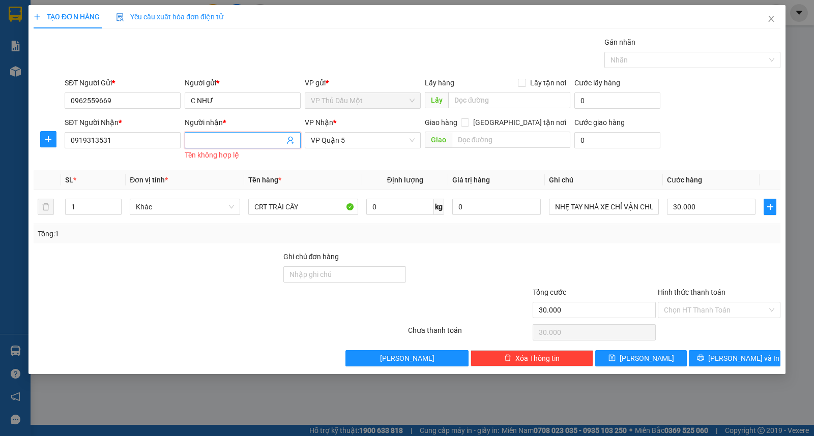
click at [222, 140] on input "Người nhận *" at bounding box center [238, 140] width 94 height 11
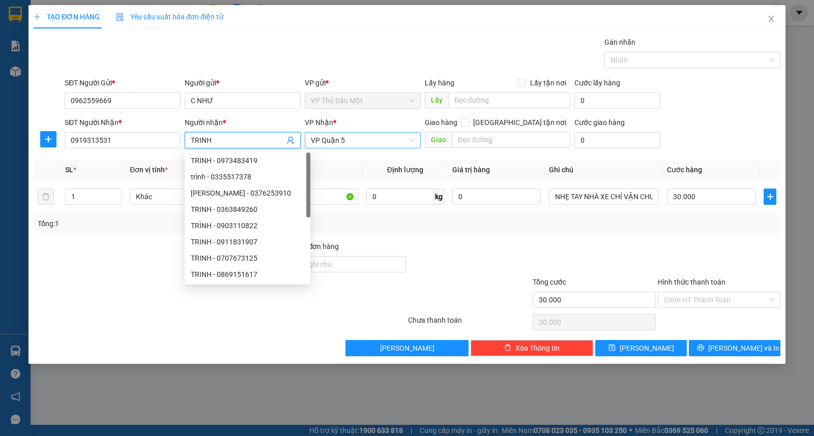
click at [350, 143] on span "VP Quận 5" at bounding box center [363, 140] width 104 height 15
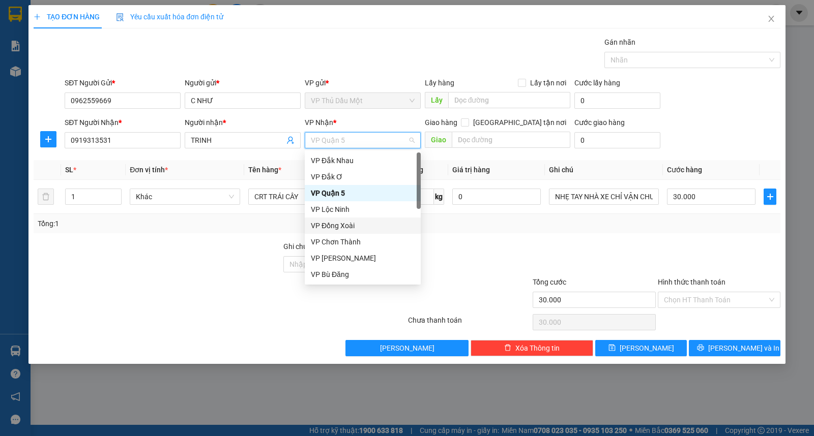
scroll to position [244, 0]
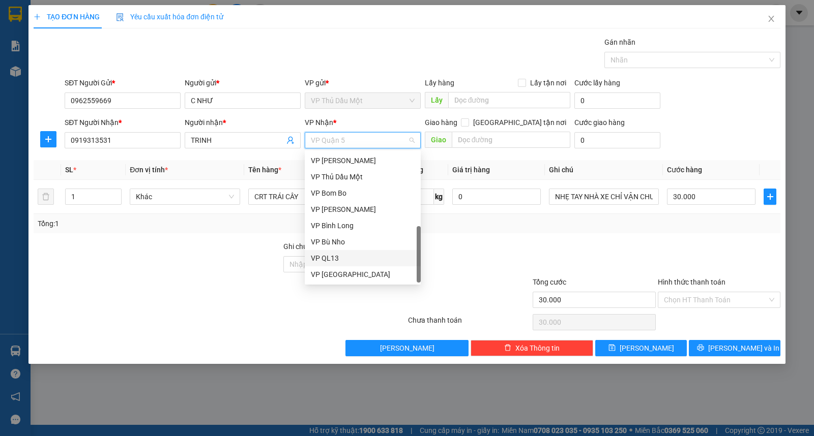
click at [353, 255] on div "VP QL13" at bounding box center [363, 258] width 104 height 11
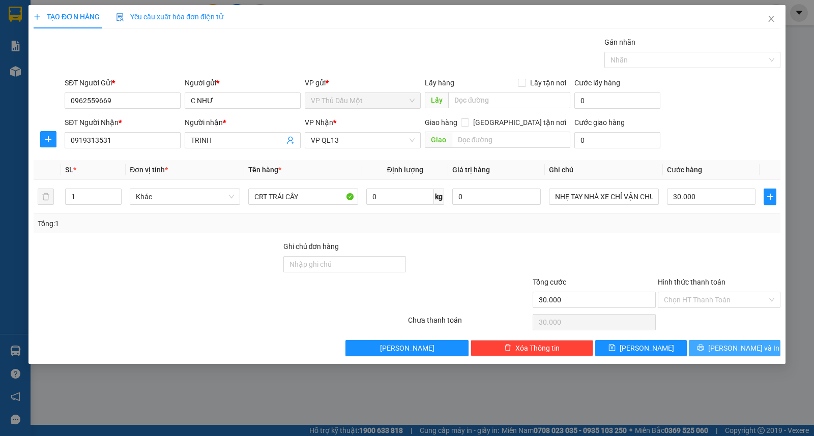
click at [731, 351] on span "[PERSON_NAME] và In" at bounding box center [743, 348] width 71 height 11
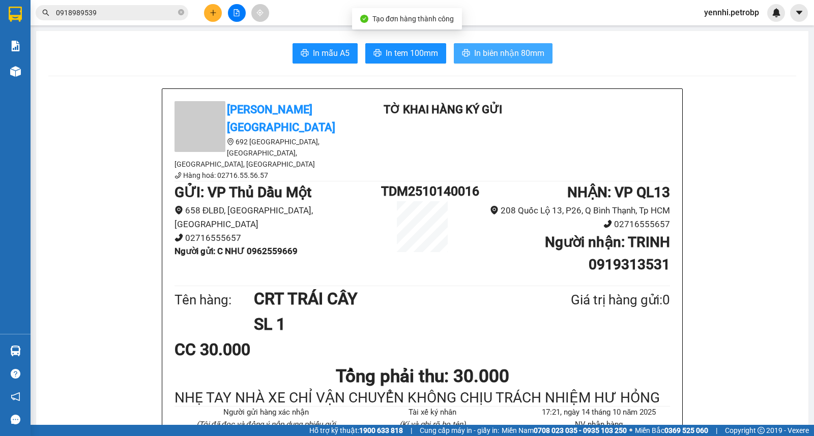
click at [509, 53] on span "In biên nhận 80mm" at bounding box center [509, 53] width 70 height 13
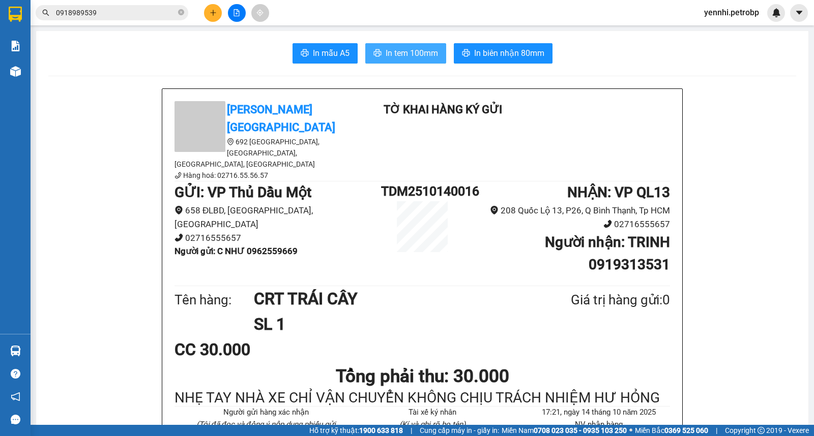
click at [412, 58] on span "In tem 100mm" at bounding box center [412, 53] width 52 height 13
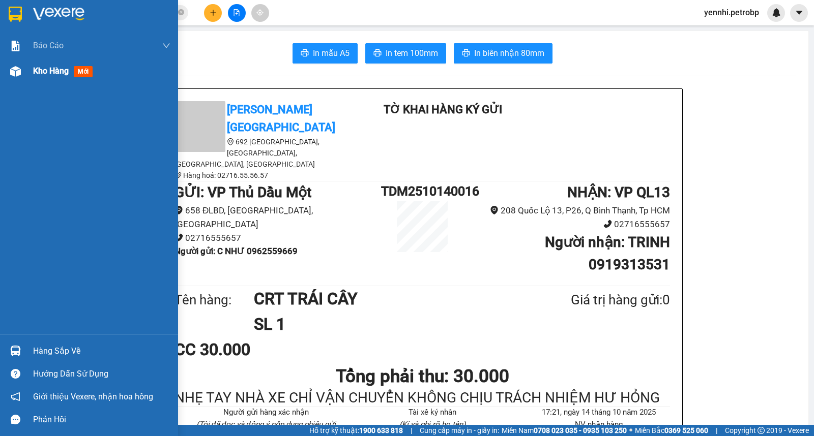
click at [18, 72] on img at bounding box center [15, 71] width 11 height 11
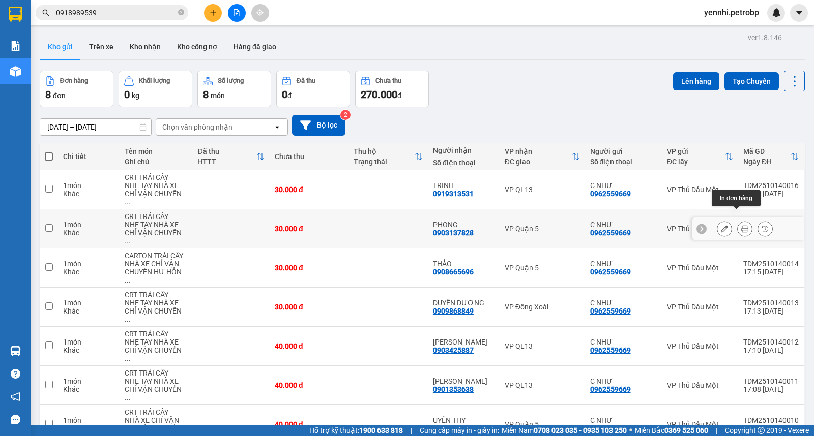
click at [741, 225] on icon at bounding box center [744, 228] width 7 height 7
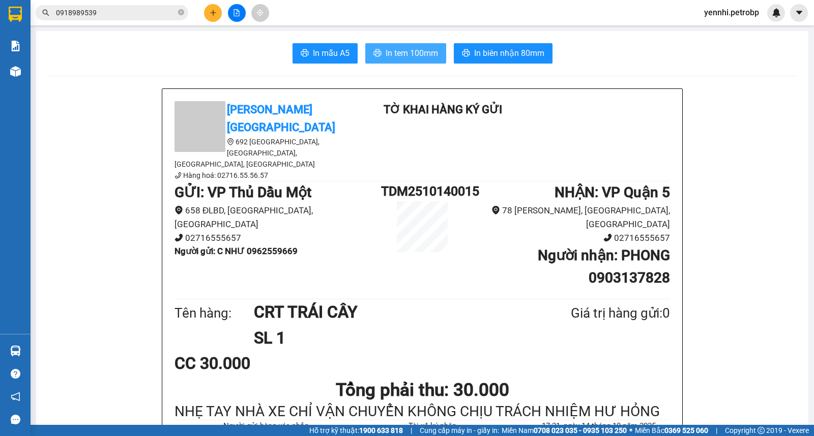
click at [412, 52] on span "In tem 100mm" at bounding box center [412, 53] width 52 height 13
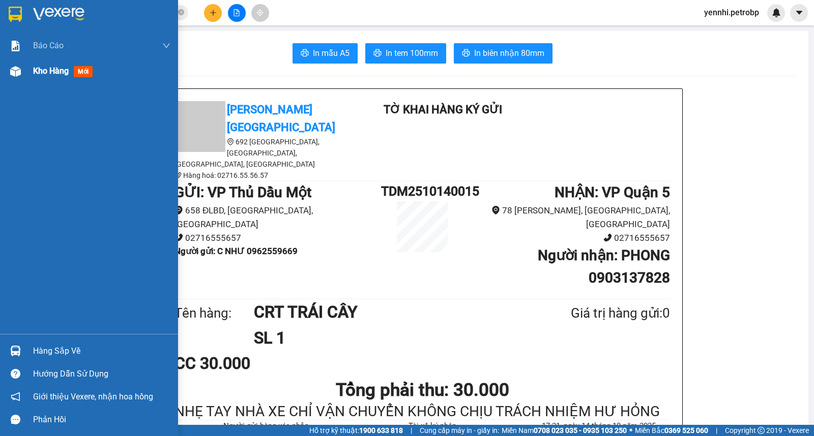
click at [26, 76] on div "Kho hàng mới" at bounding box center [89, 70] width 178 height 25
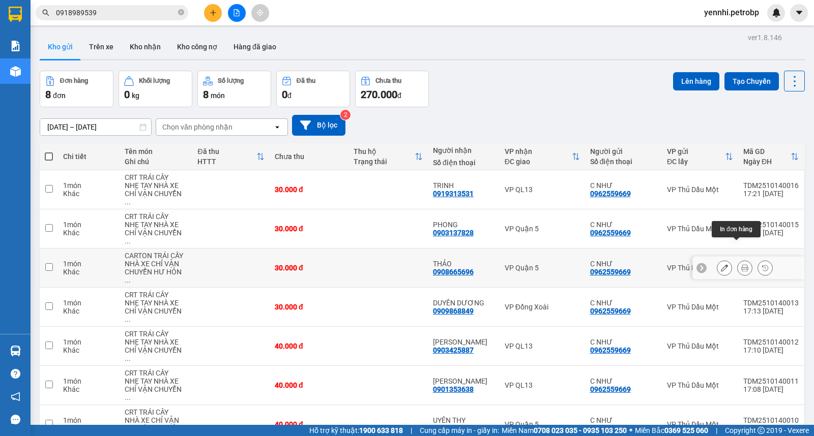
click at [741, 264] on icon at bounding box center [744, 267] width 7 height 7
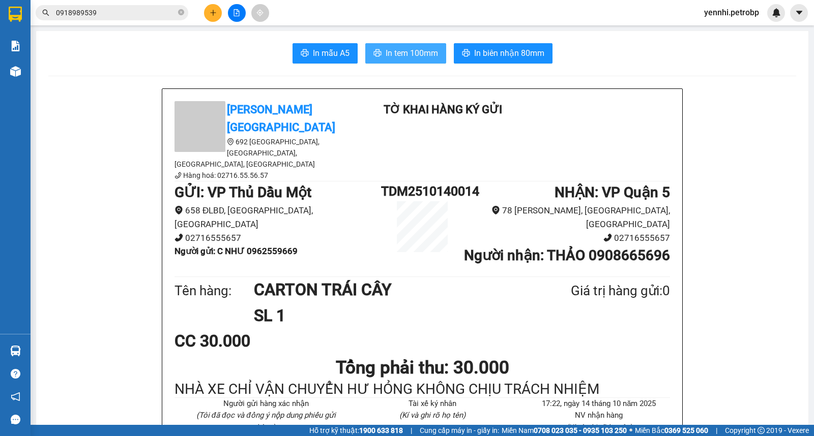
click at [394, 52] on span "In tem 100mm" at bounding box center [412, 53] width 52 height 13
click at [412, 50] on span "In tem 100mm" at bounding box center [412, 53] width 52 height 13
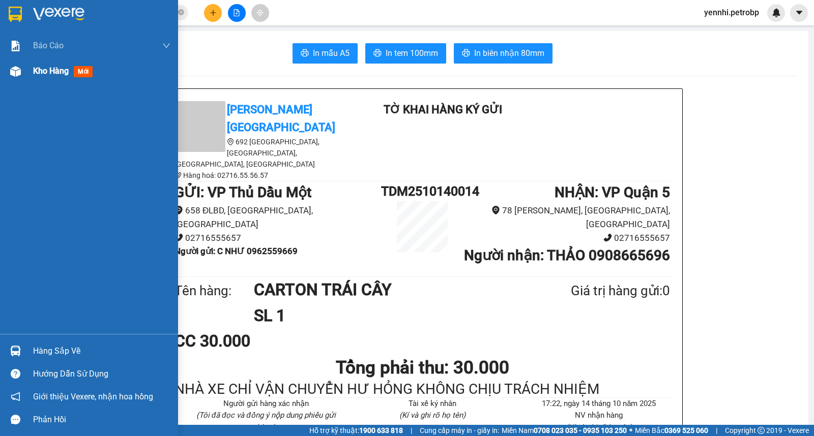
click at [19, 78] on div at bounding box center [16, 72] width 18 height 18
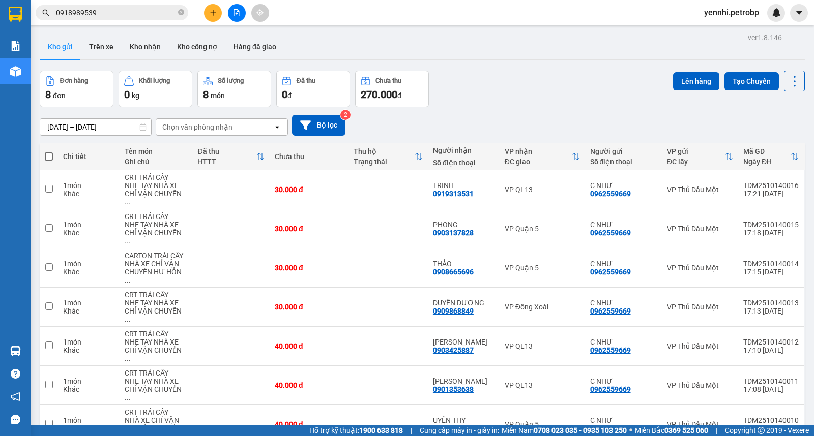
click at [56, 46] on button "Kho gửi" at bounding box center [60, 47] width 41 height 24
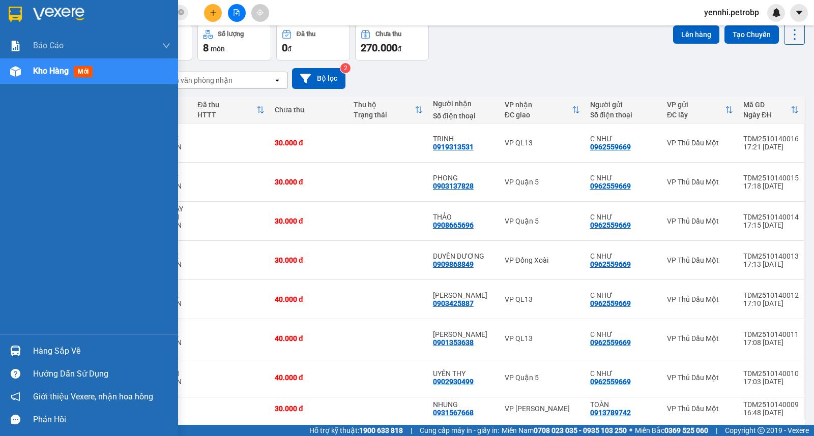
click at [25, 351] on div "Hàng sắp về" at bounding box center [89, 351] width 178 height 23
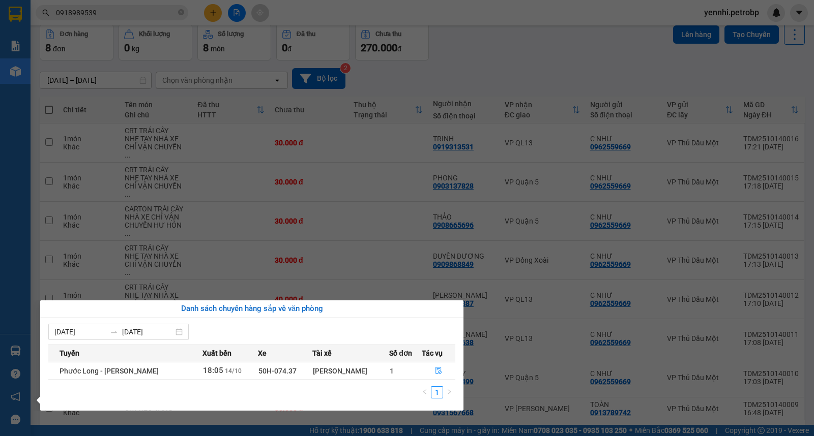
click at [501, 392] on section "Kết quả tìm kiếm ( 61 ) Bộ lọc Ngày lên hàng gần nhất Mã ĐH Trạng thái Món hàng…" at bounding box center [407, 218] width 814 height 436
